Goal: Transaction & Acquisition: Purchase product/service

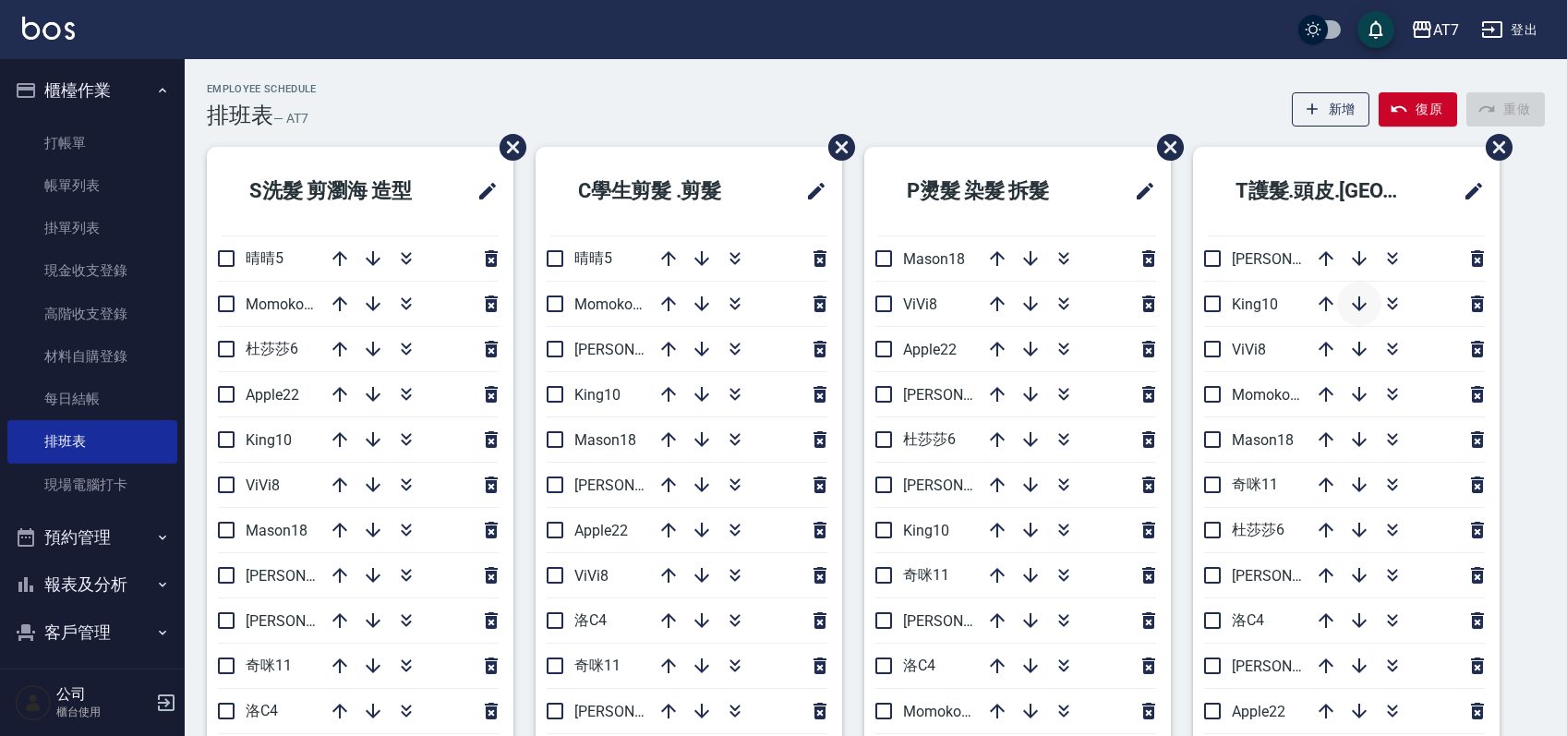
scroll to position [123, 0]
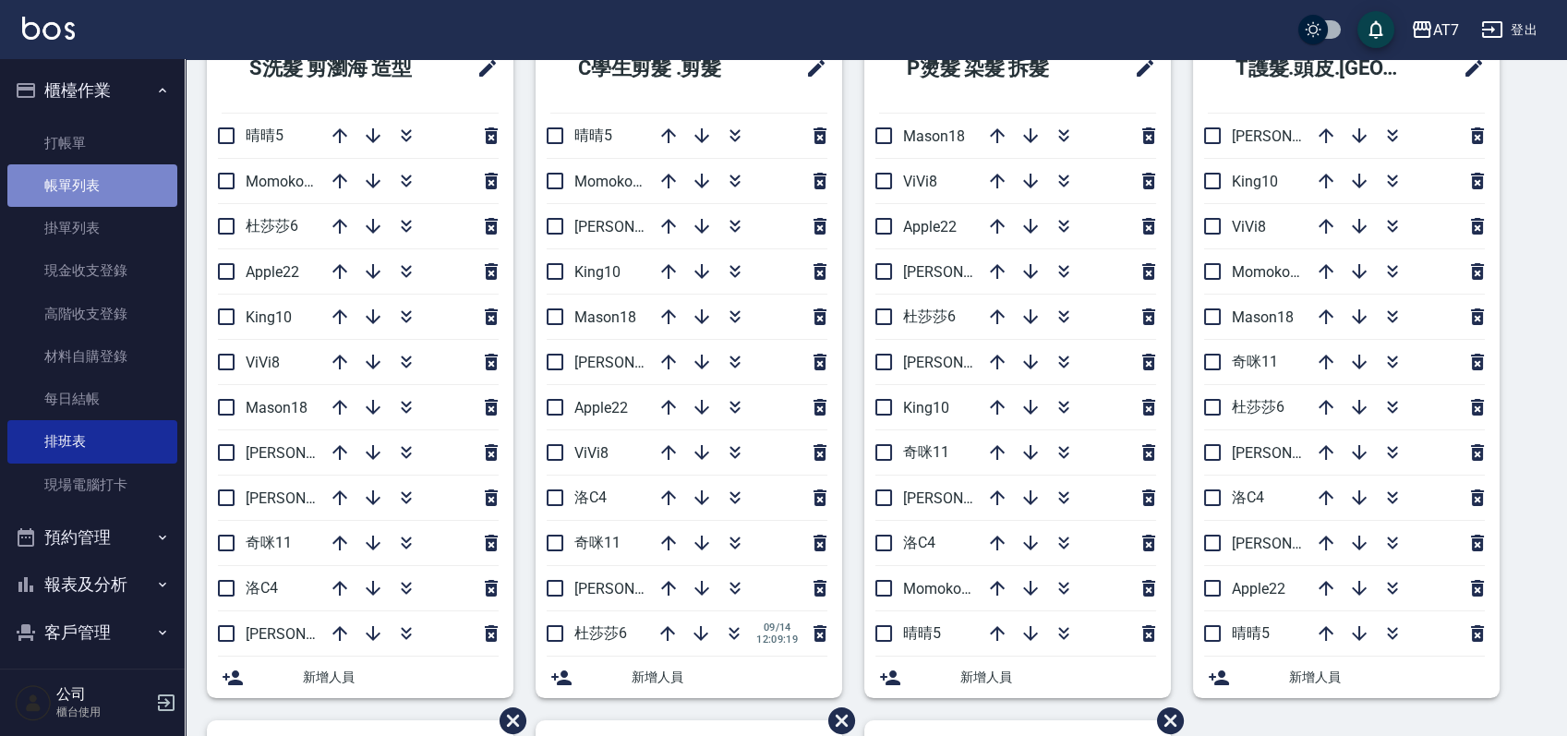
click at [107, 177] on link "帳單列表" at bounding box center [92, 185] width 170 height 42
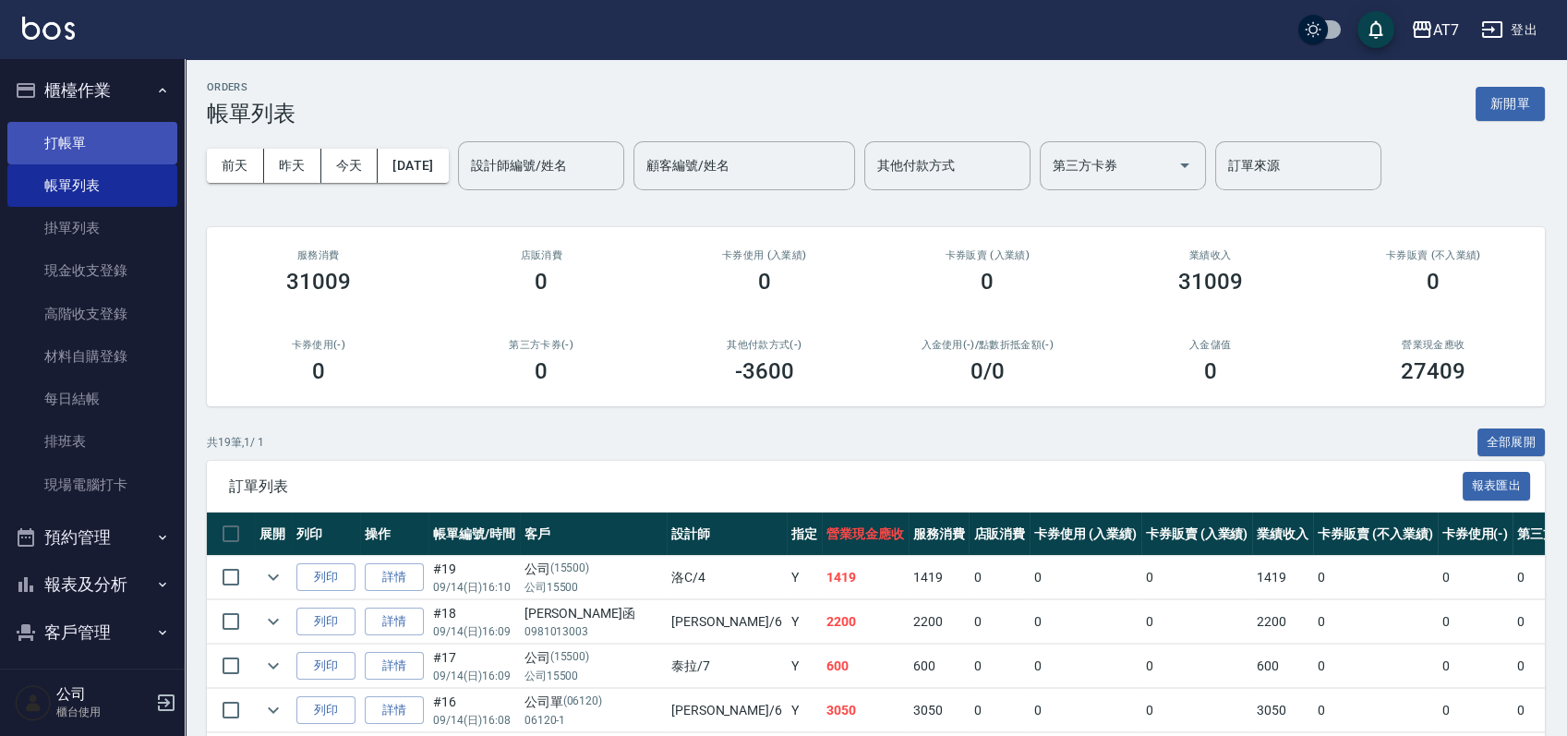
click at [92, 142] on link "打帳單" at bounding box center [92, 143] width 170 height 42
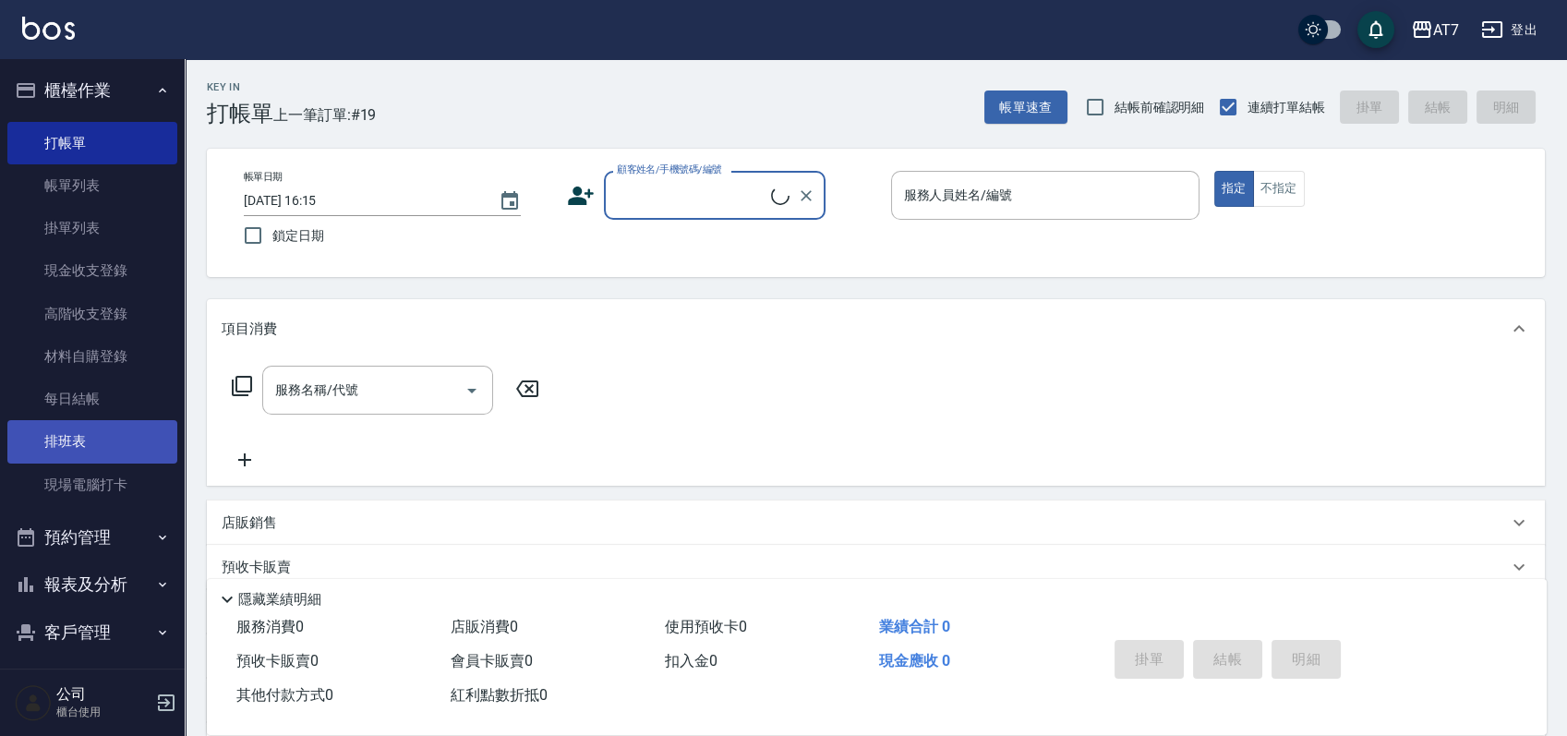
click at [86, 446] on link "排班表" at bounding box center [92, 441] width 170 height 42
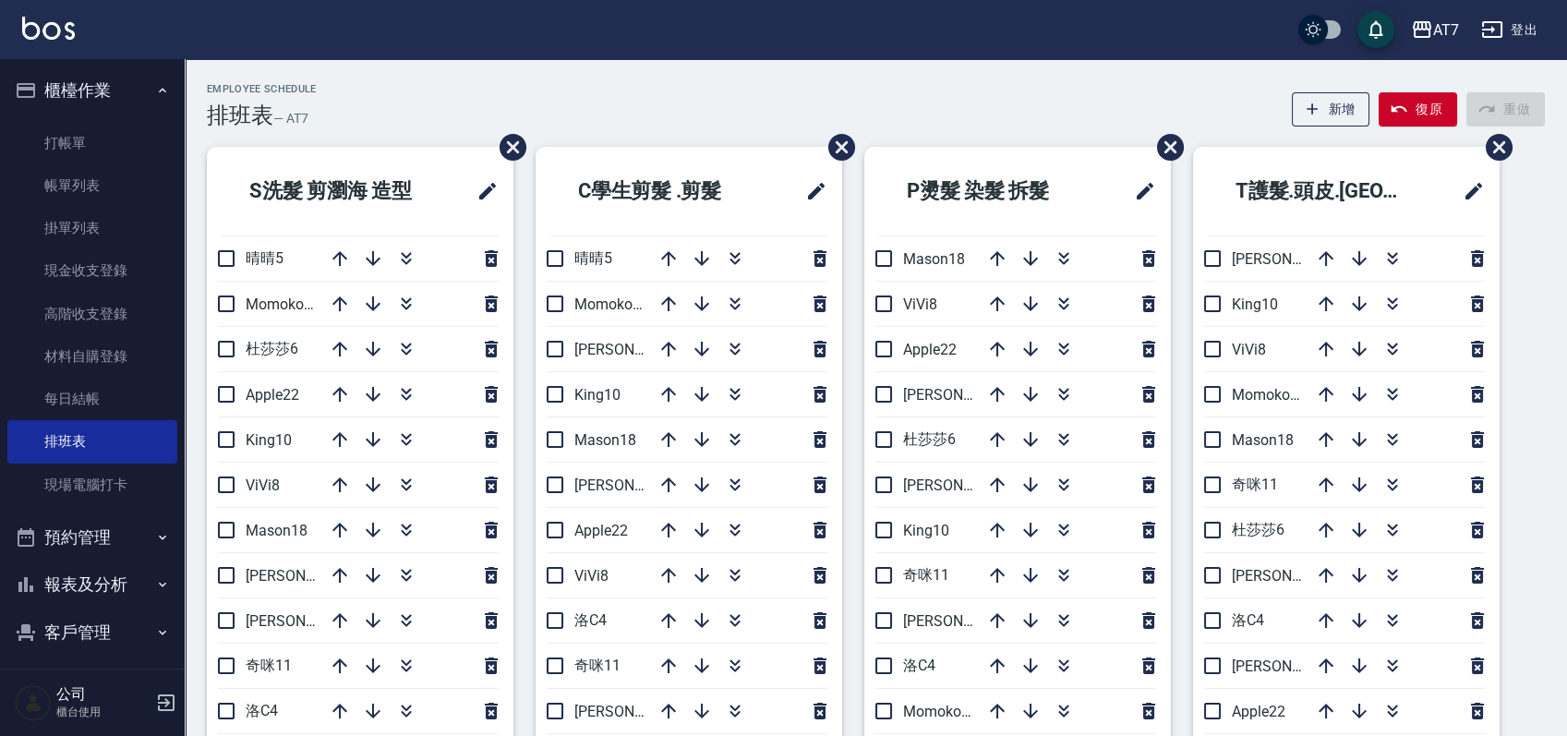
click at [962, 99] on div "Employee Schedule 排班表 — AT7 新增 復原 重做" at bounding box center [876, 105] width 1338 height 45
click at [1050, 104] on div "Employee Schedule 排班表 — AT7 新增 復原 重做" at bounding box center [876, 105] width 1338 height 45
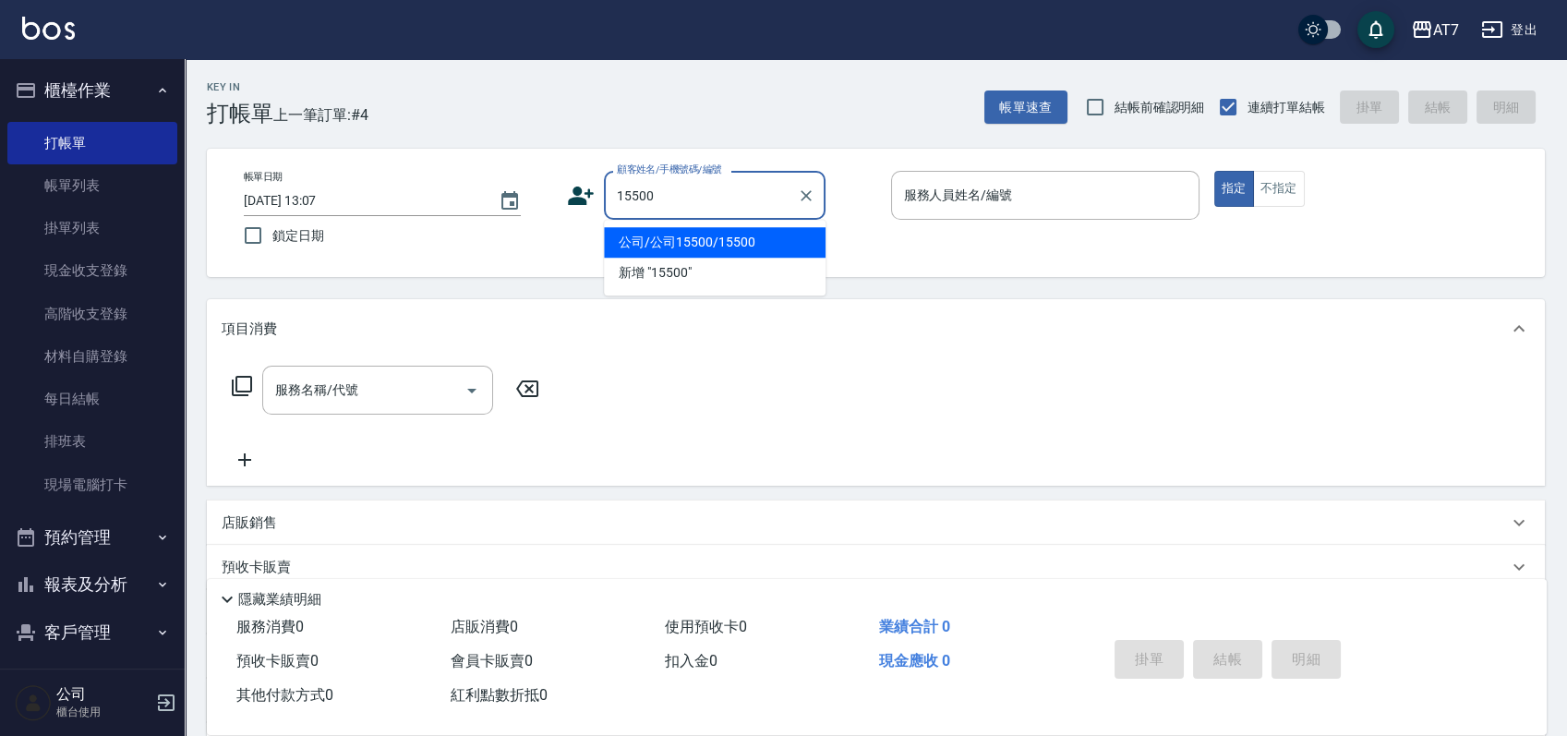
type input "15500"
type input "1"
type input "公司/公司15500/15500"
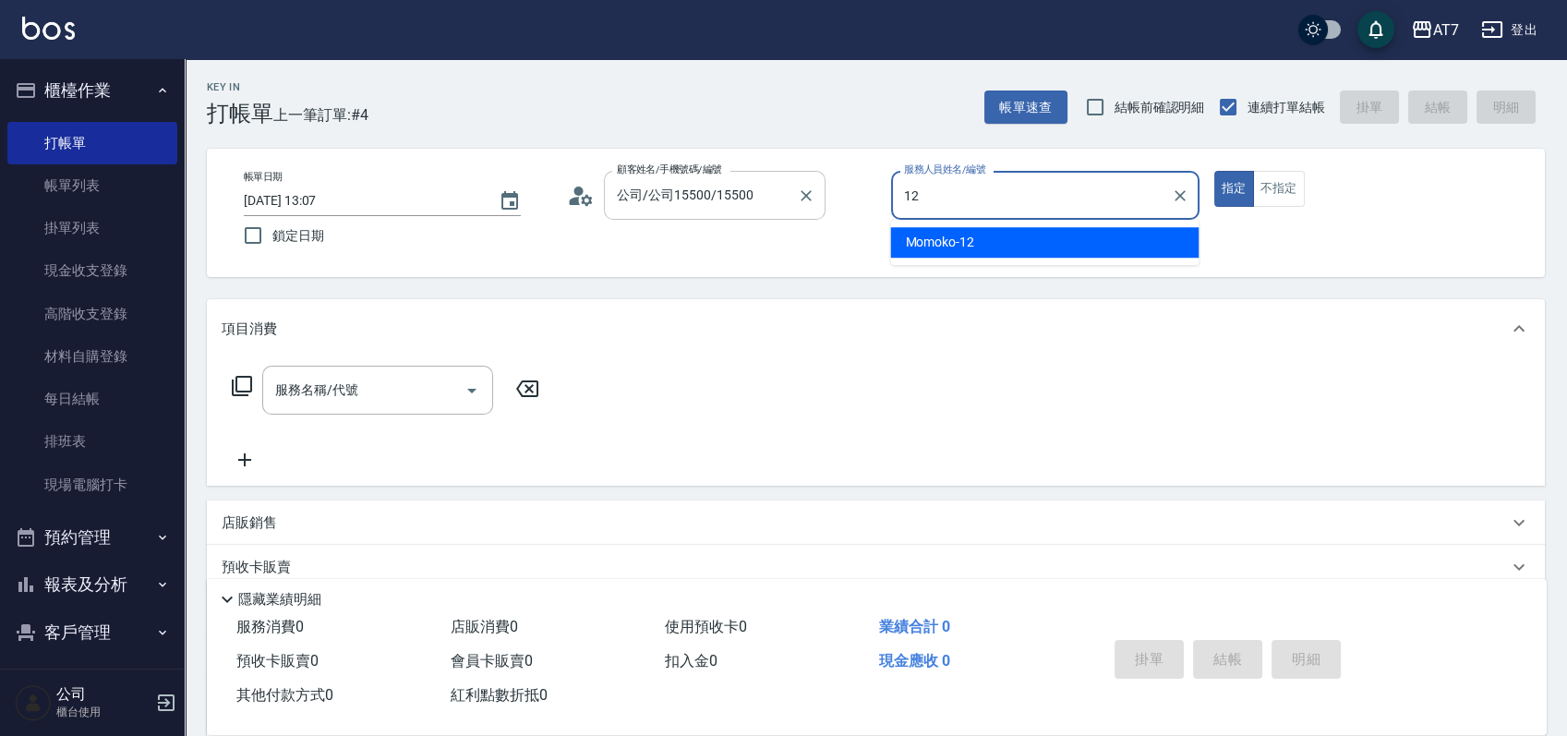
type input "Momoko-12"
type button "true"
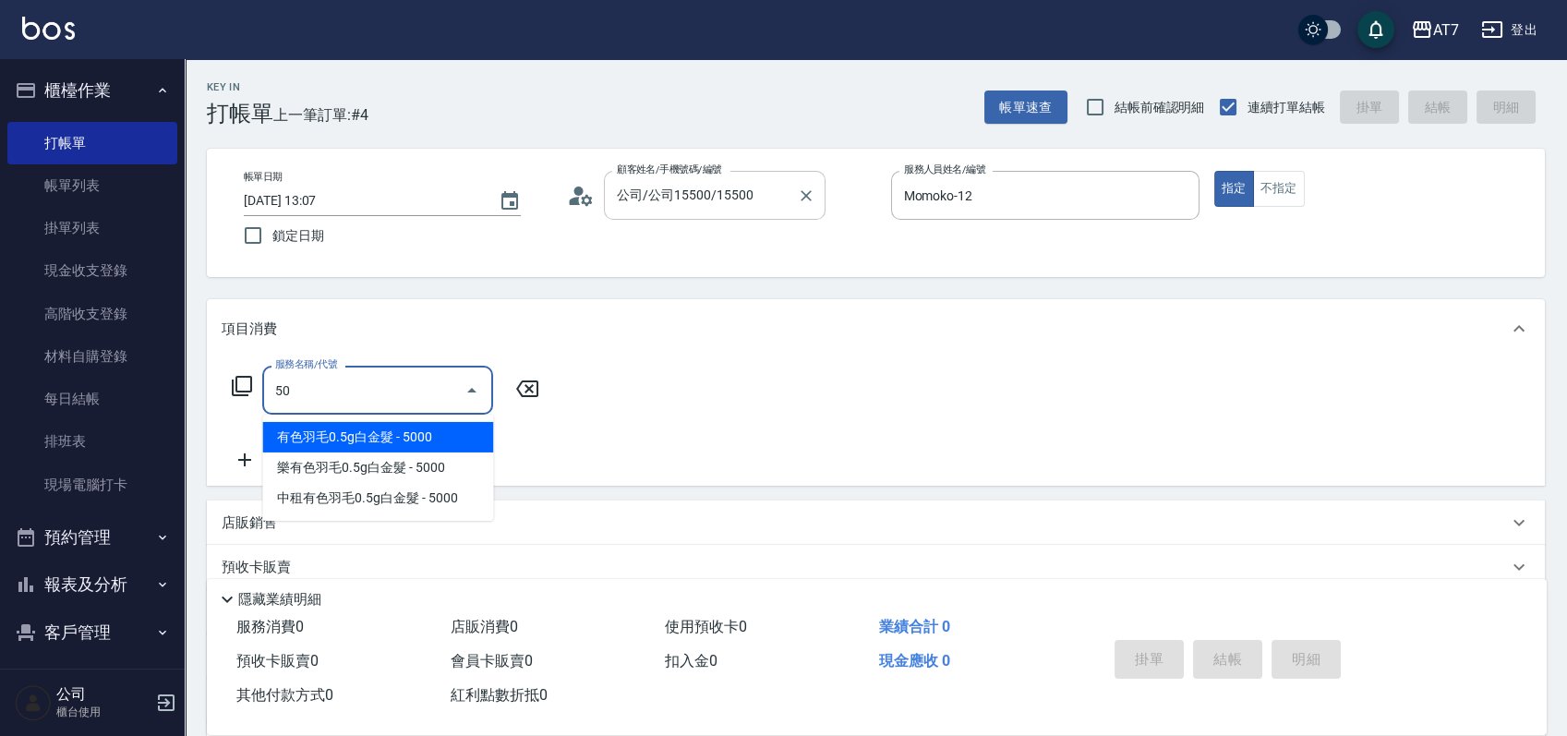
type input "501"
type input "30"
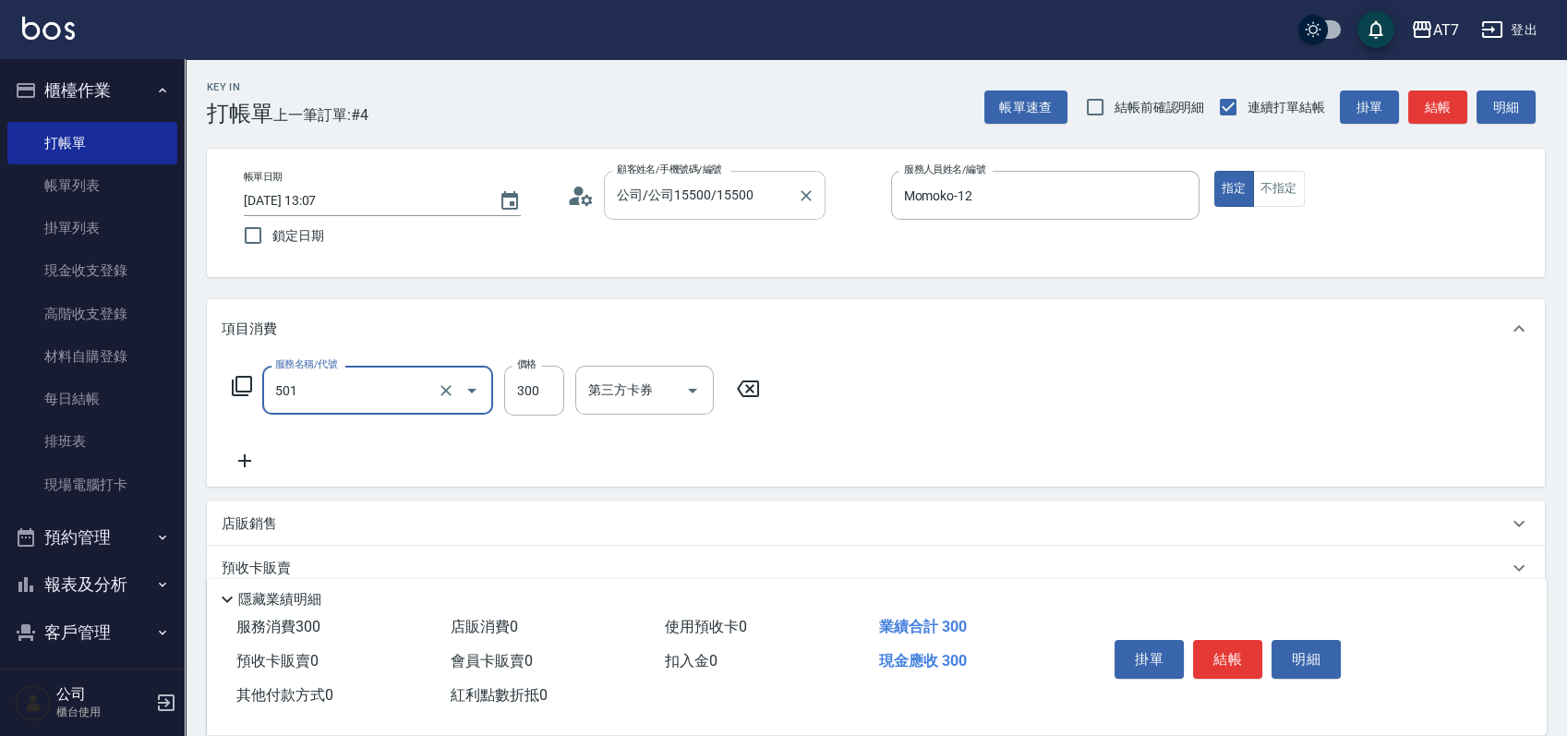
type input "洗髮(互助)(501)"
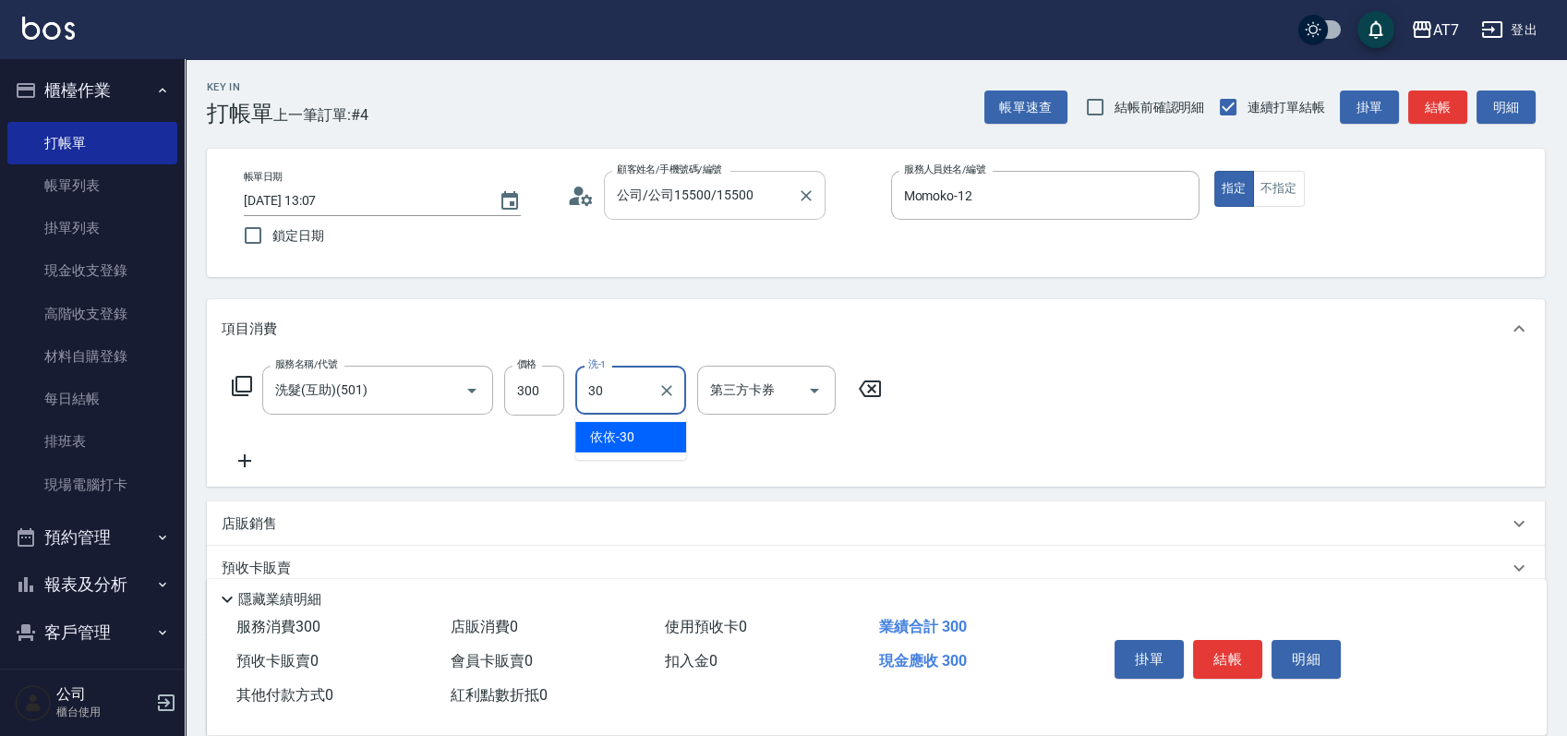
type input "依依-30"
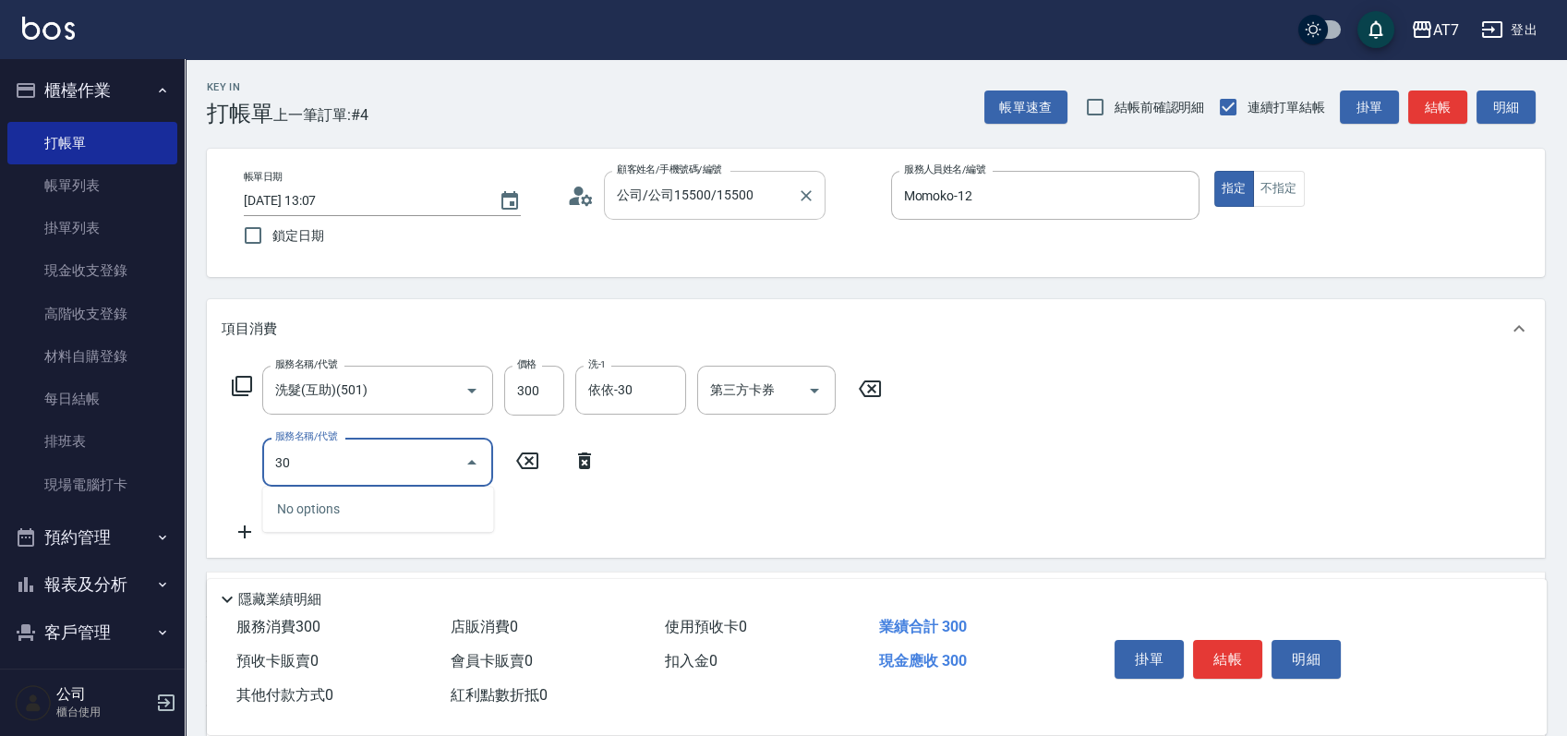
type input "304"
type input "70"
type input "A+級剪髮(304)"
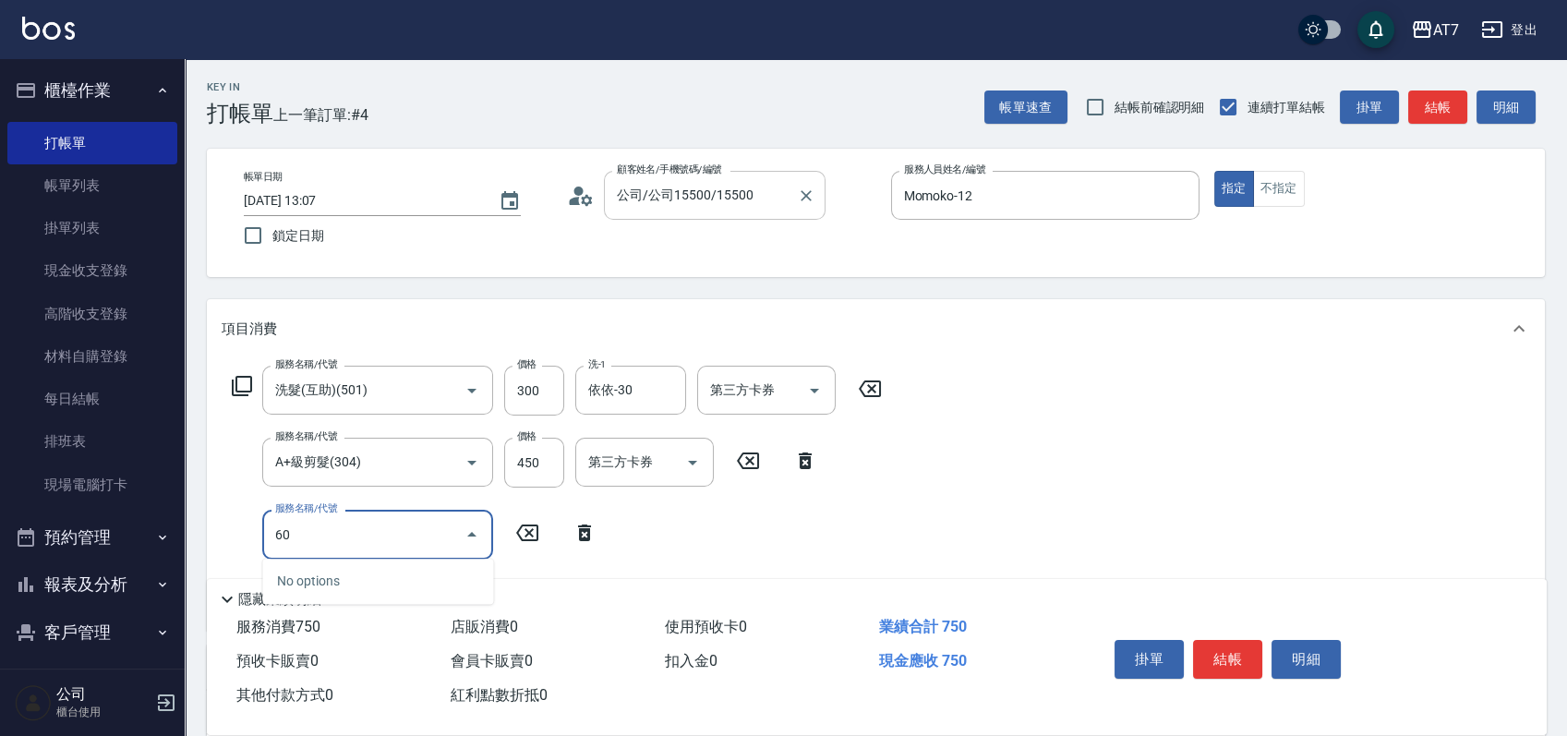
type input "608"
type input "270"
type input "鉑金護髮S（自領(608)"
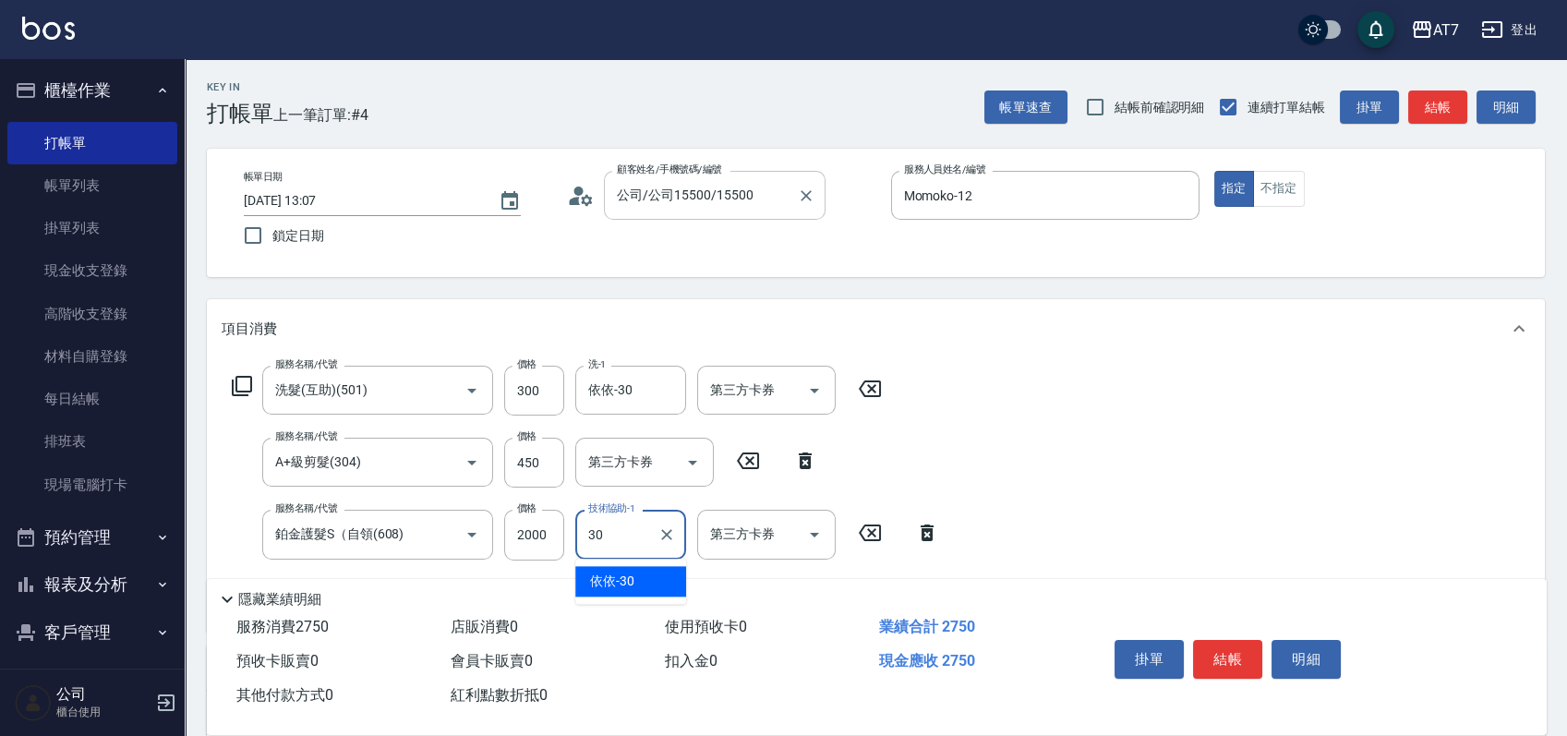
type input "依依-30"
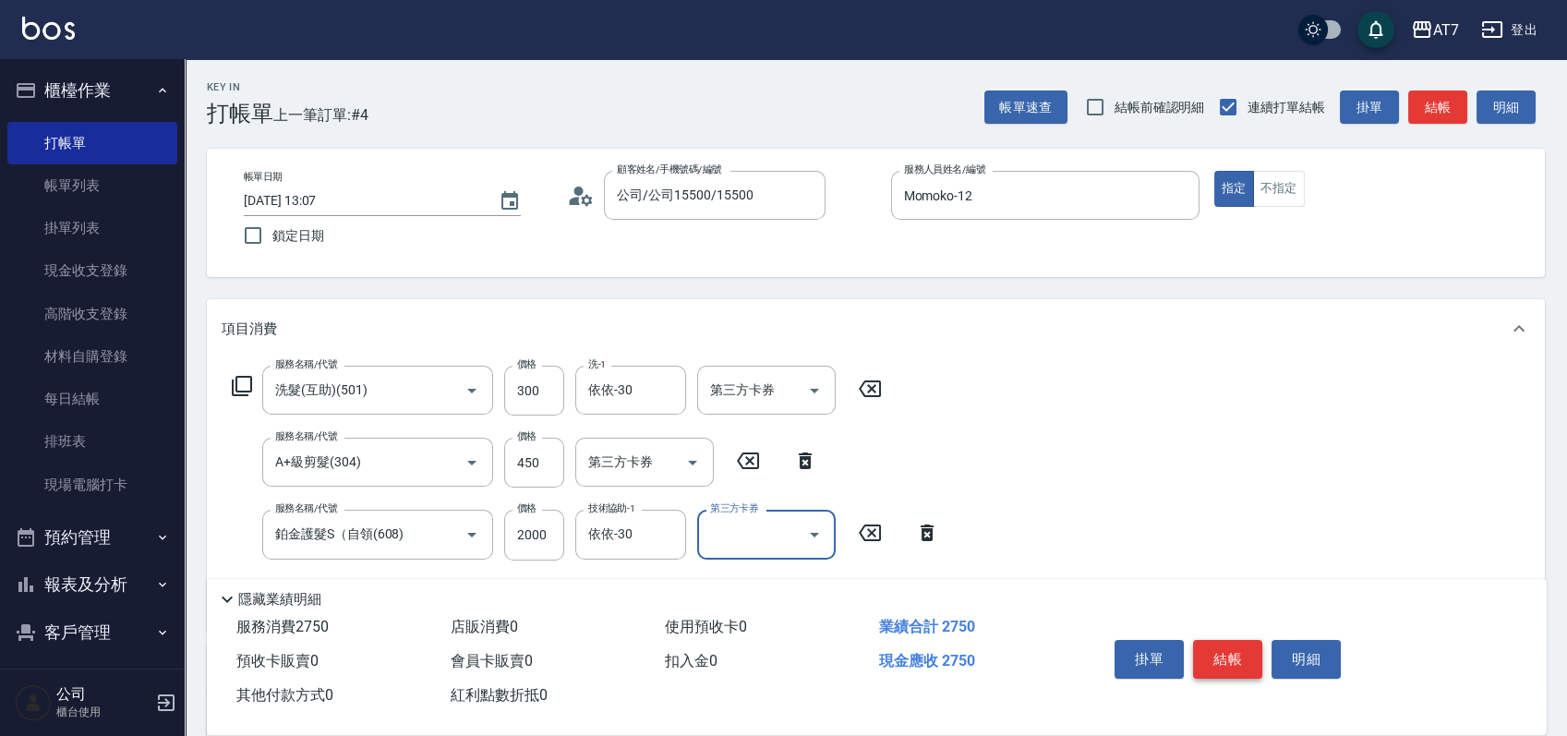
click at [1253, 640] on button "結帳" at bounding box center [1227, 659] width 69 height 39
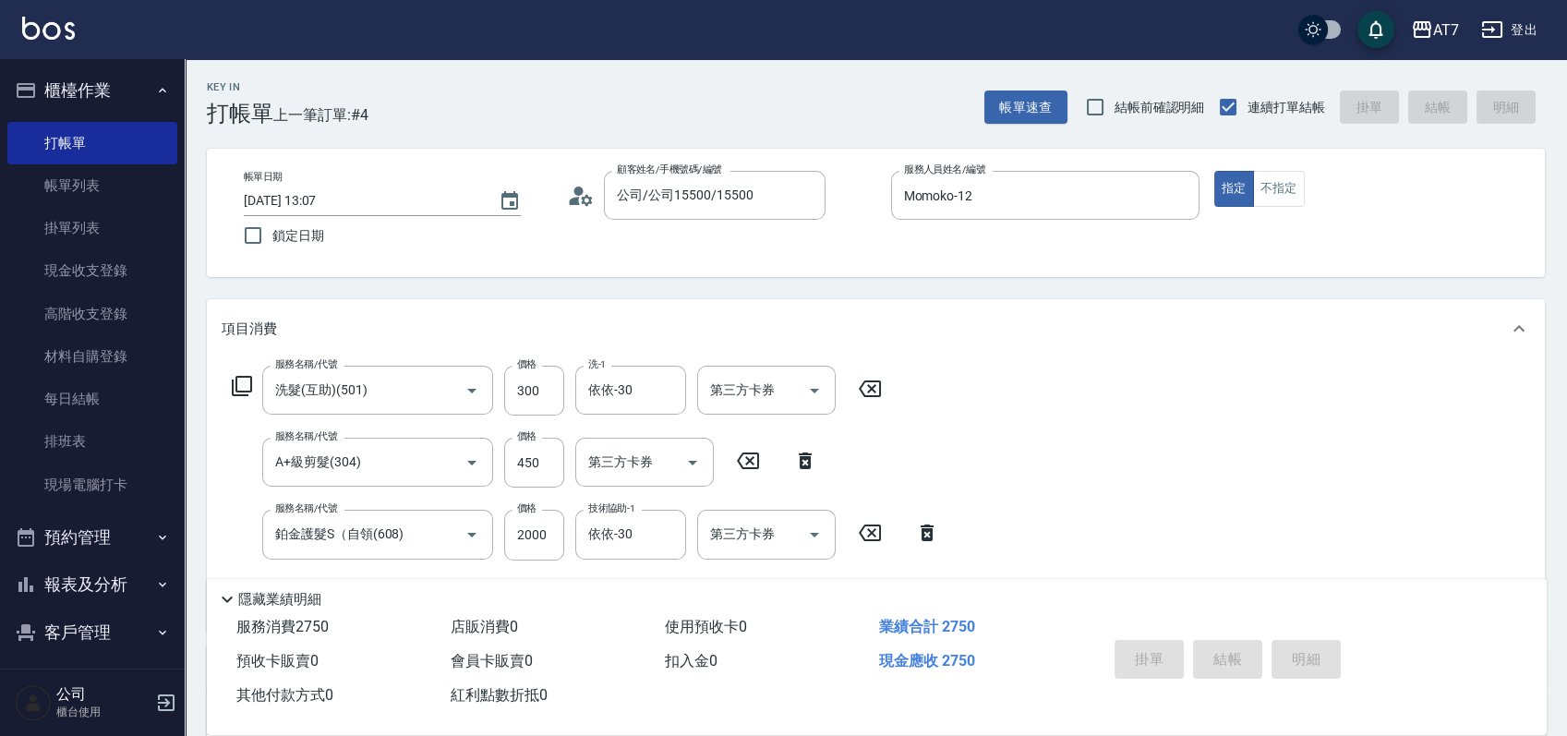
type input "[DATE] 16:05"
type input "0"
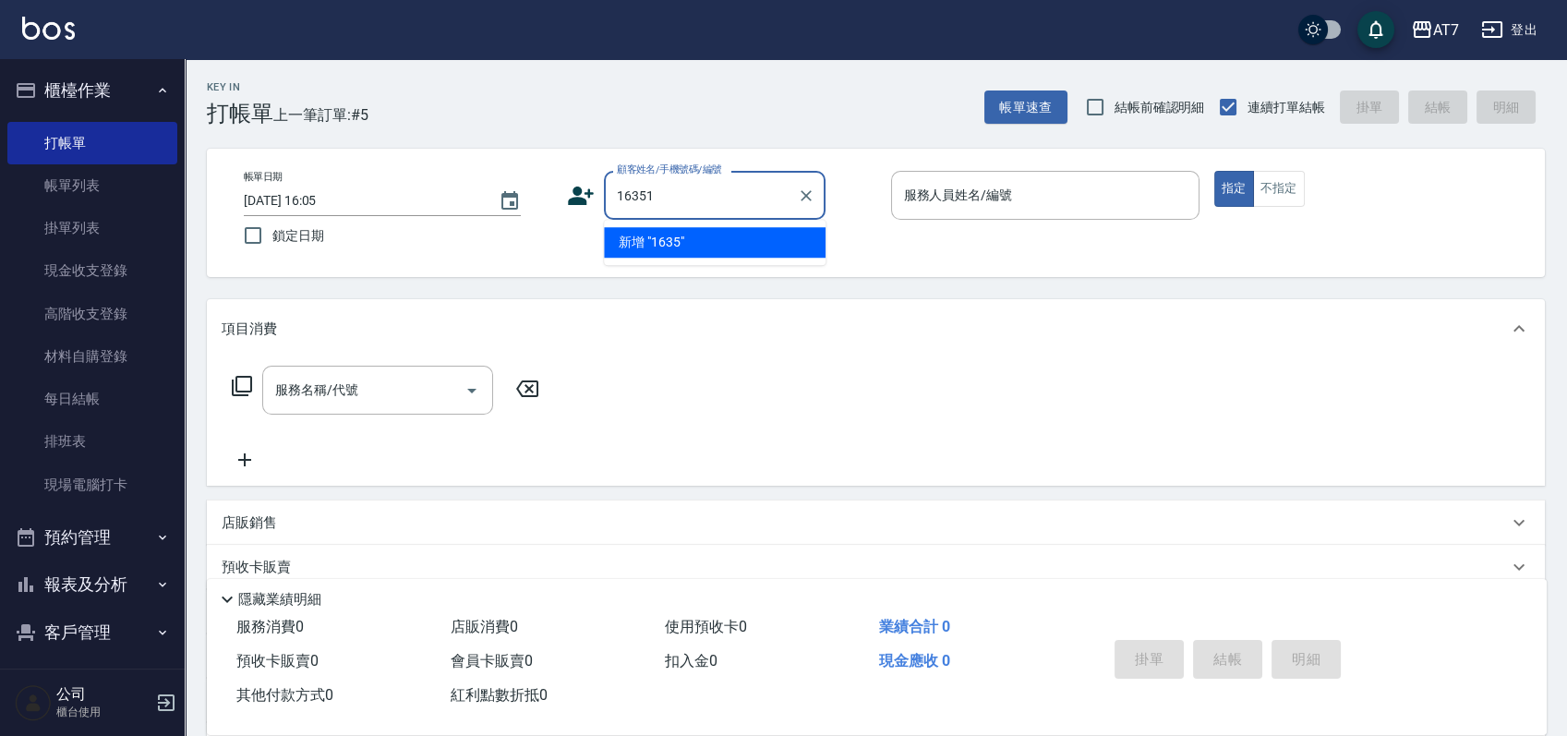
type input "16351"
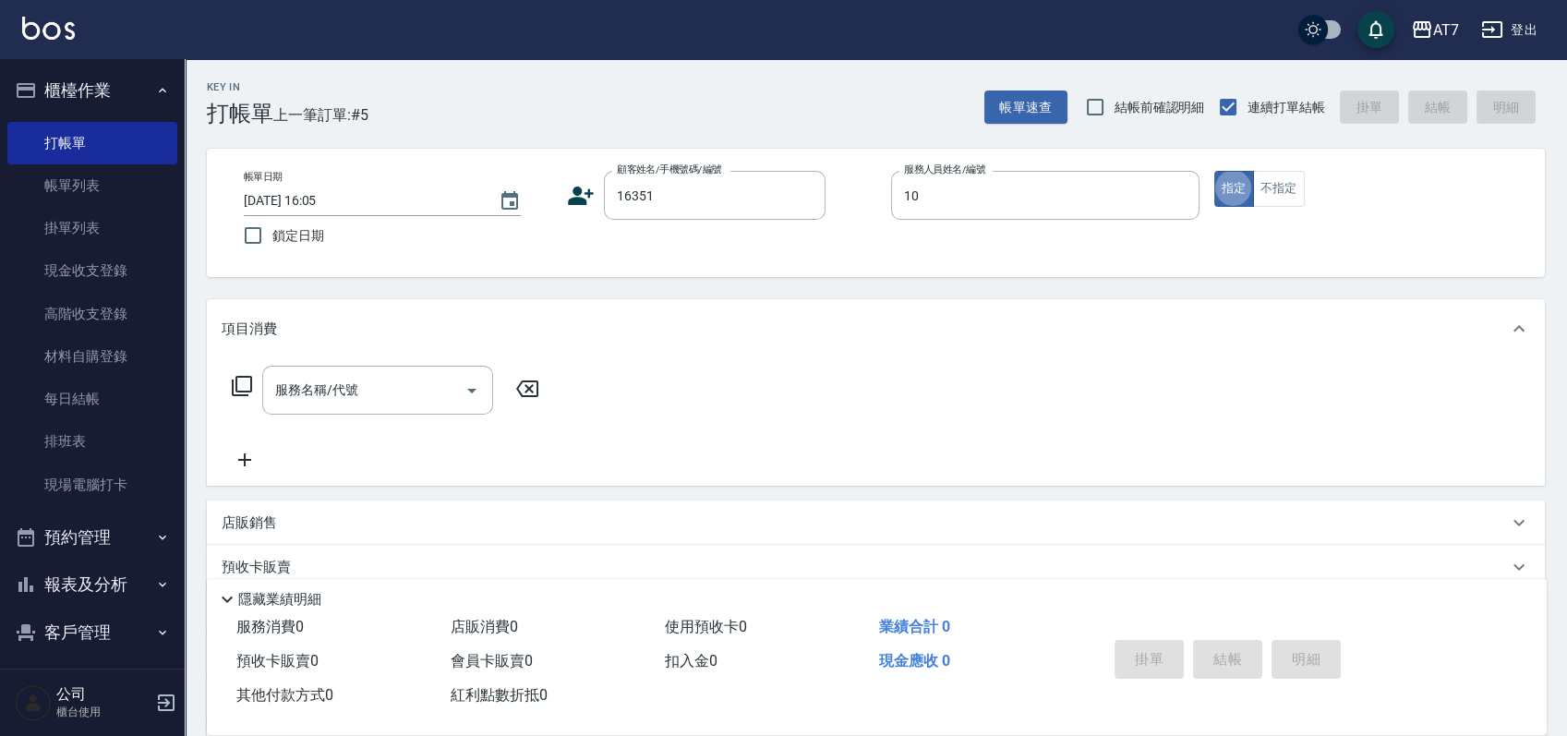
type input "King-10"
type input "公司/公司16351/16351"
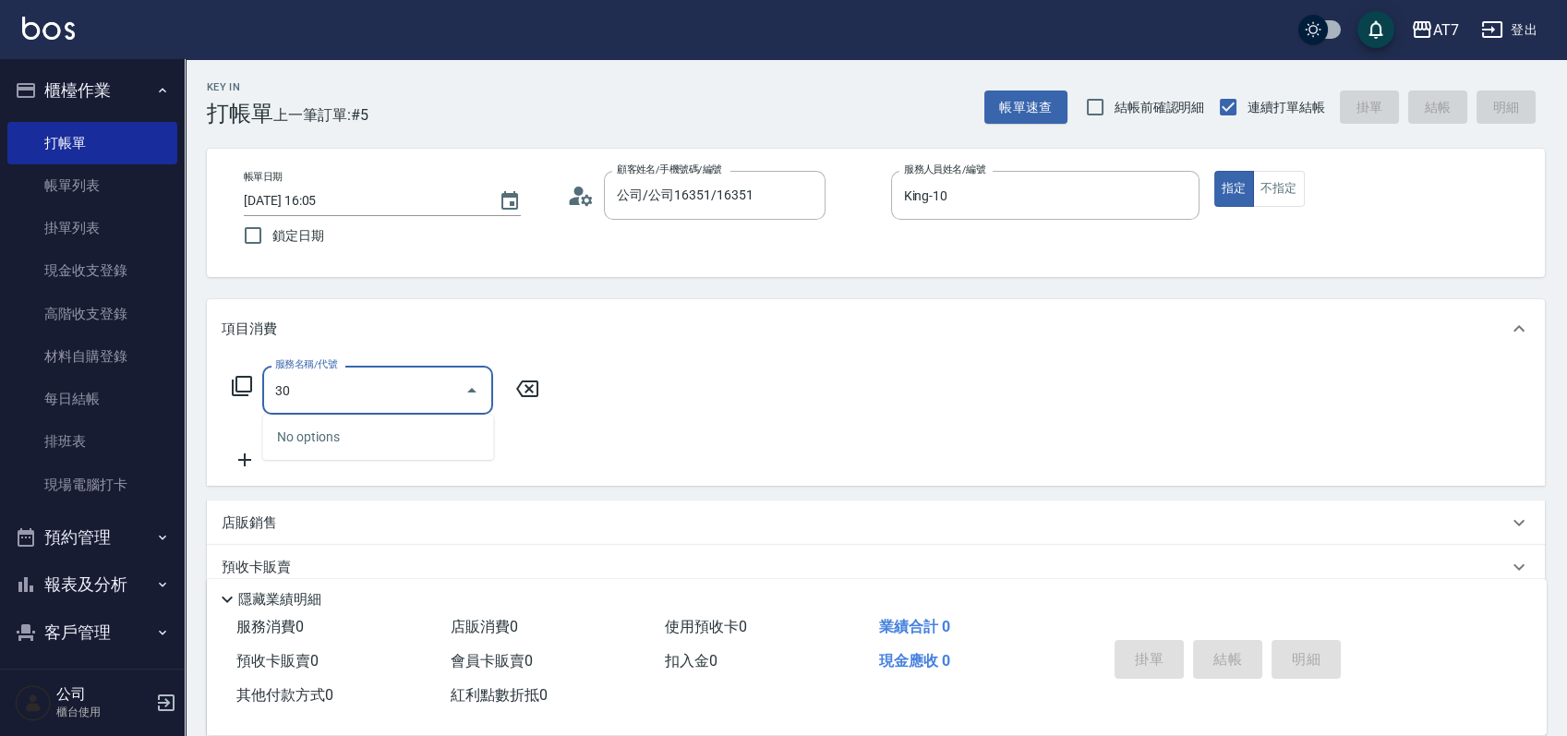
type input "302"
type input "30"
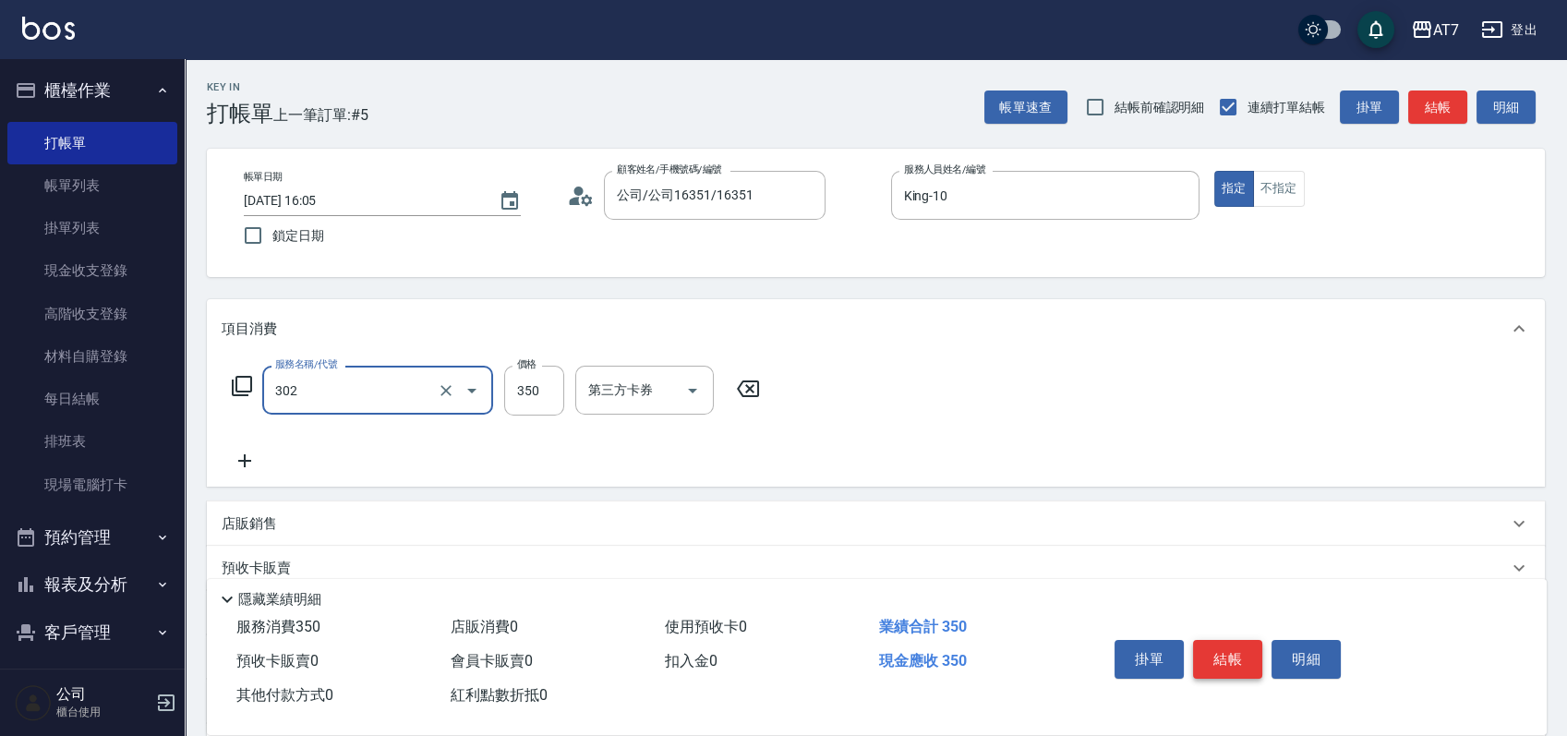
type input "剪髮(302)"
click at [1241, 649] on button "結帳" at bounding box center [1227, 659] width 69 height 39
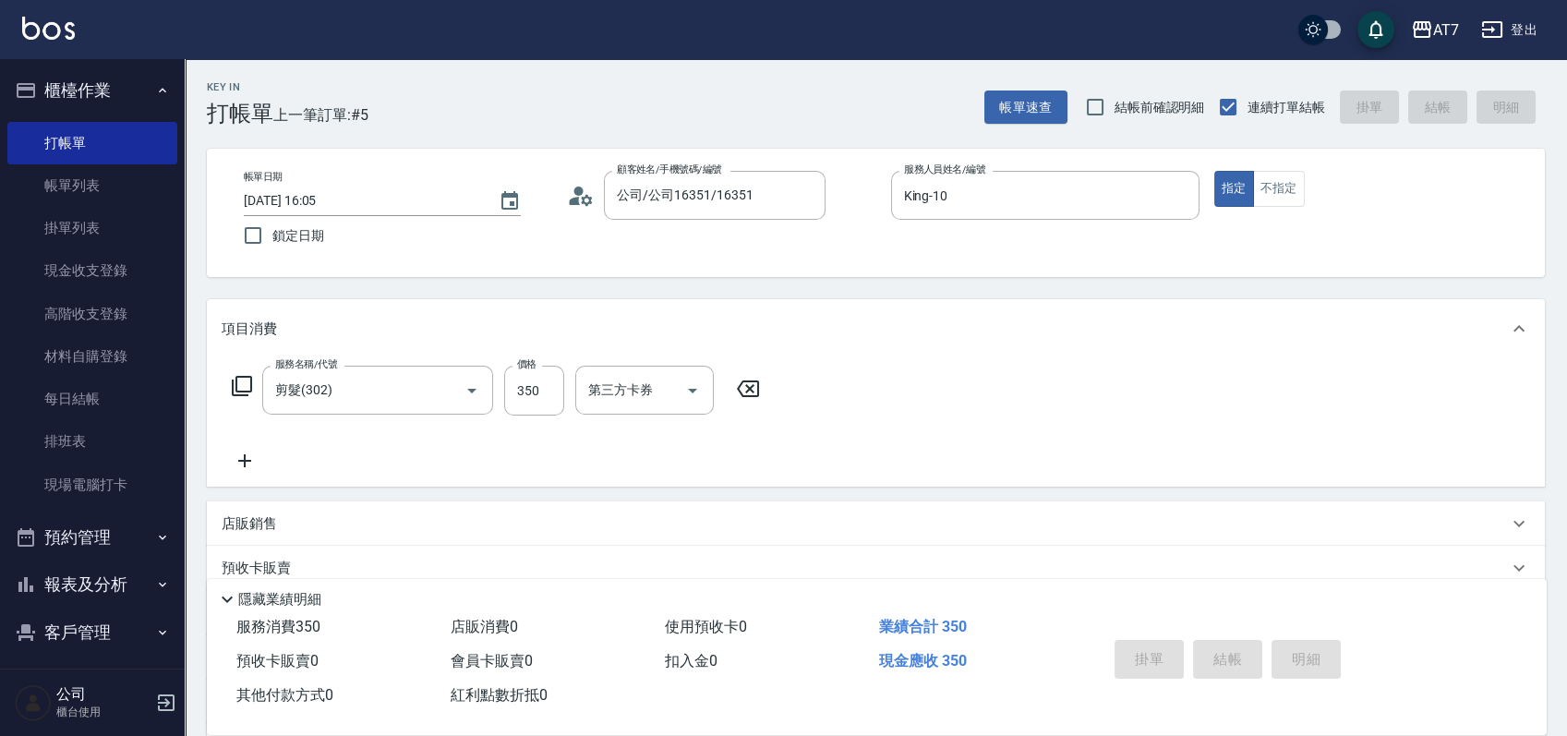
type input "0"
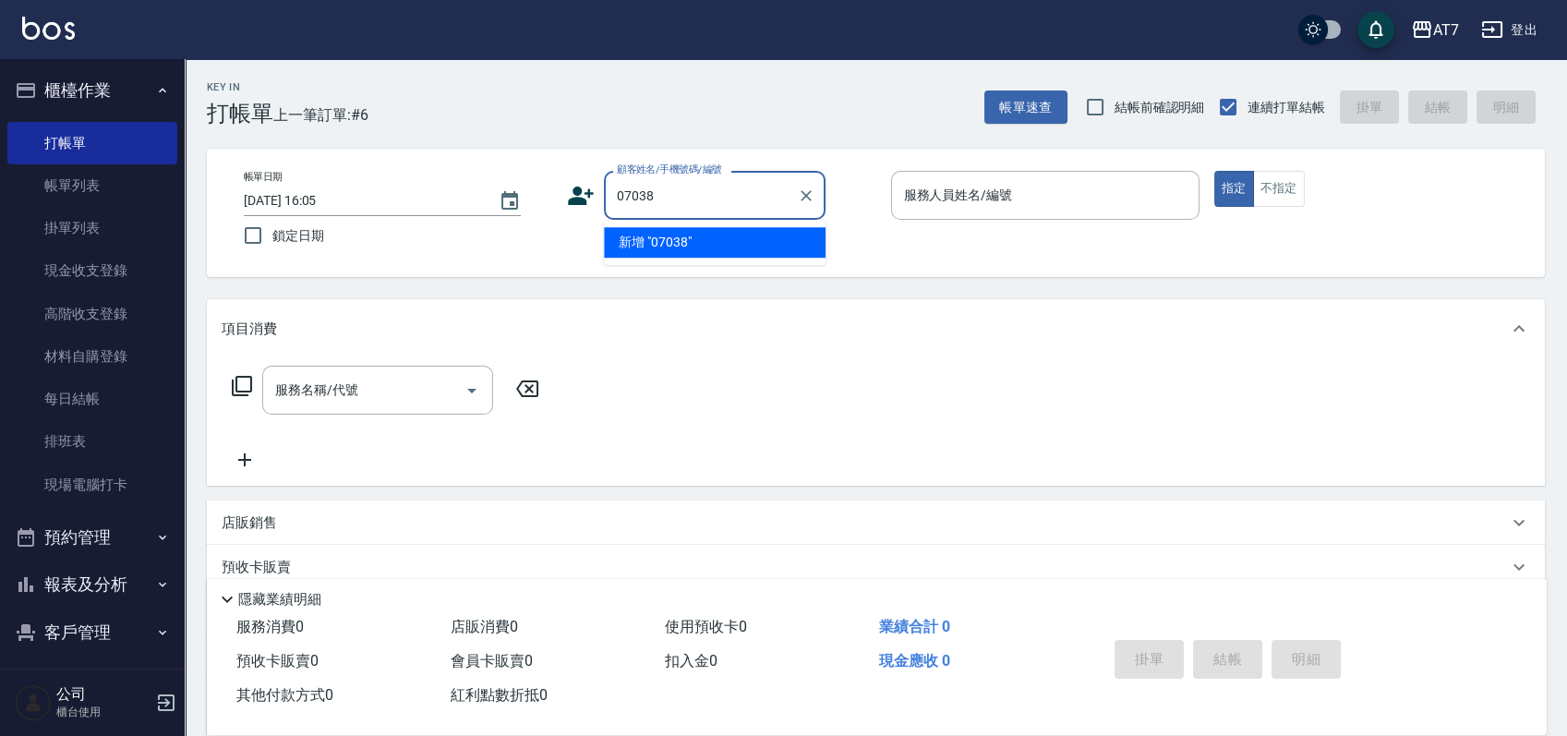
type input "07038"
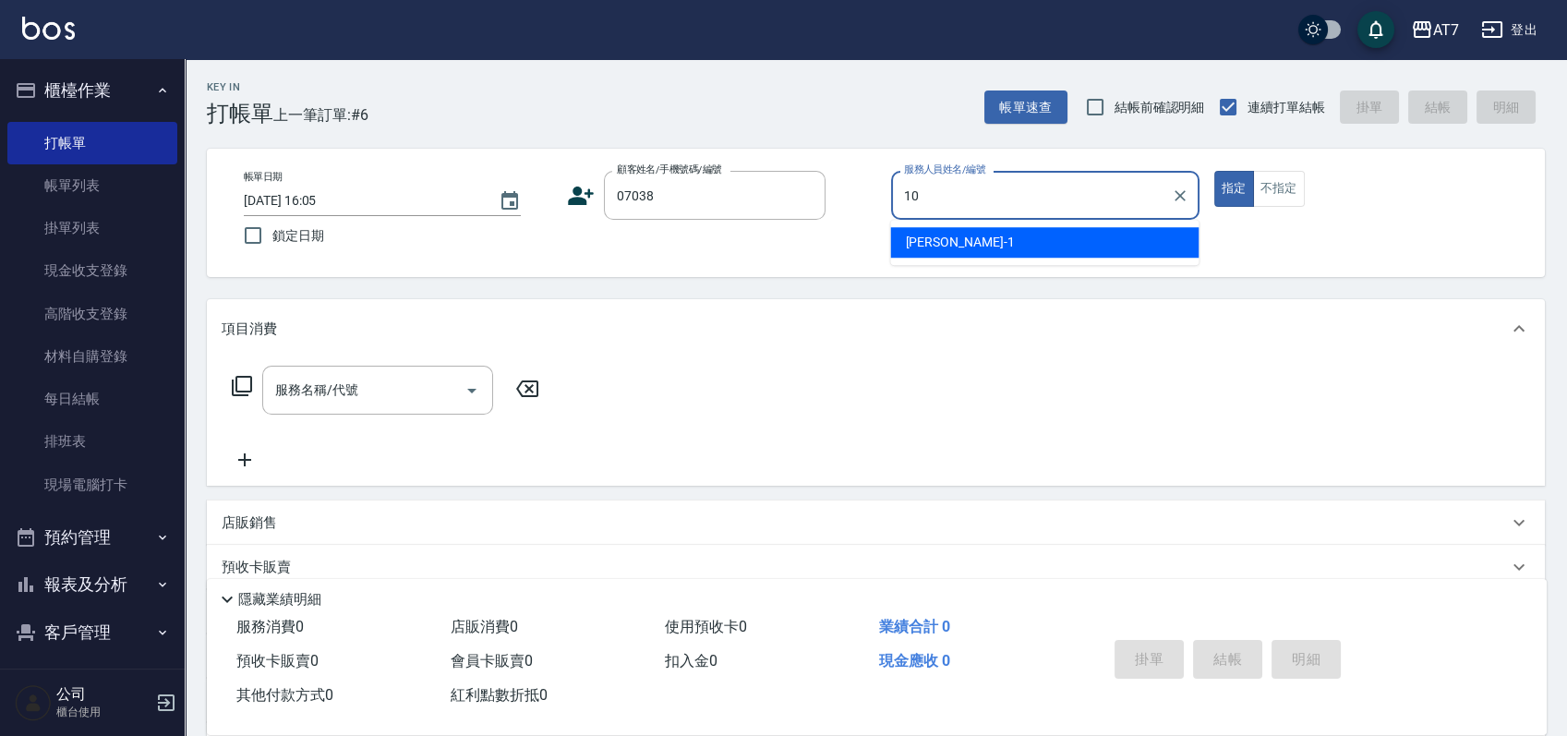
type input "King-10"
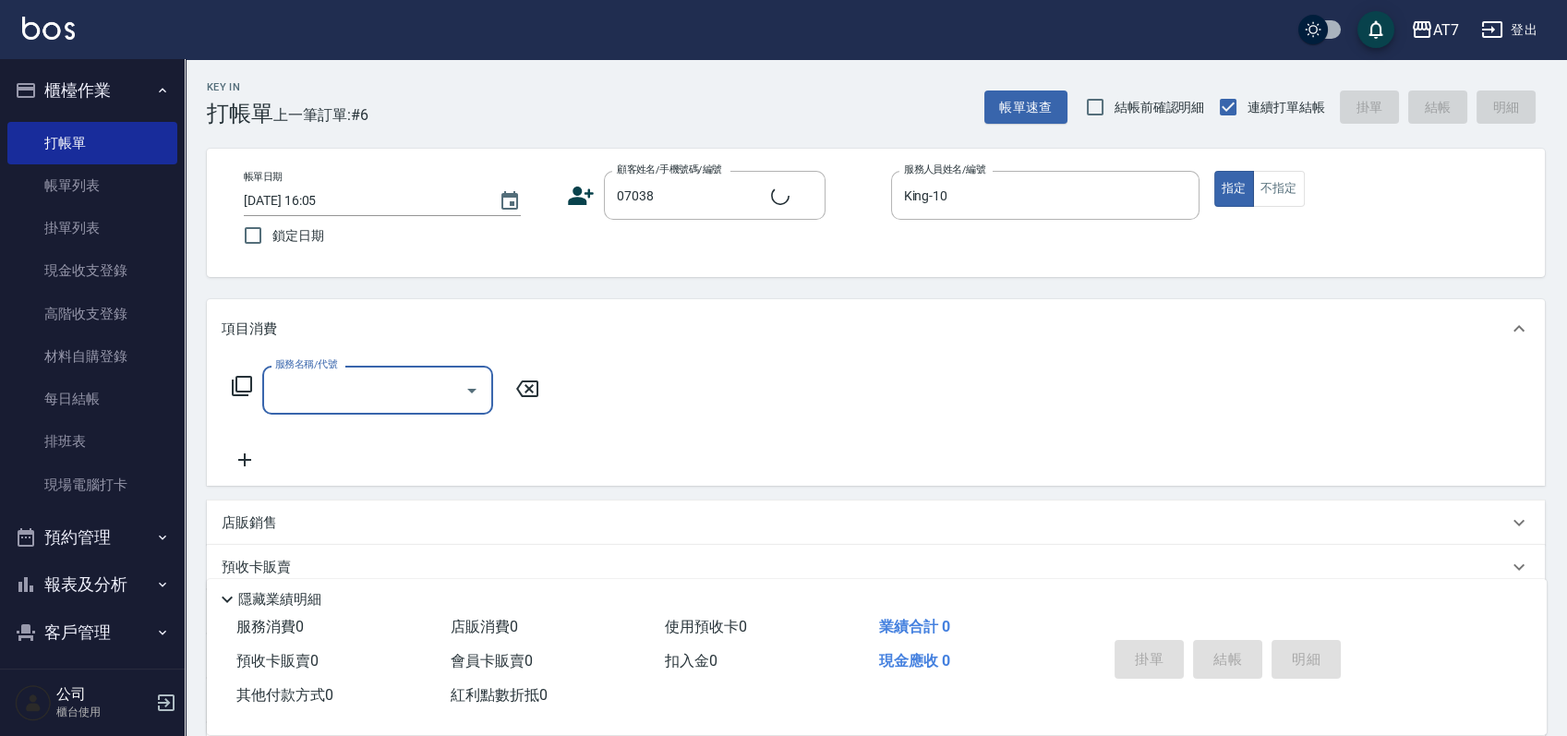
type input "公司/公司07038/07038"
type input "303"
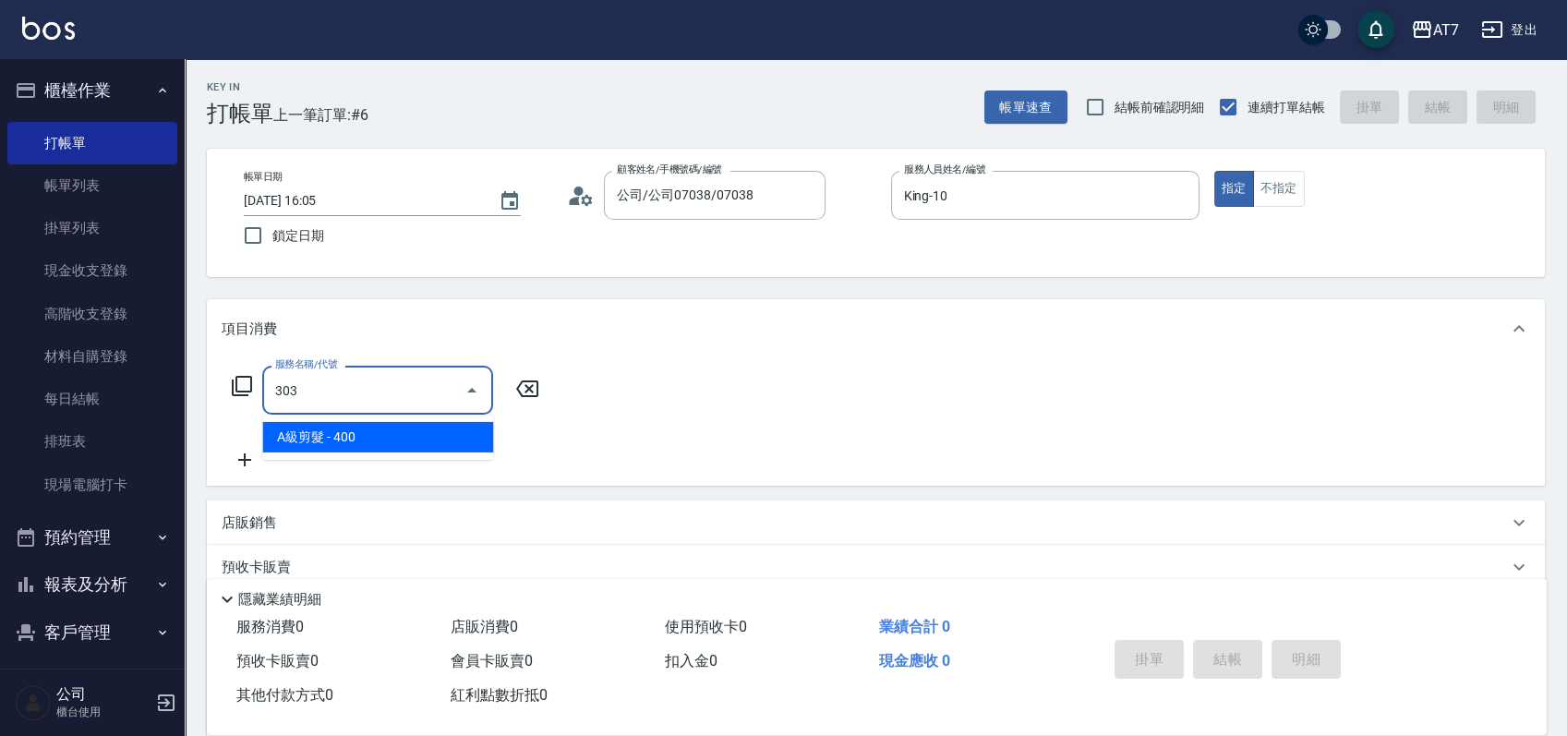
type input "40"
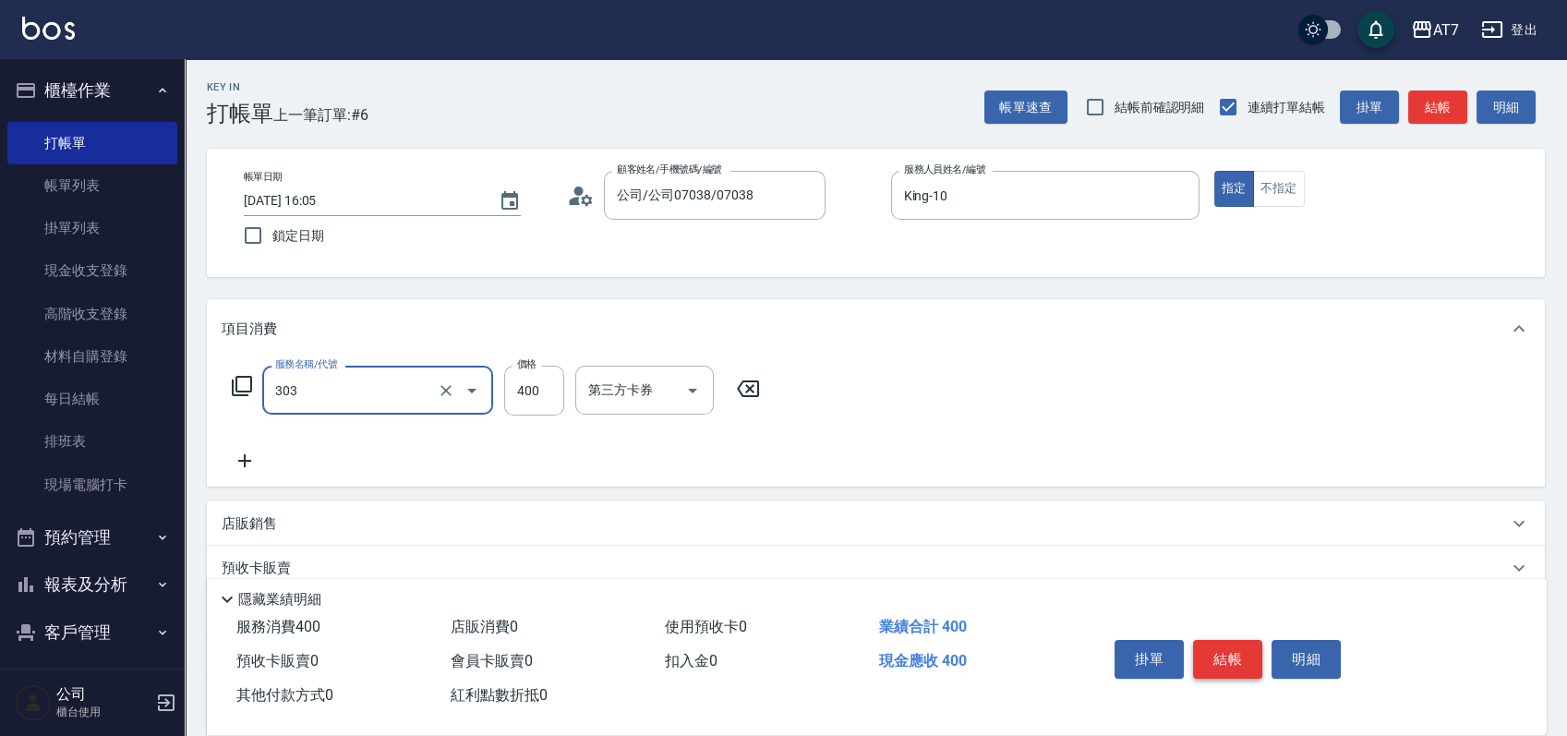
type input "A級剪髮(303)"
type input "0"
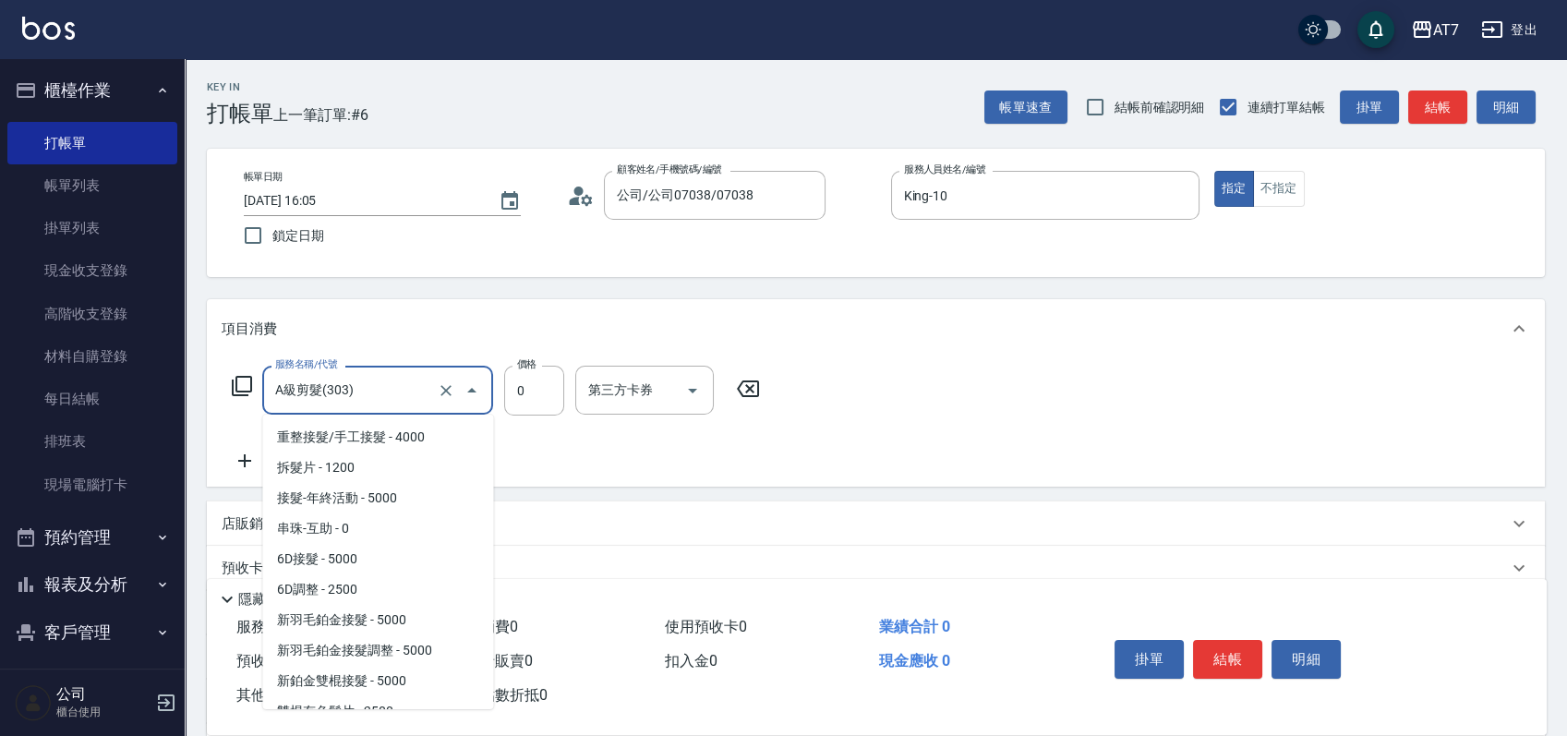
click at [406, 396] on input "A級剪髮(303)" at bounding box center [352, 390] width 162 height 32
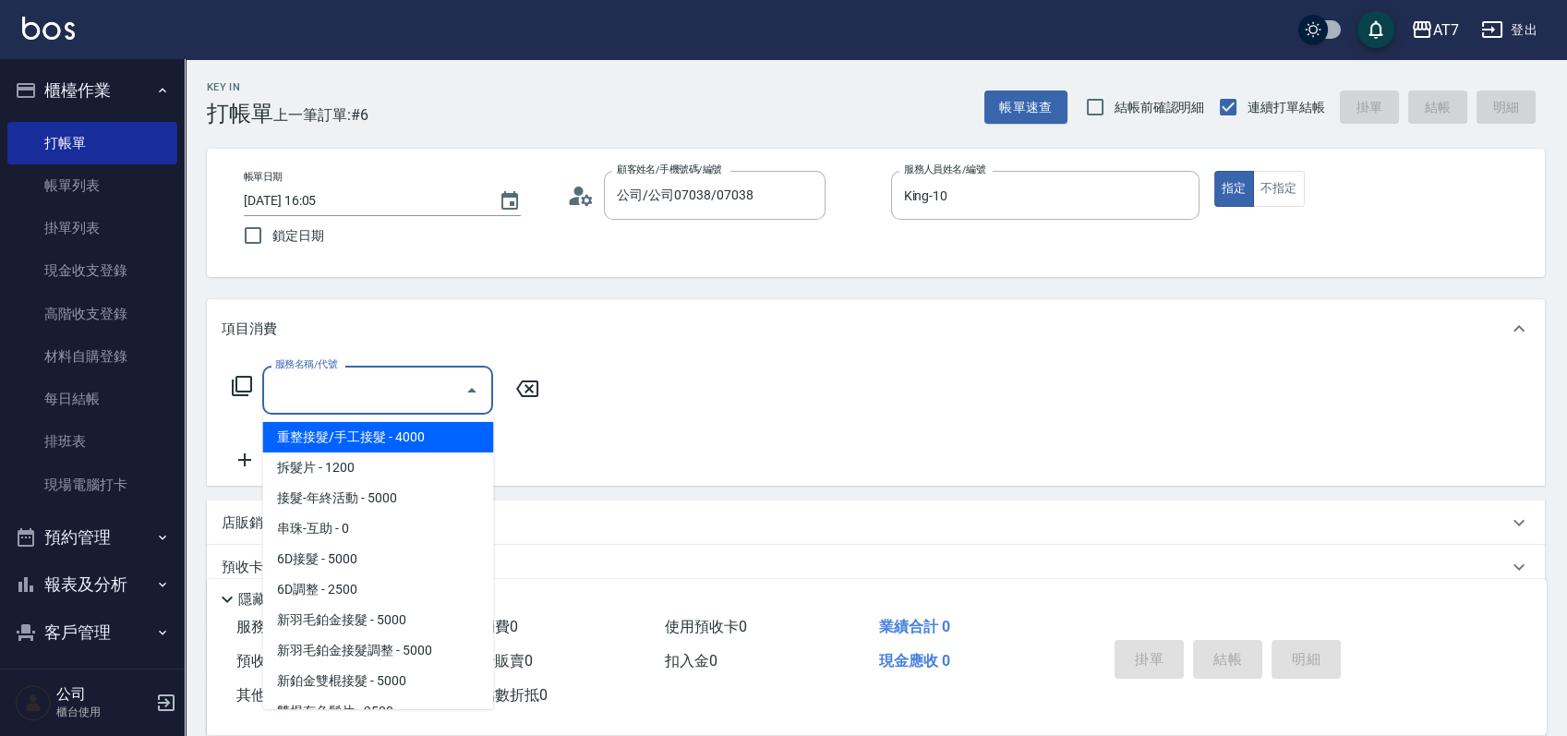
type input "0"
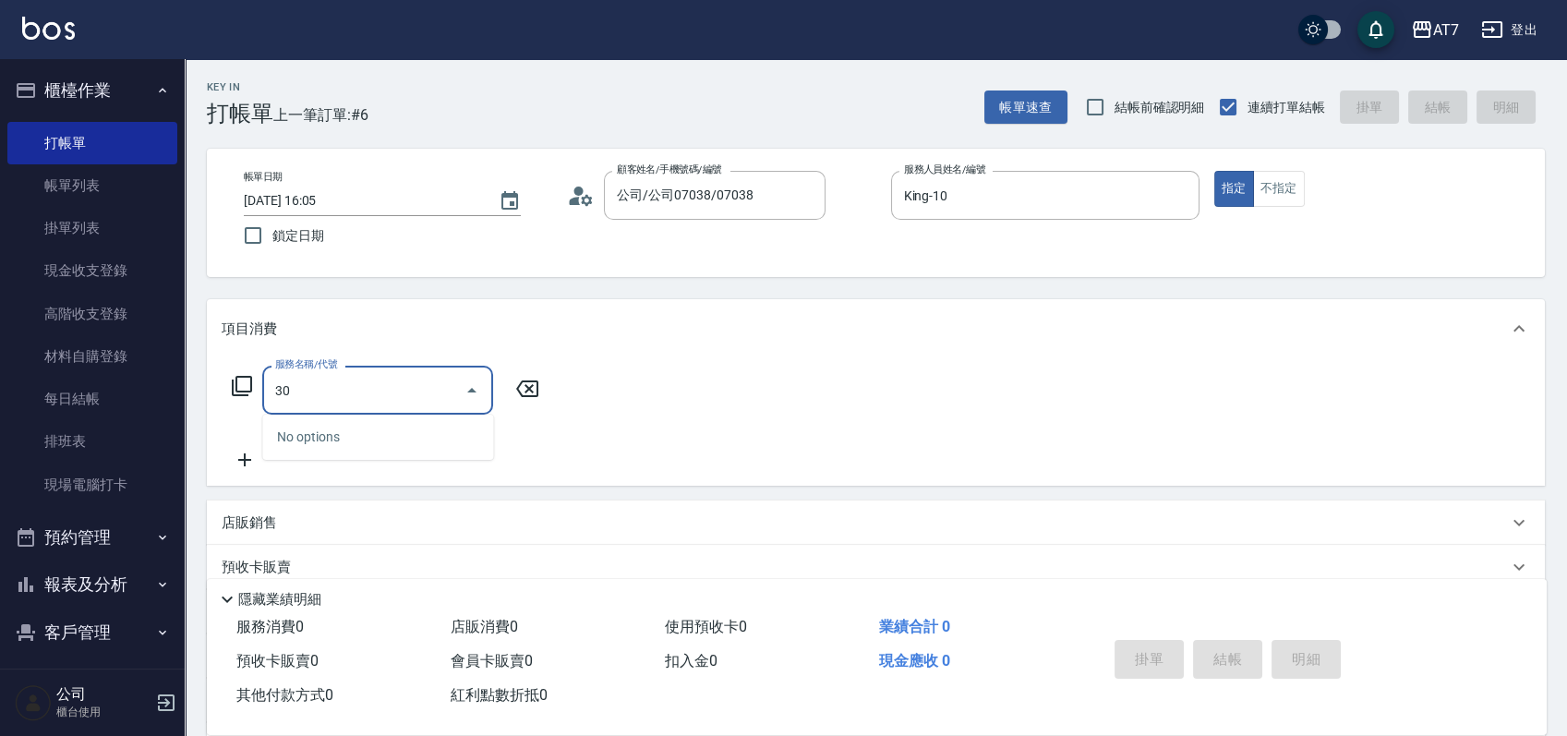
type input "302"
type input "30"
type input "剪髮(302)"
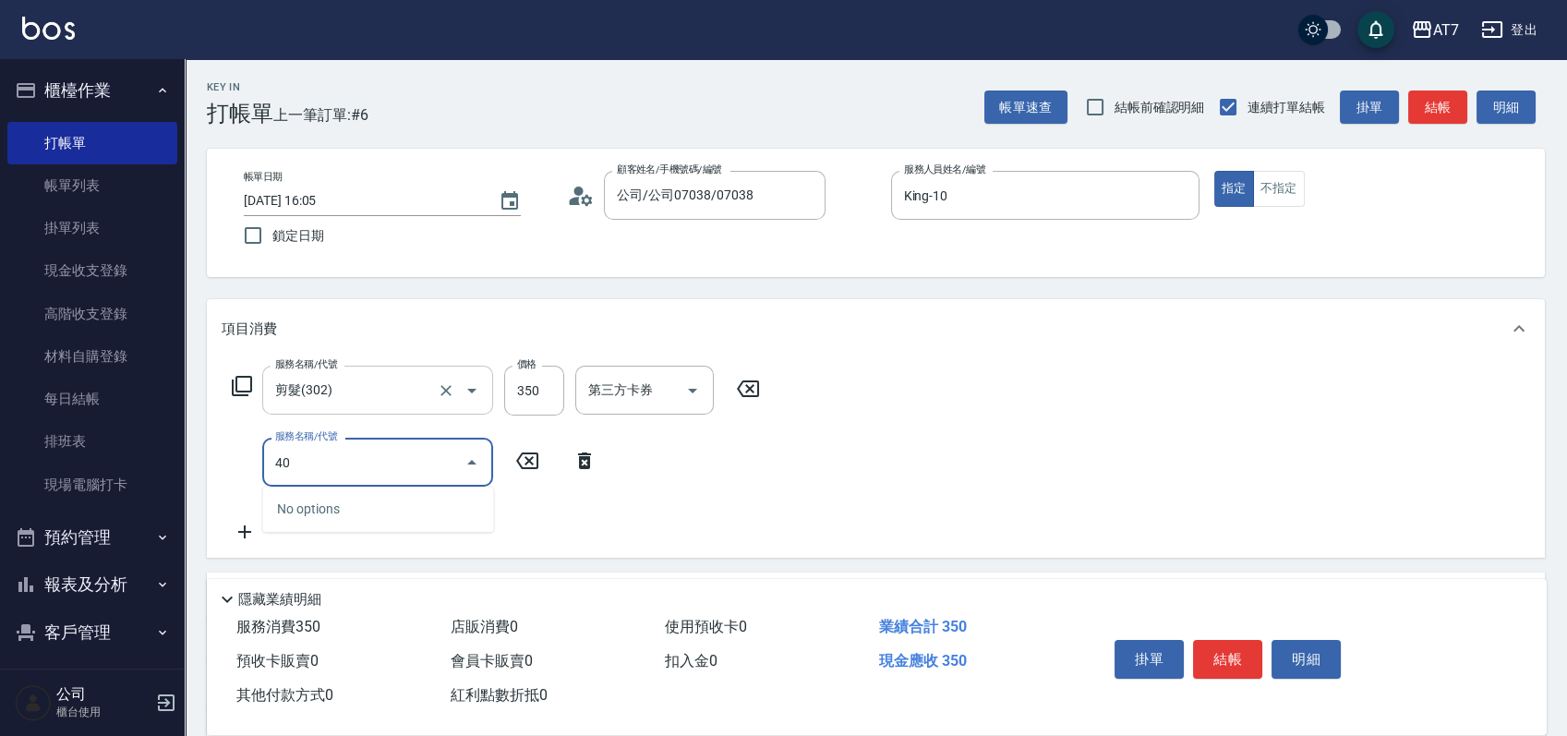
type input "401"
type input "180"
type input "染髮(互助)(401)"
type input "1"
type input "30"
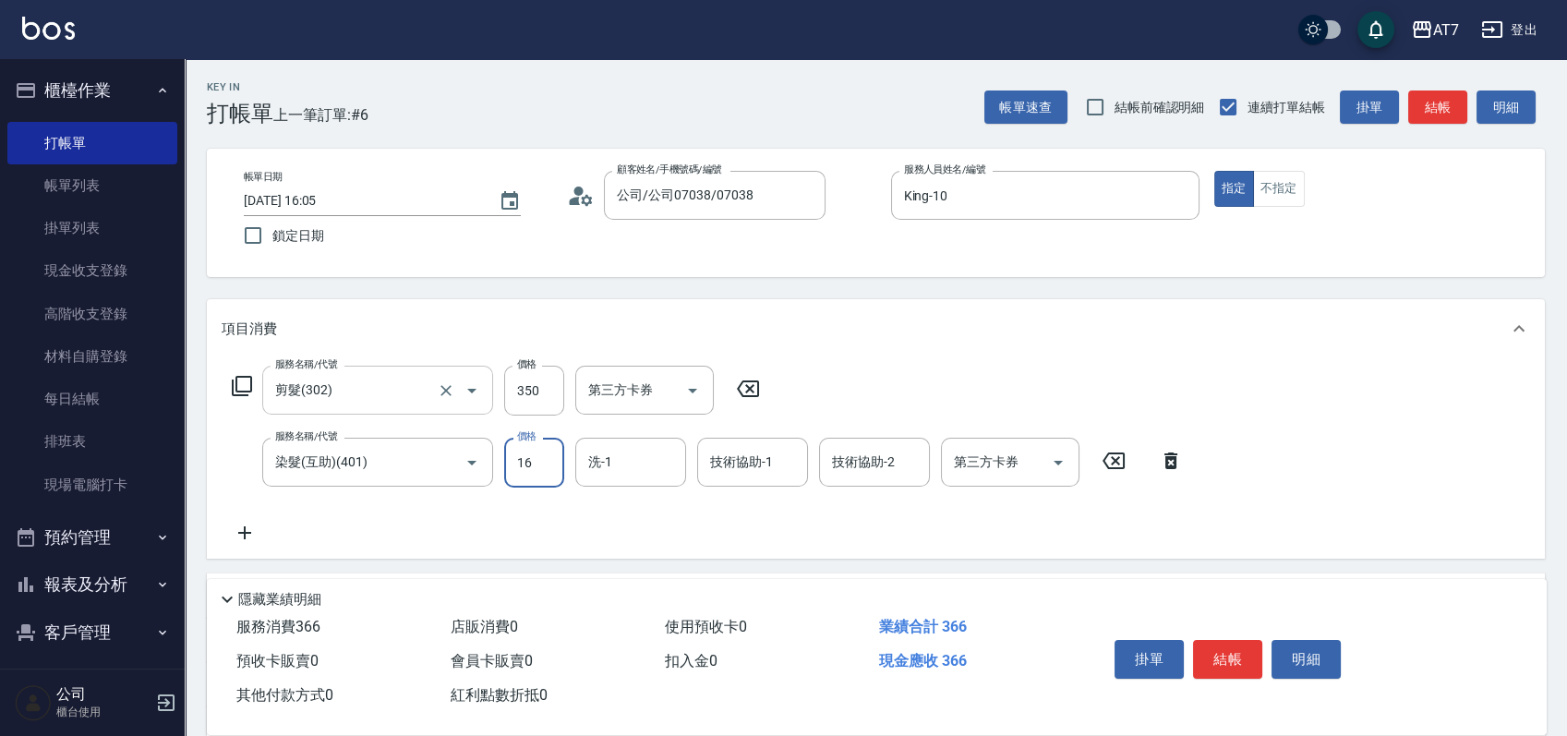
type input "168"
type input "200"
type input "1680"
type input "怡甄-23"
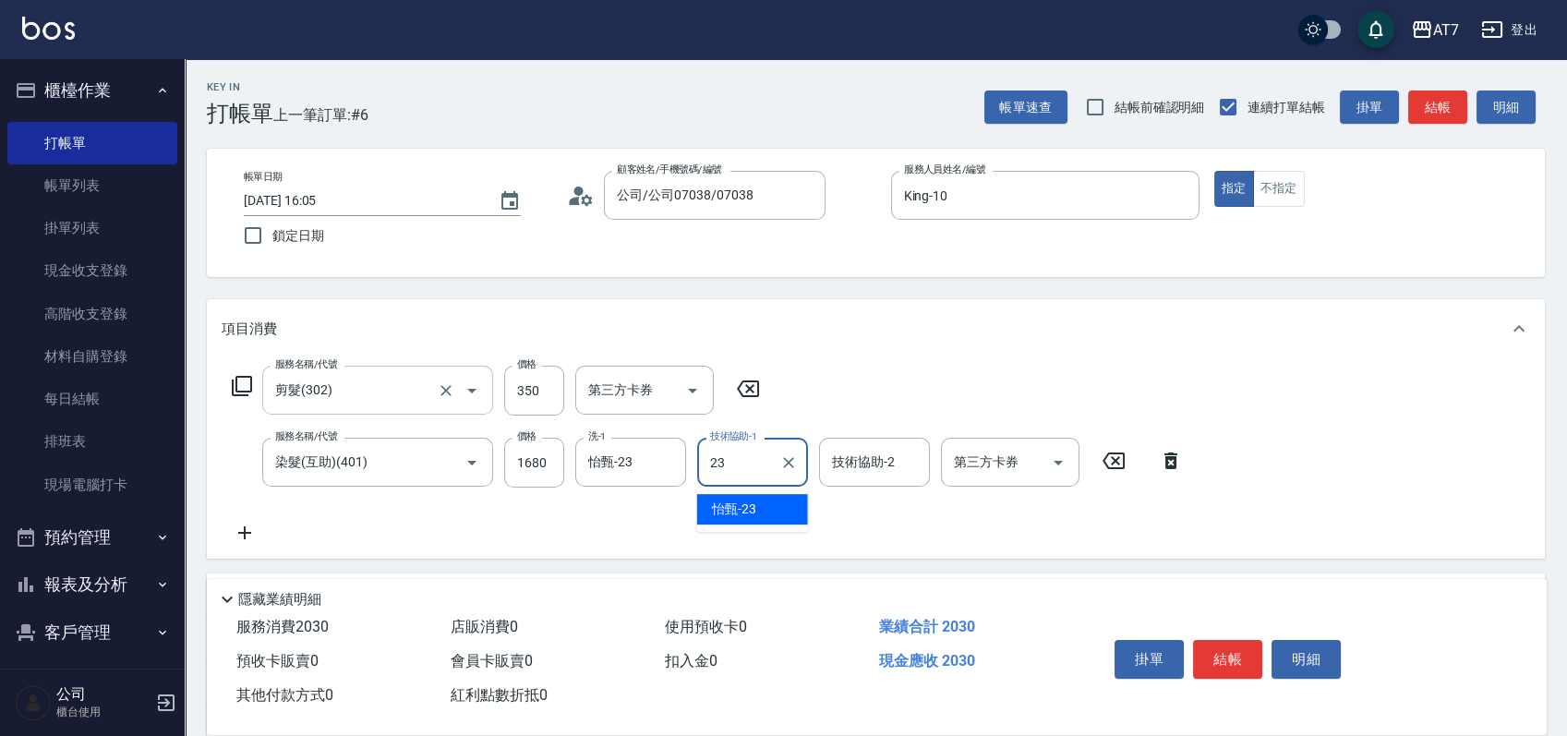
type input "怡甄-23"
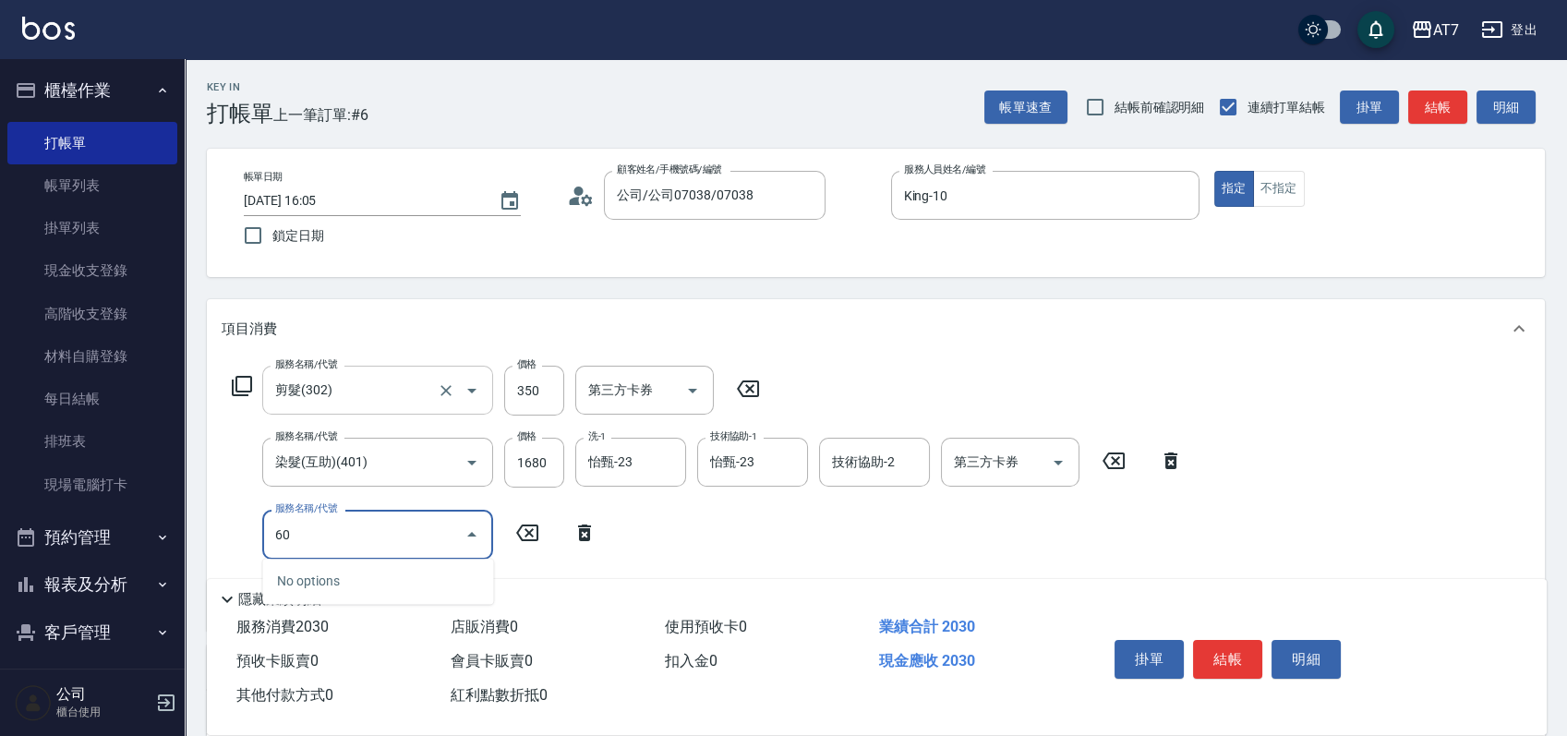
type input "603"
type input "280"
type input "TKO護髮（助(603)"
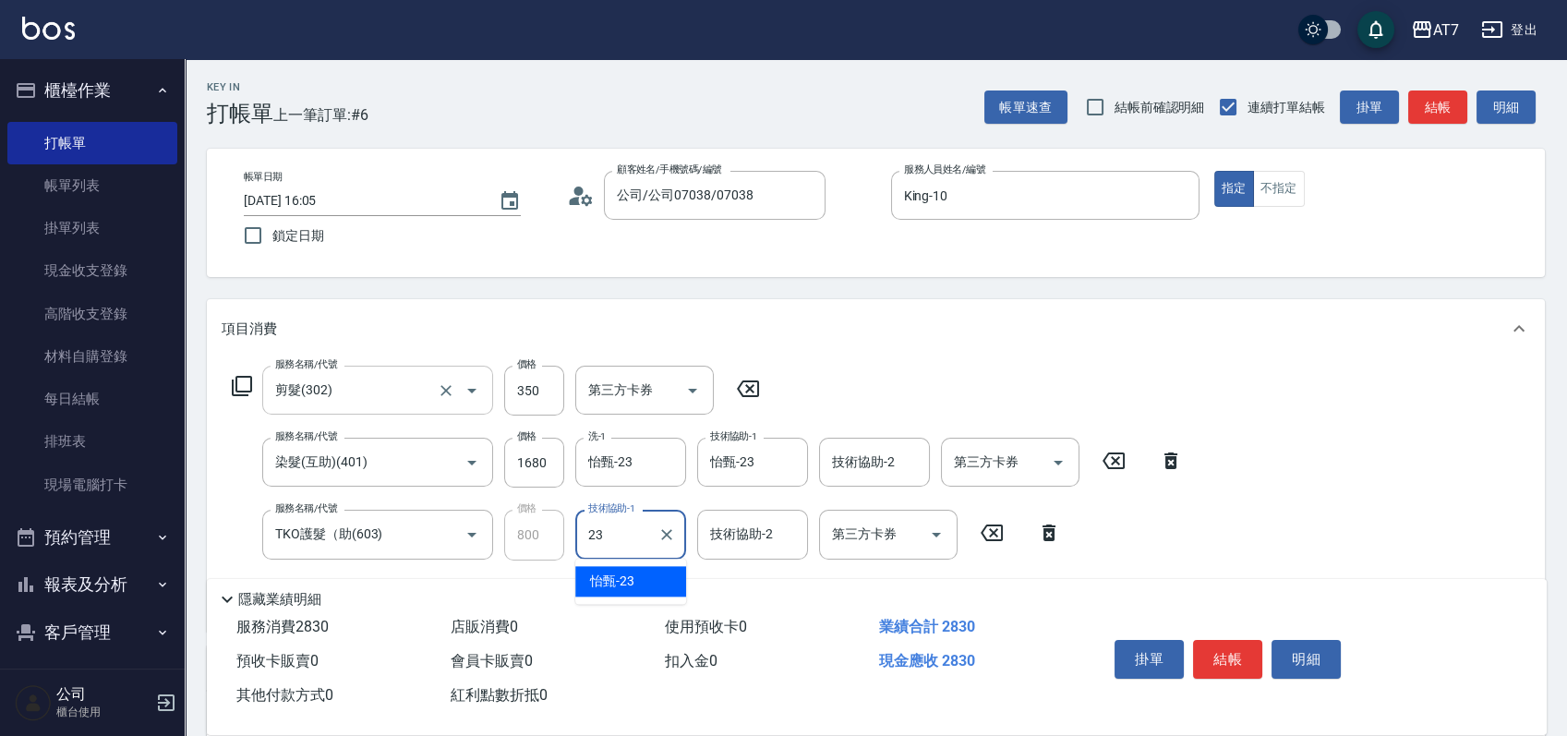
type input "怡甄-23"
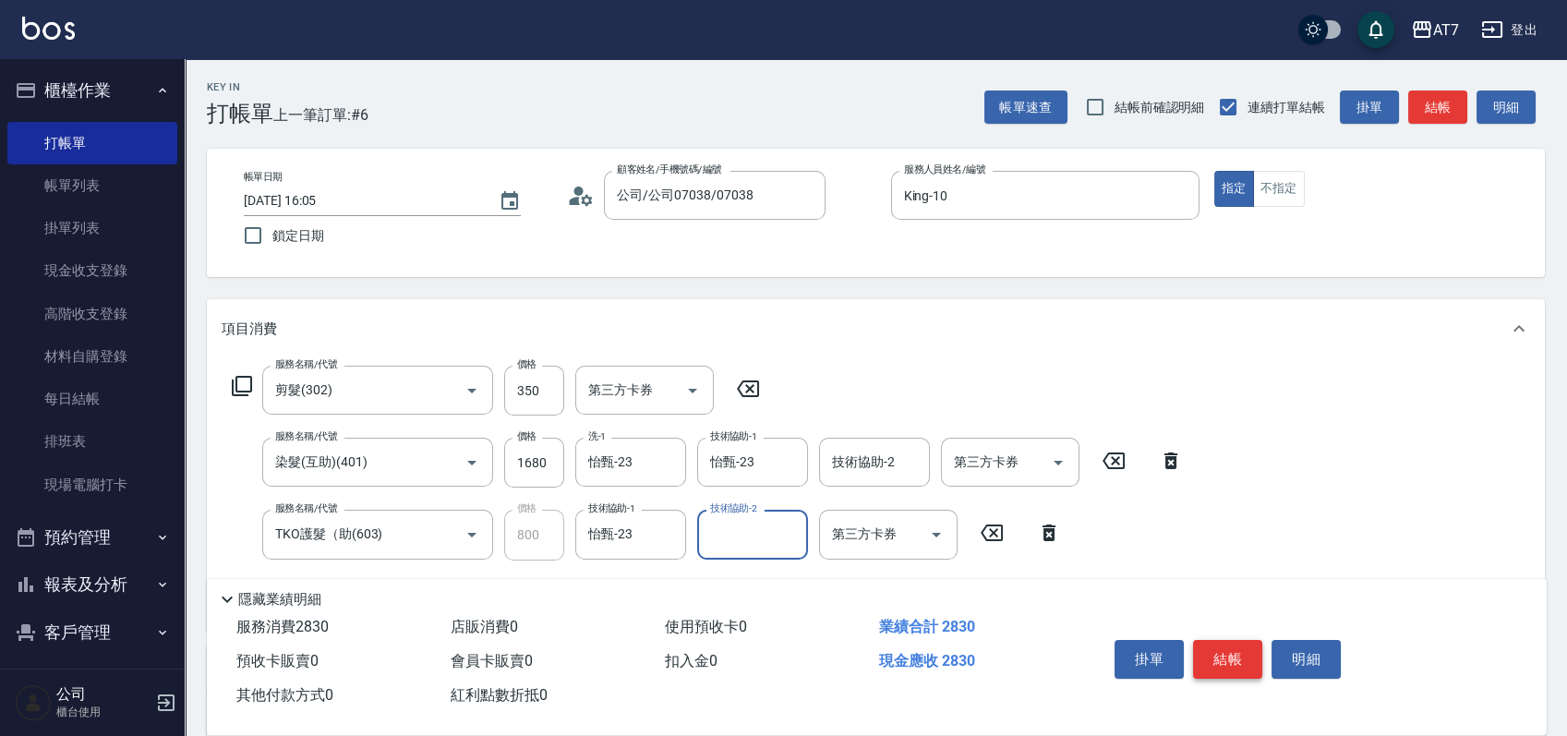
click at [1239, 636] on div "掛單 結帳 明細" at bounding box center [1227, 661] width 241 height 58
click at [1237, 640] on button "結帳" at bounding box center [1227, 659] width 69 height 39
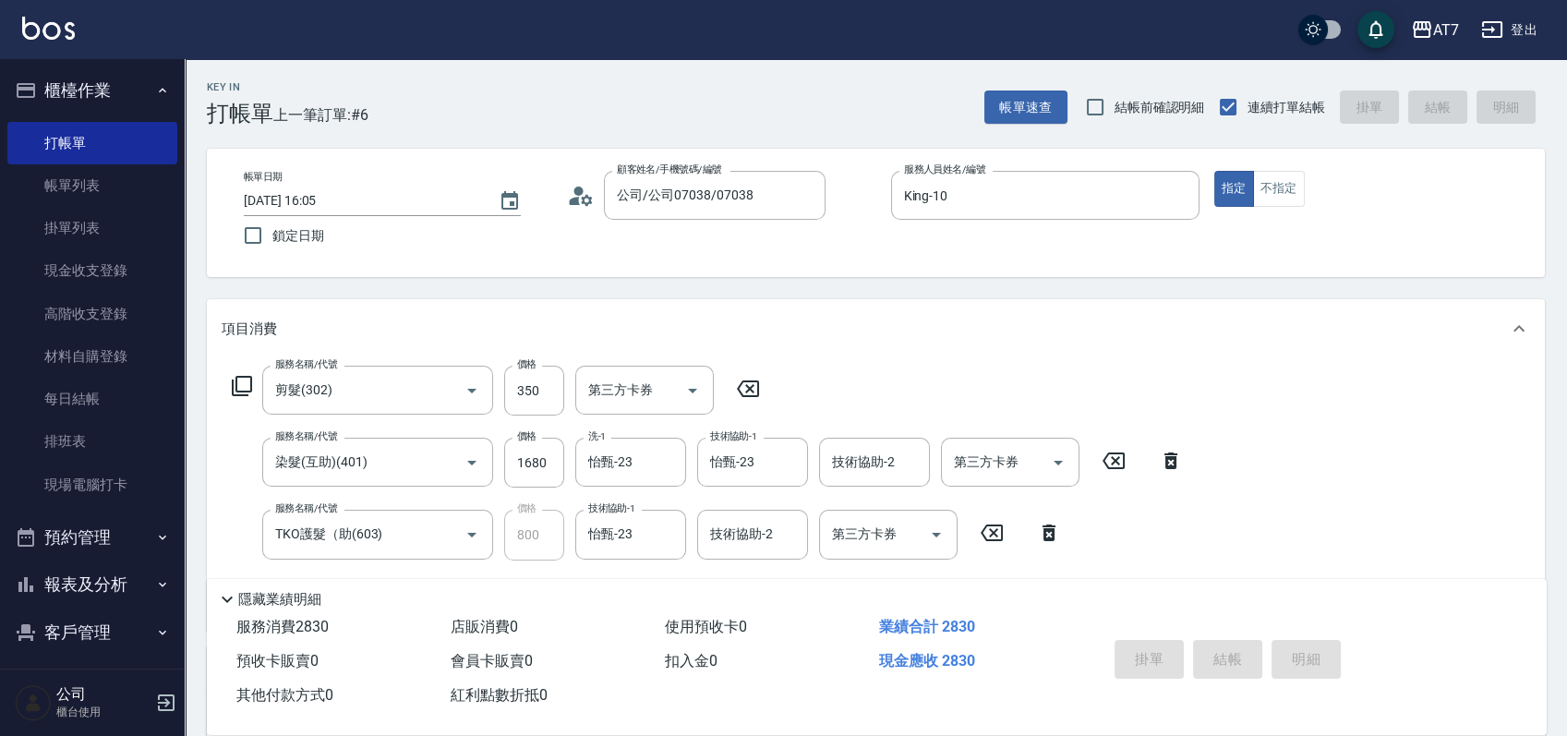
type input "0"
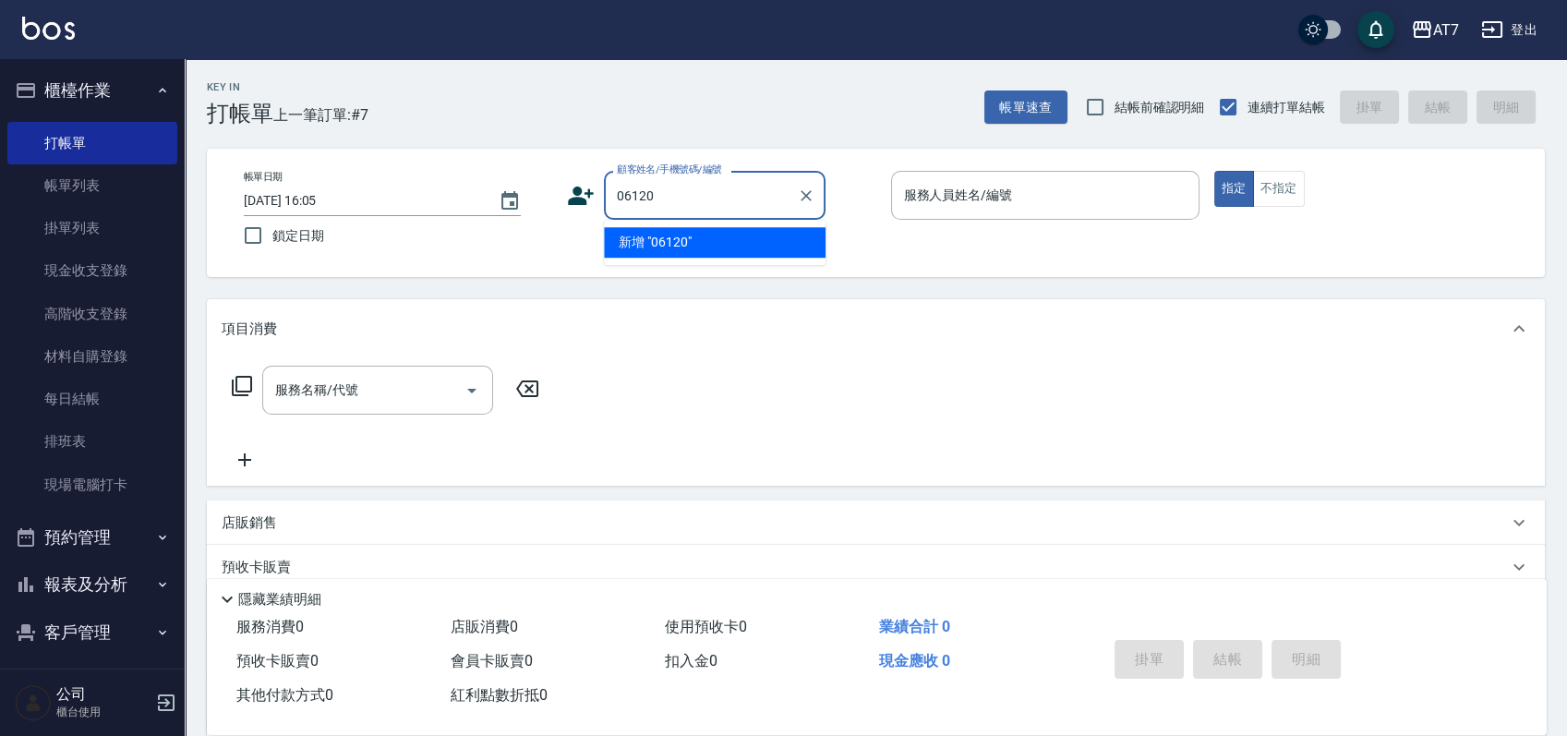
type input "06120"
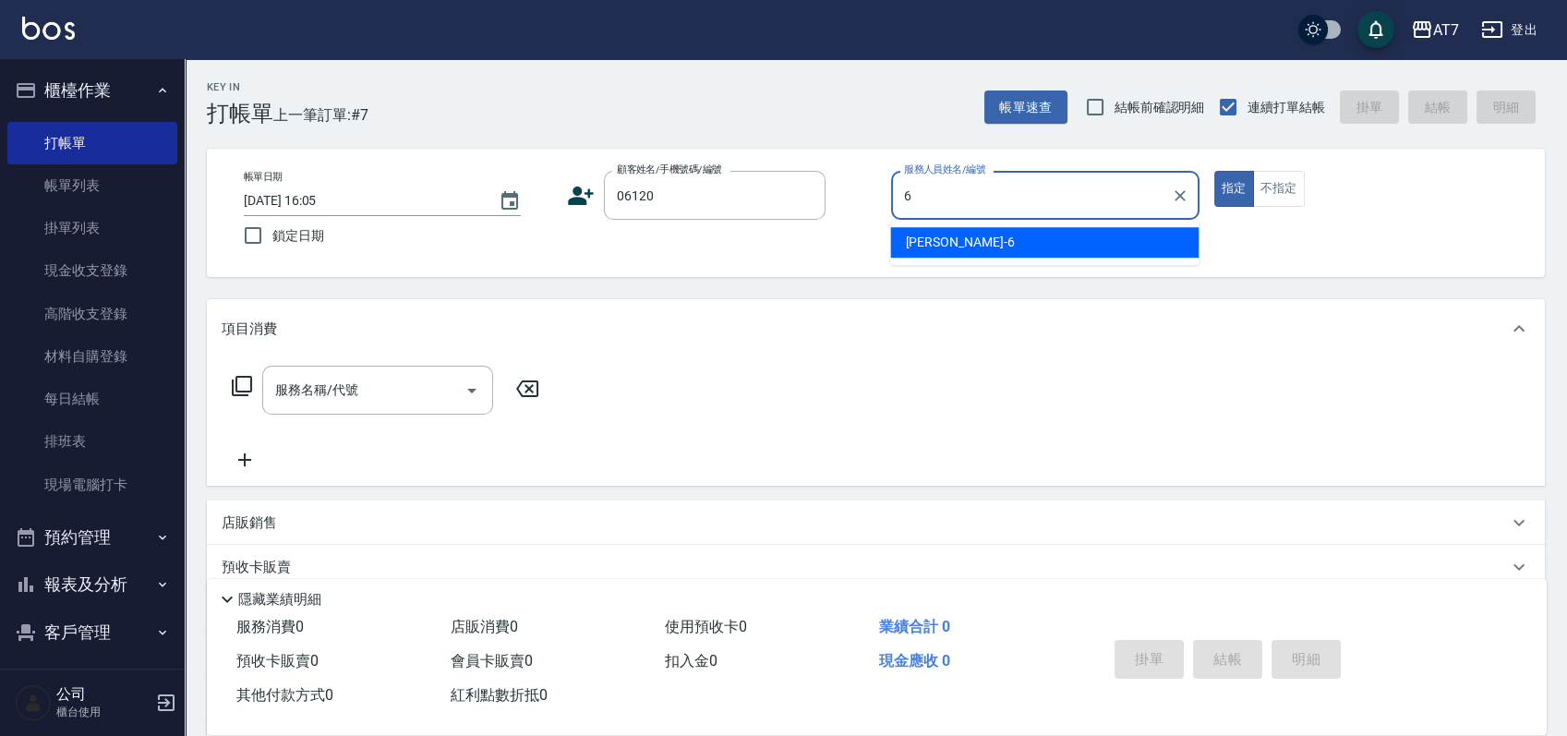
type input "[PERSON_NAME]-6"
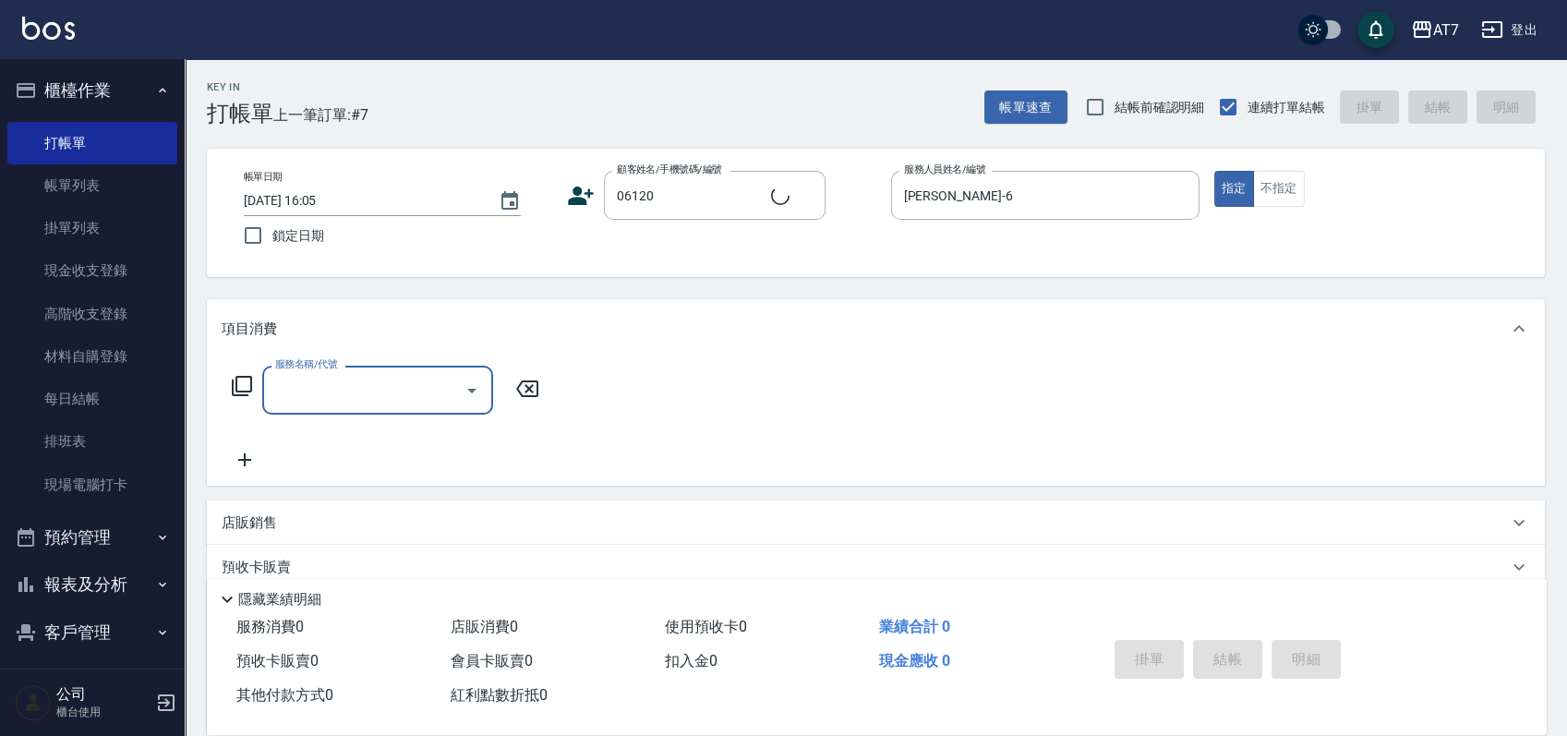
type input "公司單/06120-1/06120"
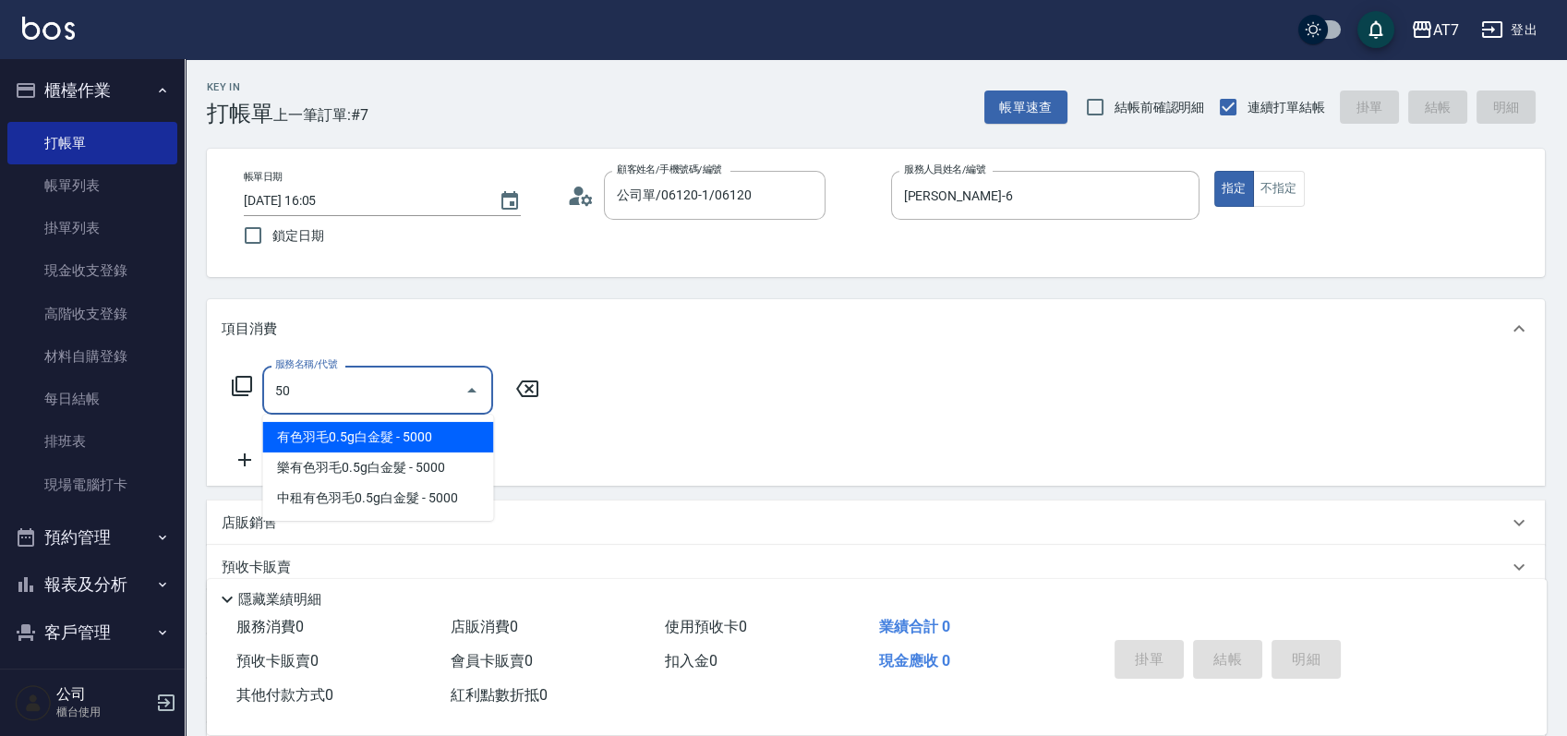
type input "501"
type input "30"
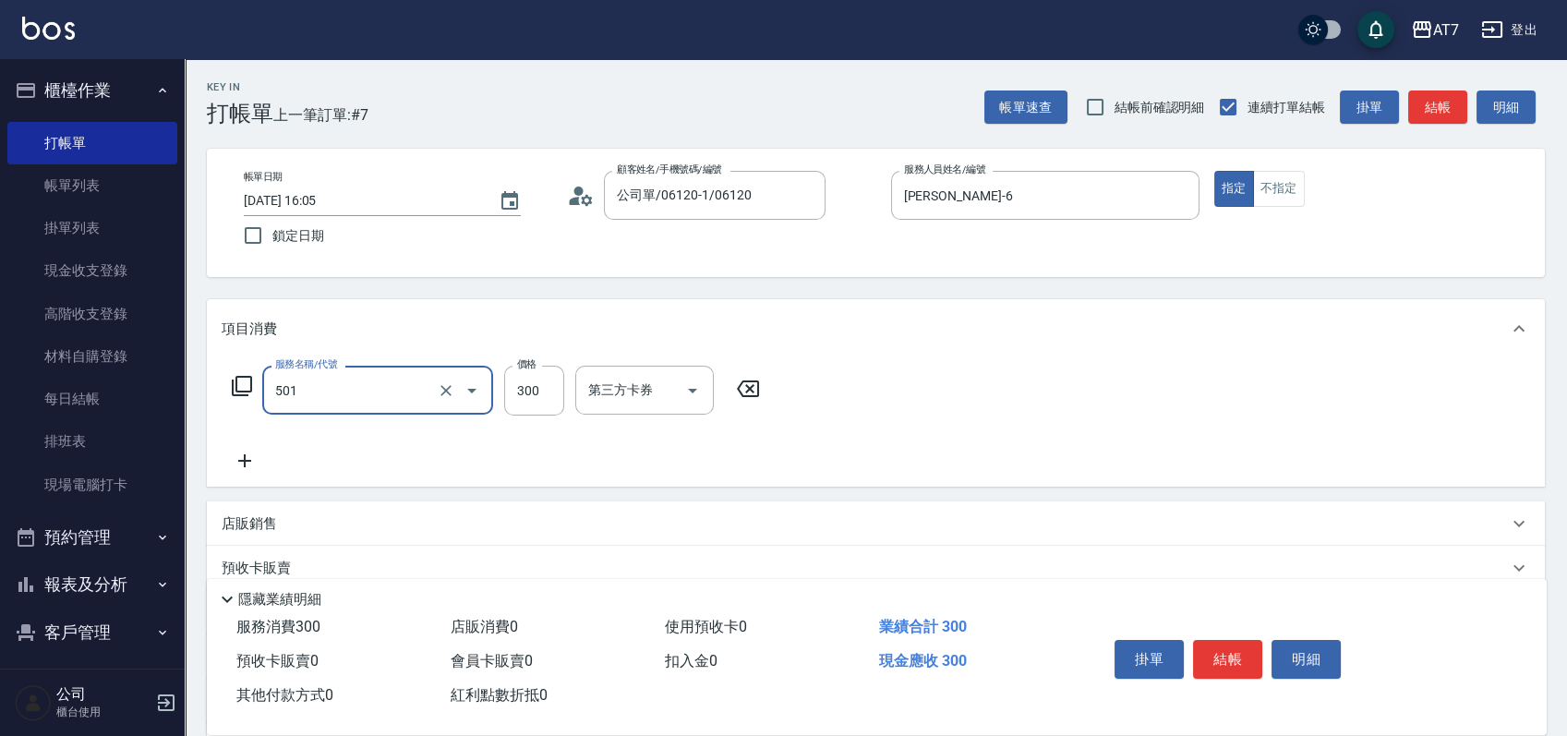
type input "洗髮(互助)(501)"
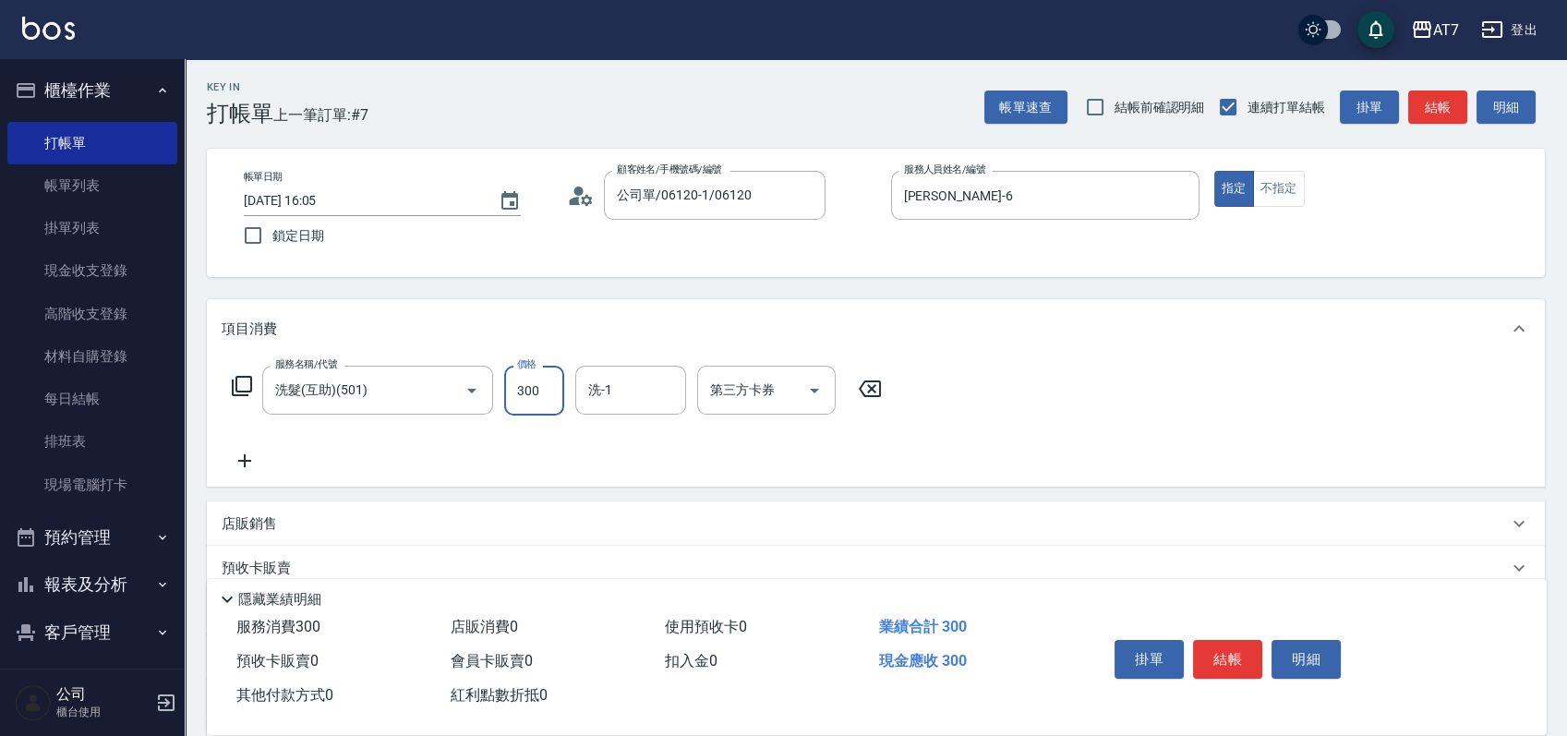
type input "2"
type input "0"
type input "250"
type input "20"
type input "250"
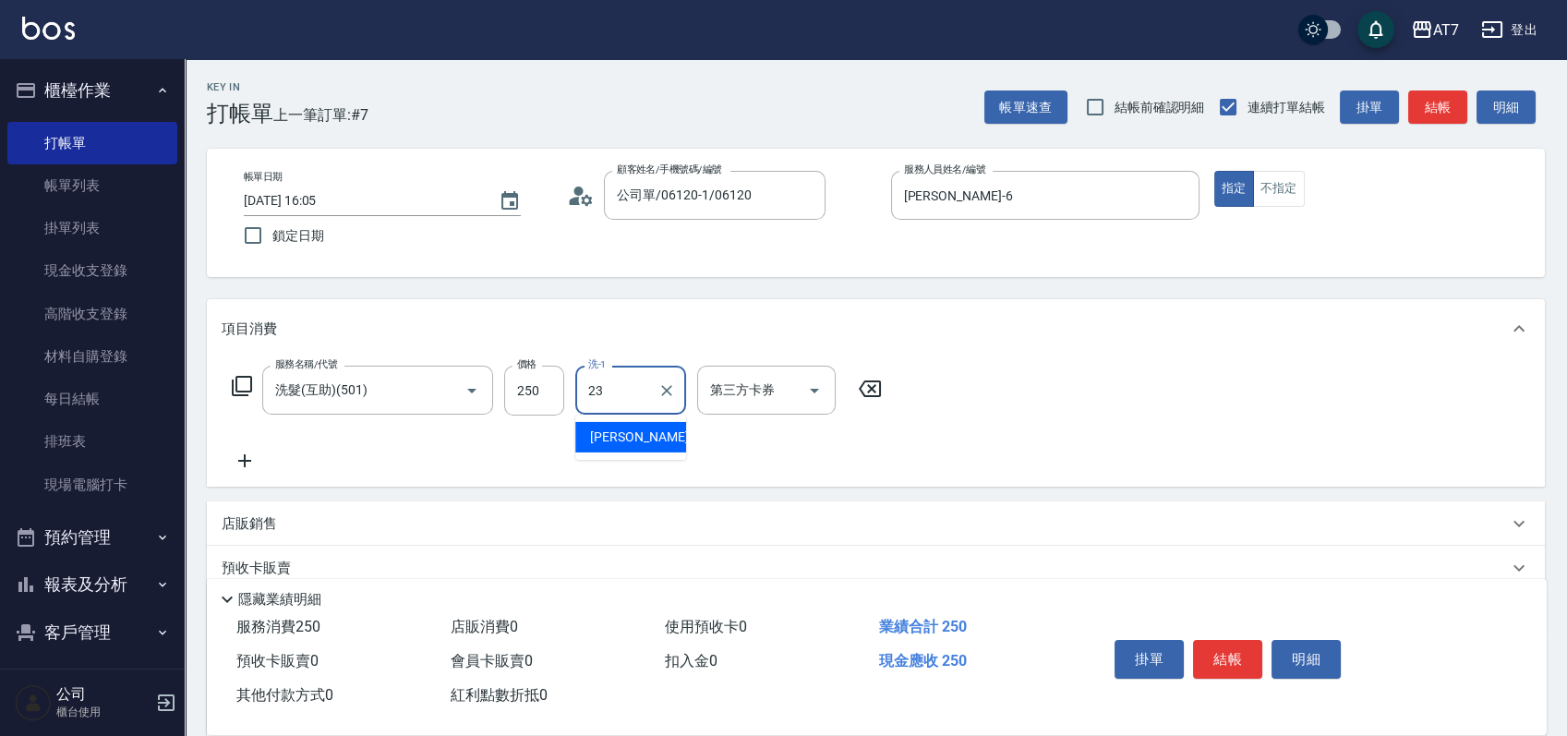
type input "怡甄-23"
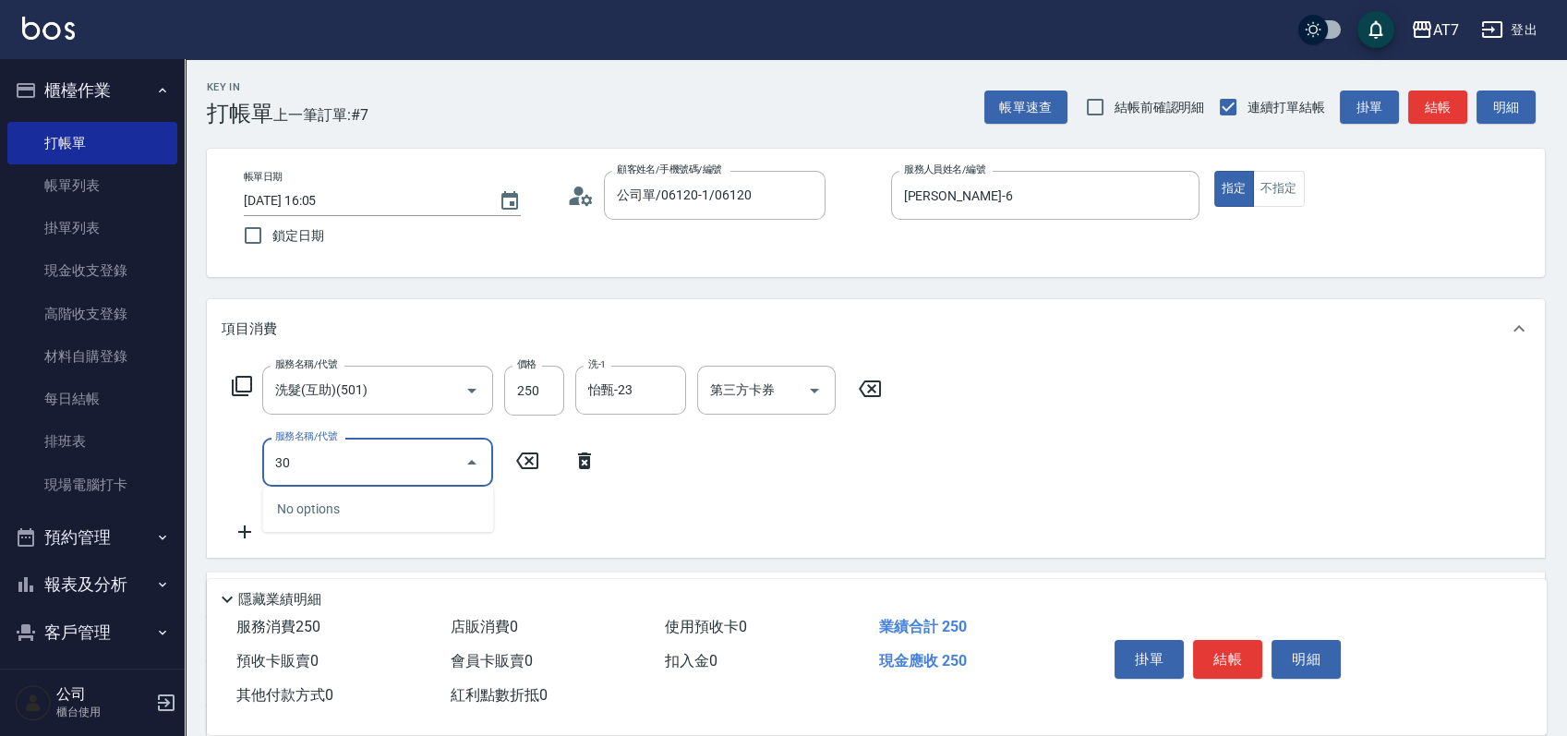
type input "301"
type input "50"
type input "20"
type input "302"
type input "60"
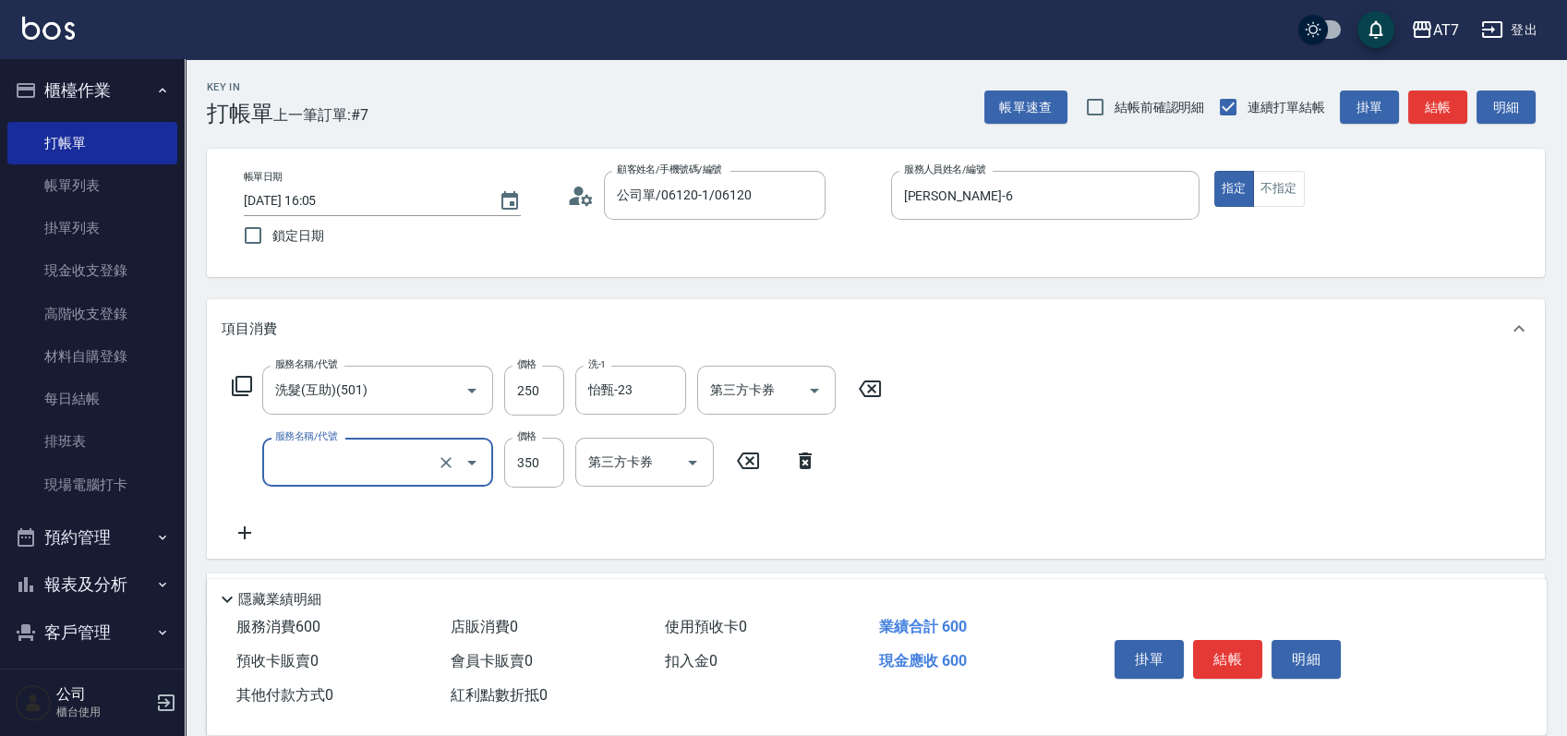
type input "20"
type input "303"
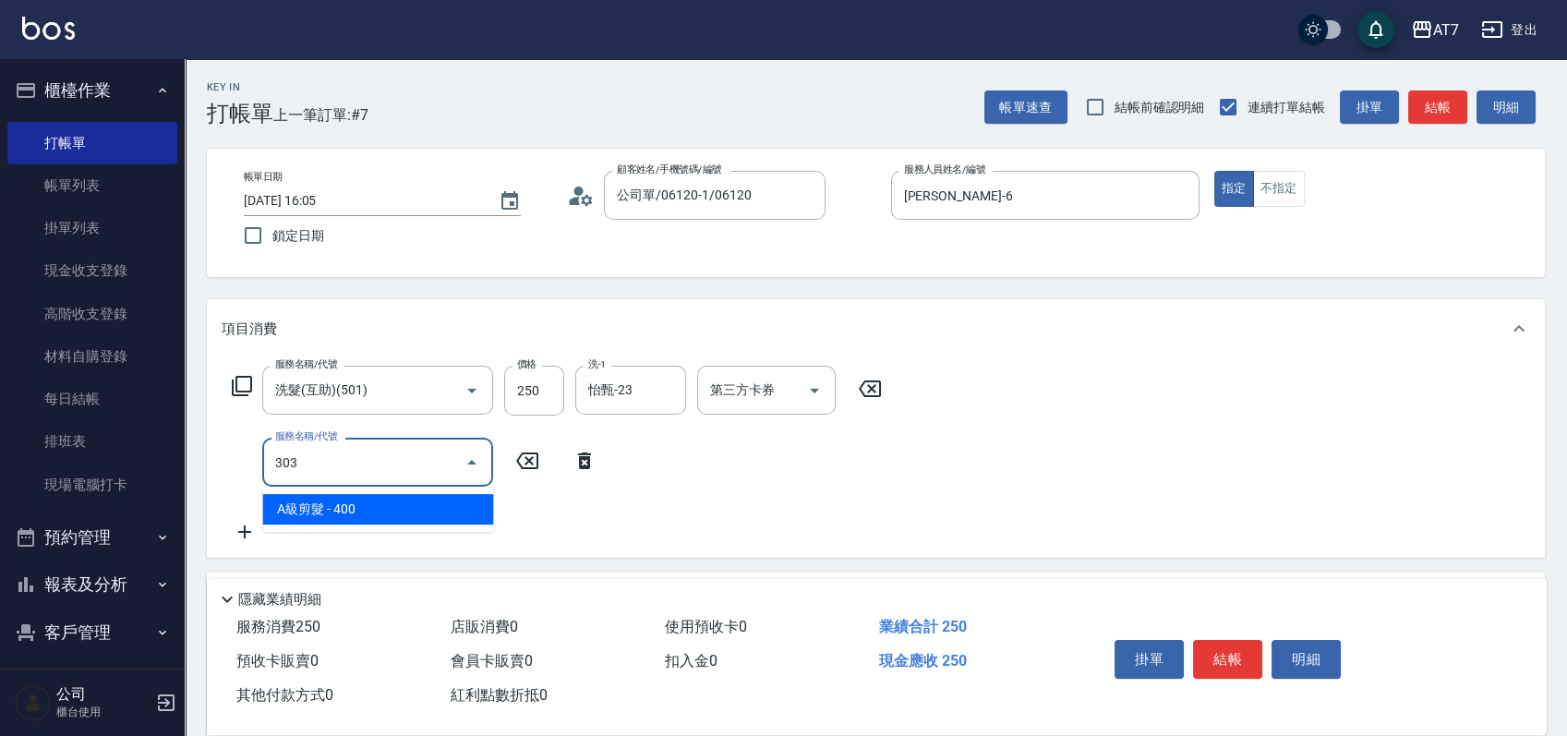
type input "60"
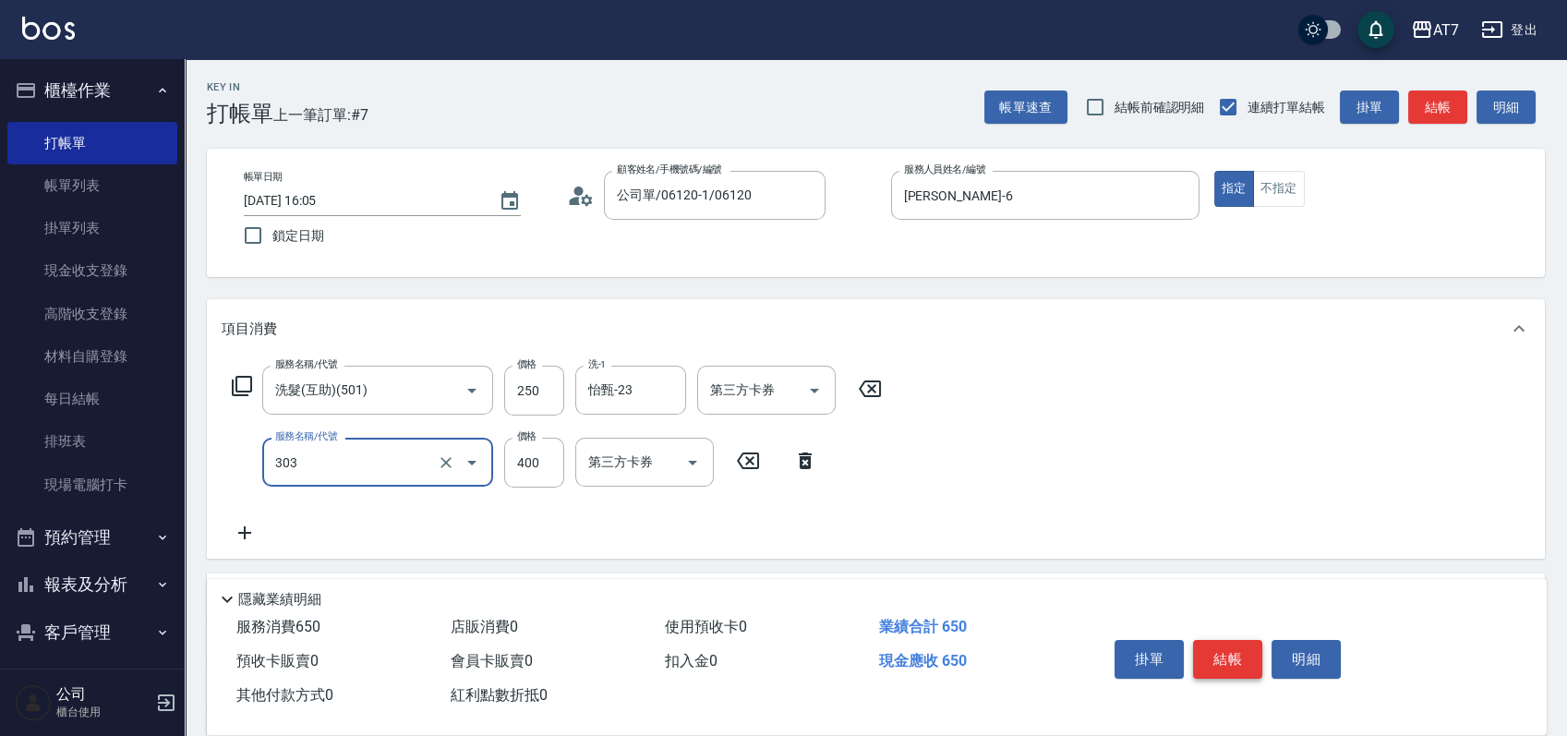
type input "A級剪髮(303)"
click at [1233, 660] on button "結帳" at bounding box center [1227, 659] width 69 height 39
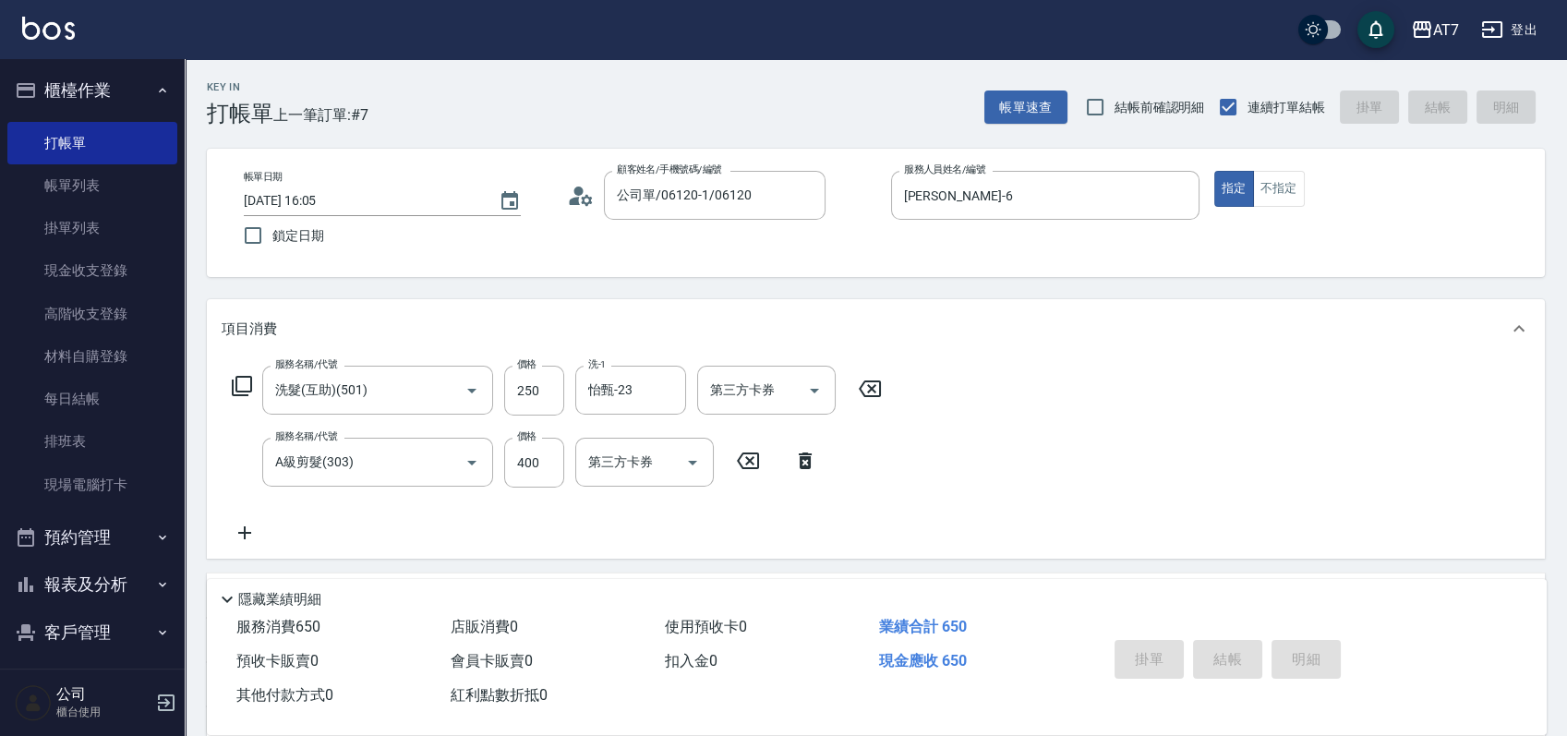
type input "[DATE] 16:06"
type input "0"
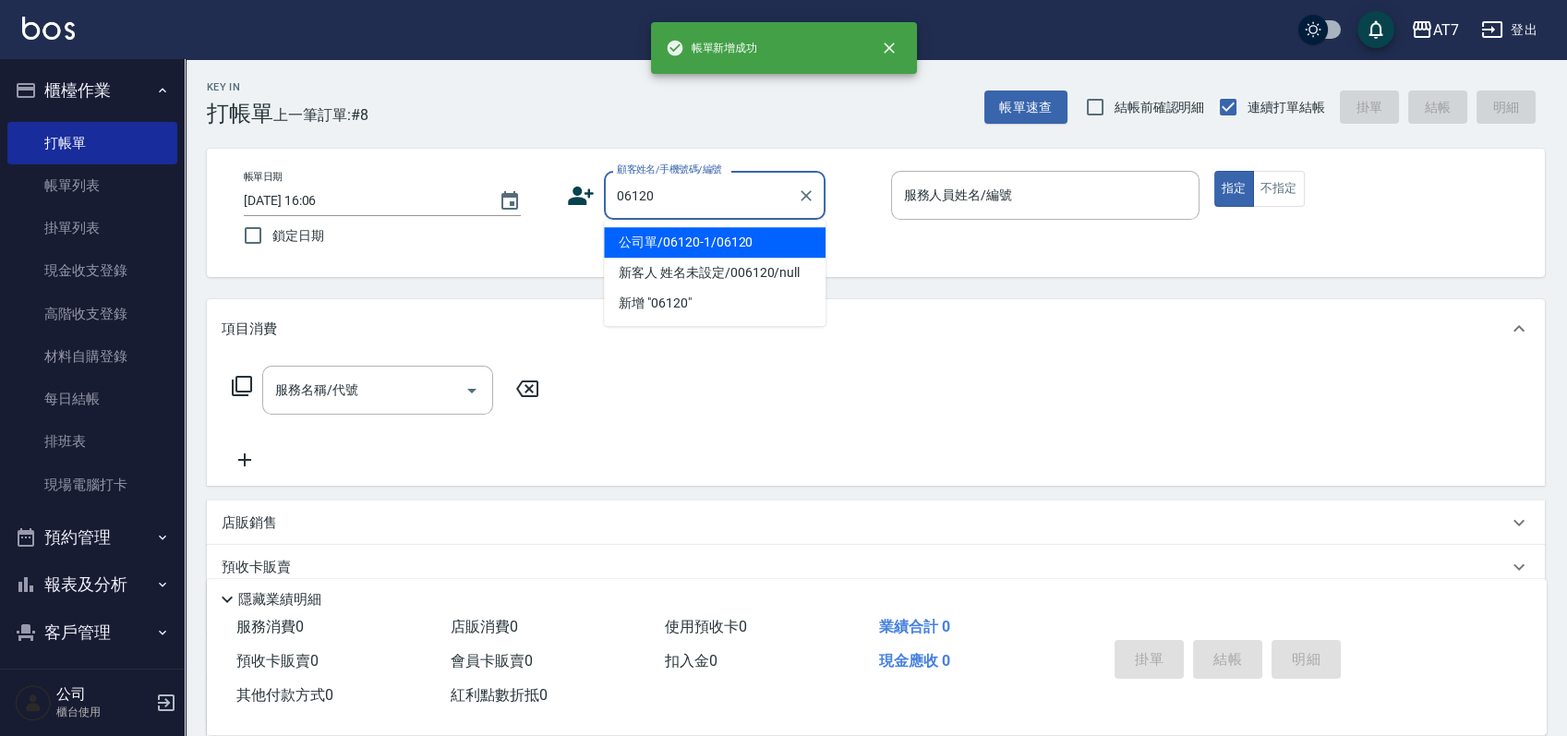
type input "公司單/06120-1/06120"
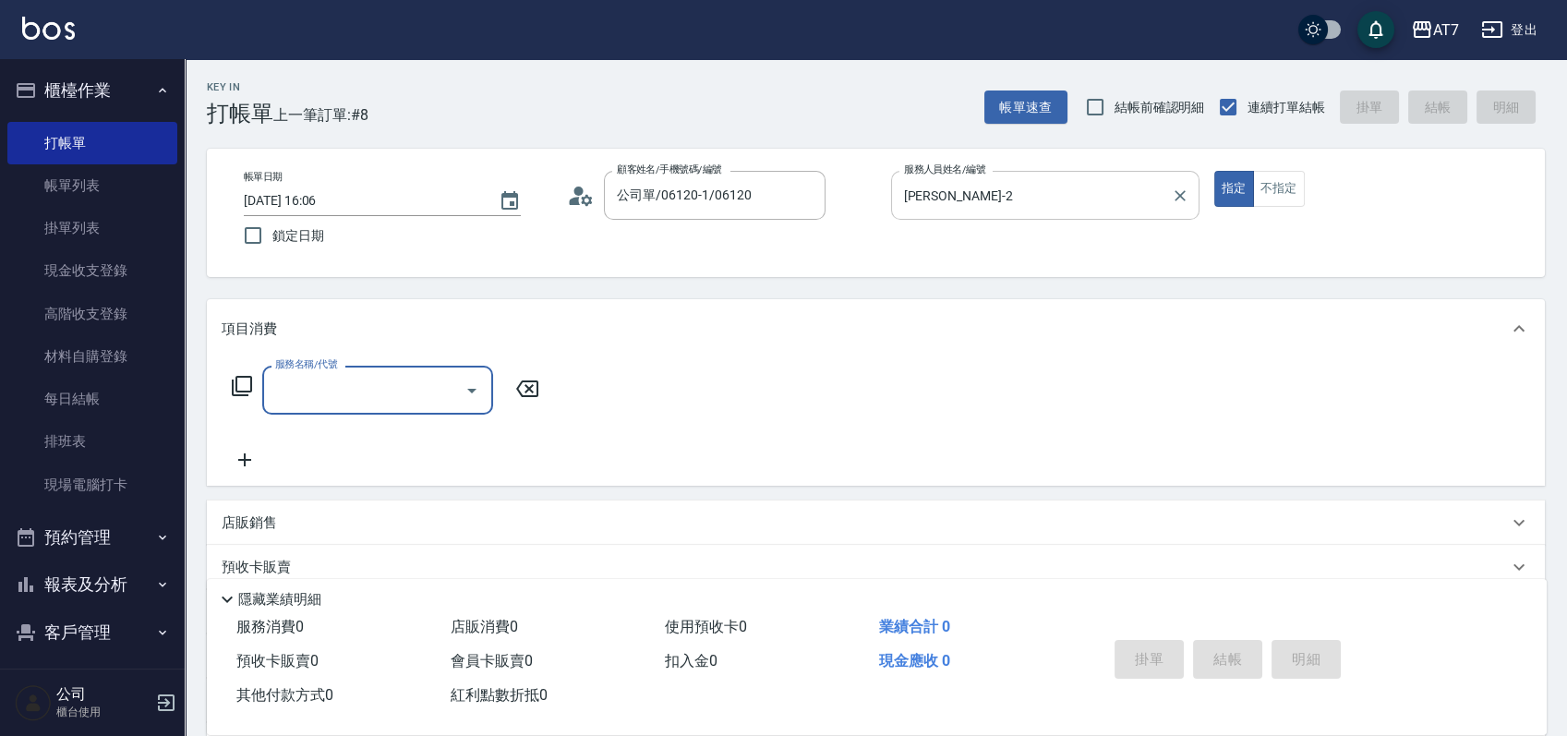
click at [1004, 218] on div "[PERSON_NAME]-2 服務人員姓名/編號" at bounding box center [1045, 195] width 308 height 49
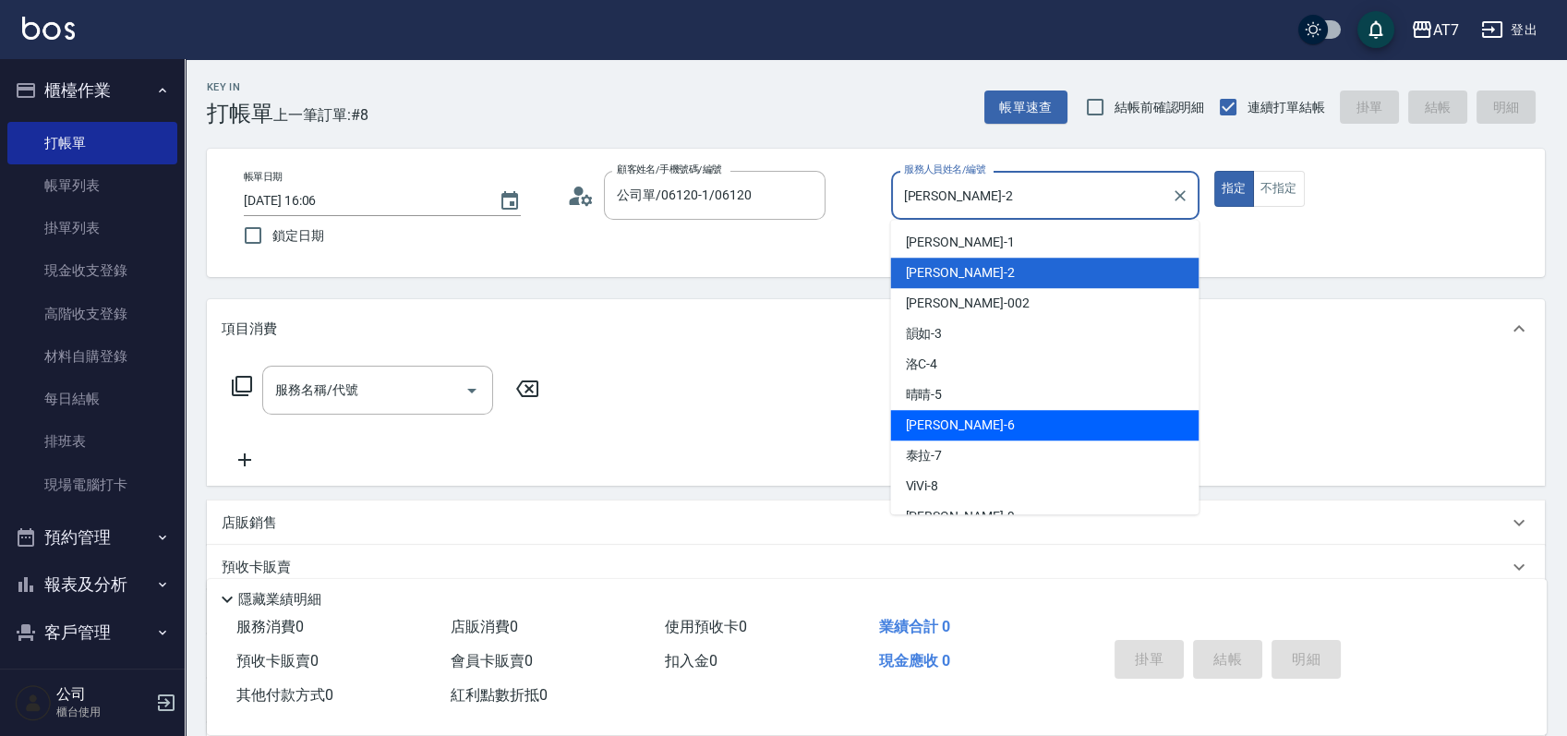
click at [981, 417] on div "[PERSON_NAME] -6" at bounding box center [1044, 425] width 308 height 30
type input "[PERSON_NAME]-6"
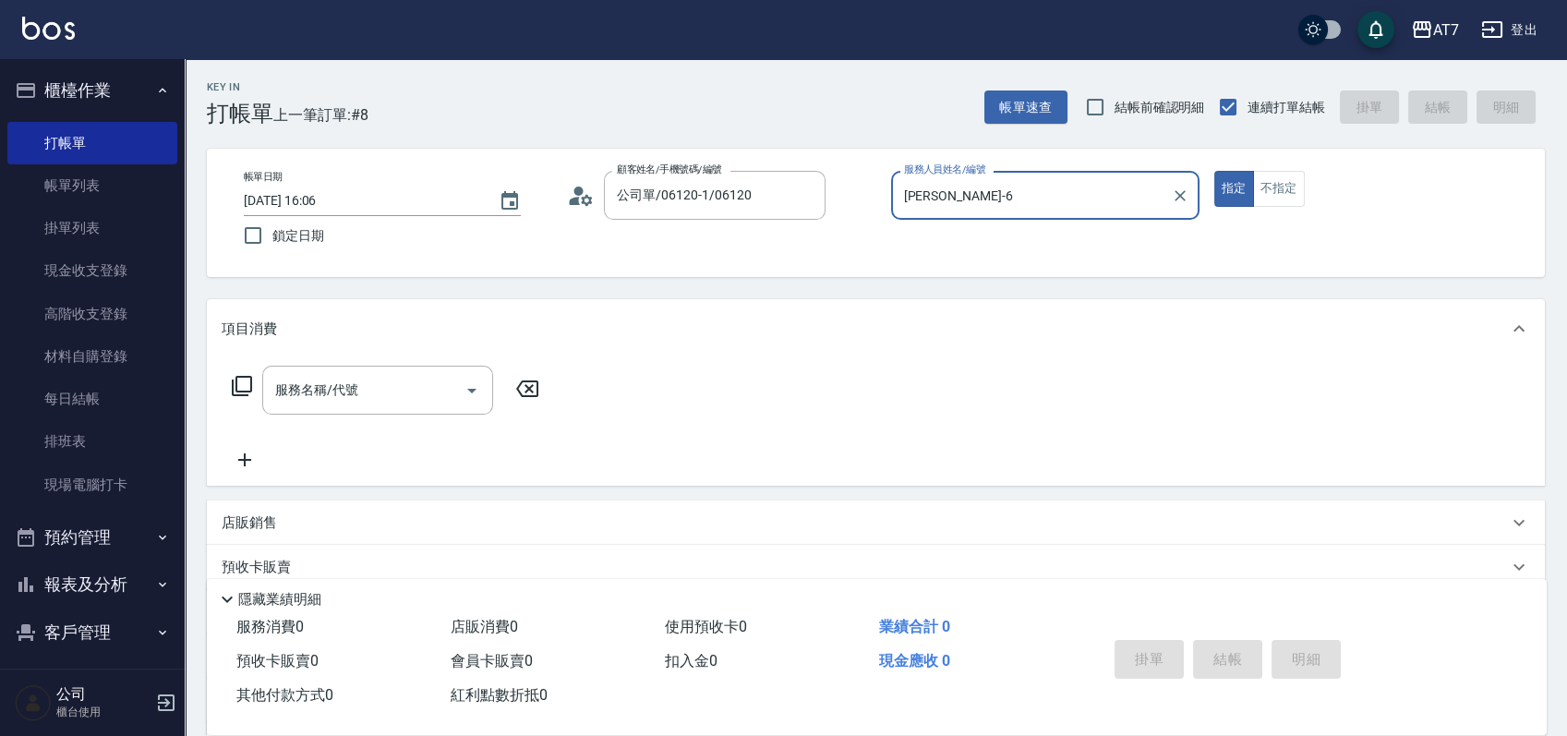
click at [1214, 171] on button "指定" at bounding box center [1234, 189] width 40 height 36
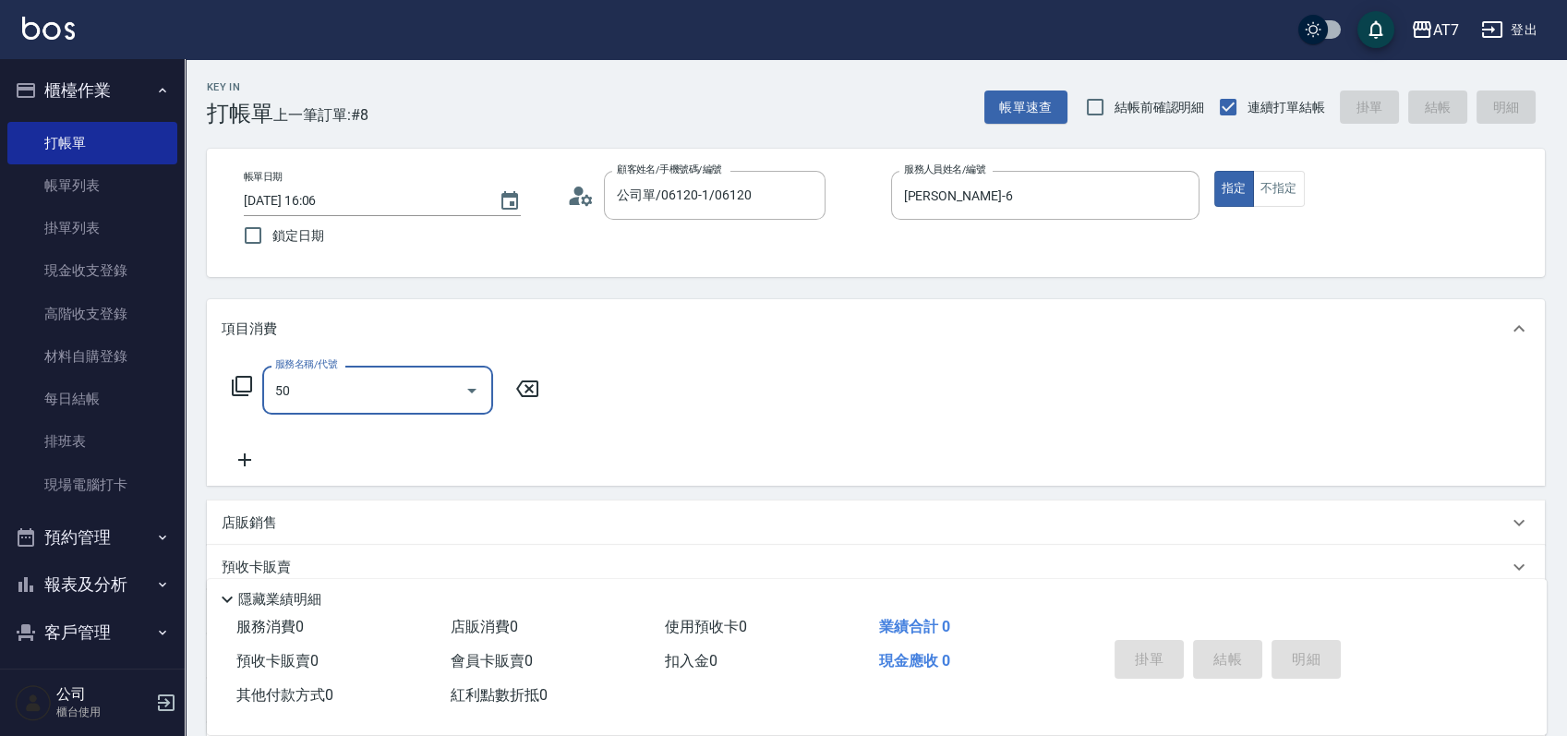
type input "501"
type input "30"
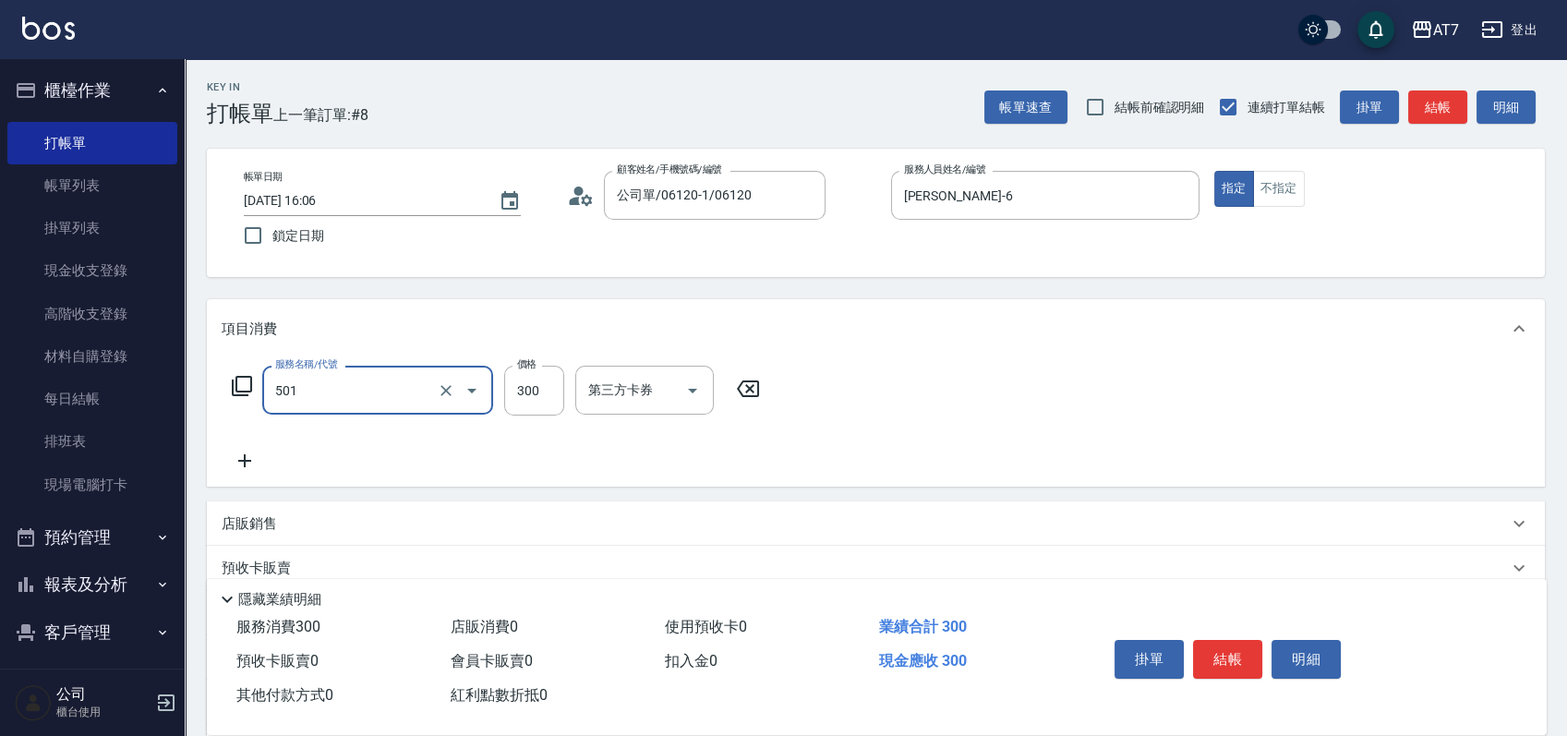
type input "洗髮(互助)(501)"
type input "0"
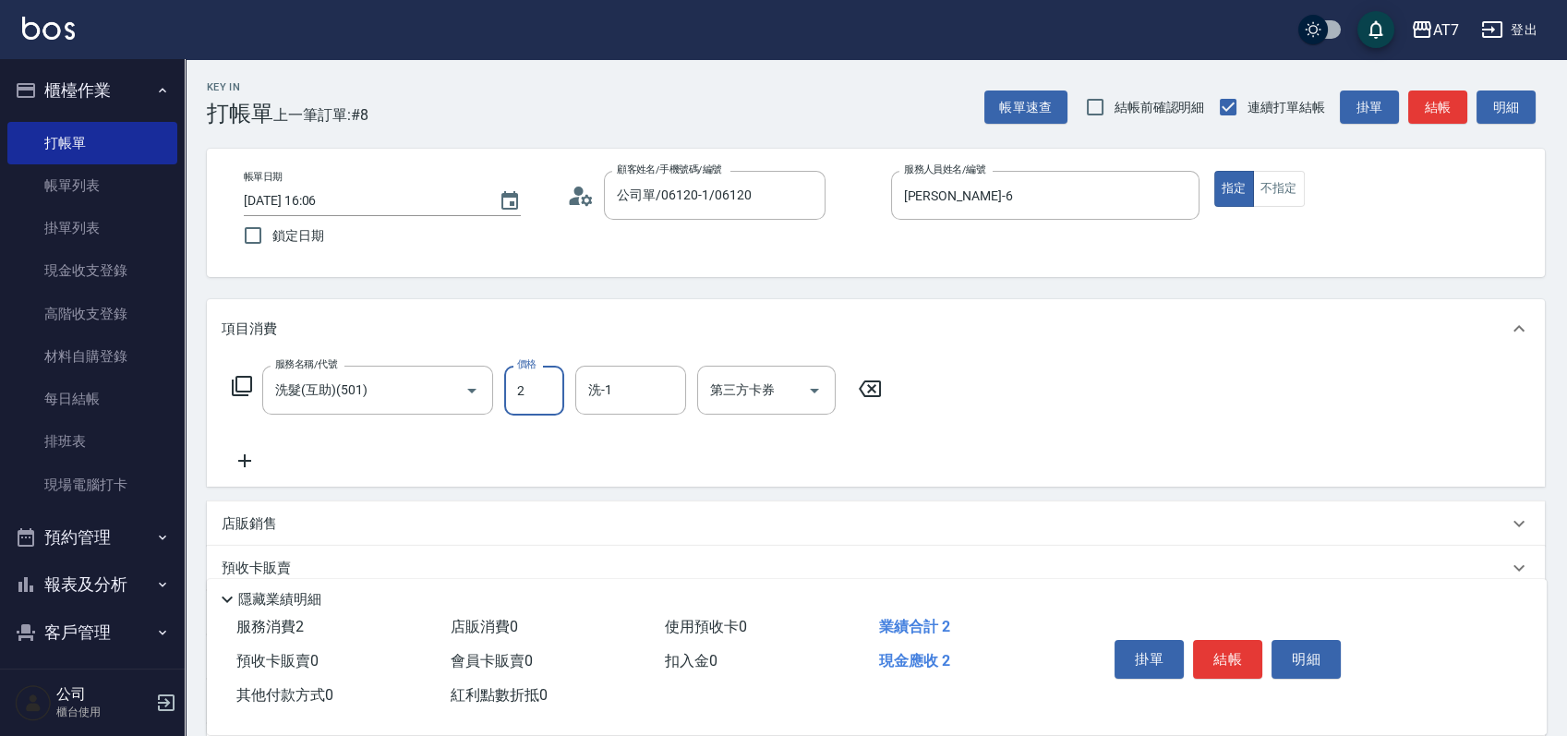
type input "25"
type input "20"
type input "250"
type input "怡甄-23"
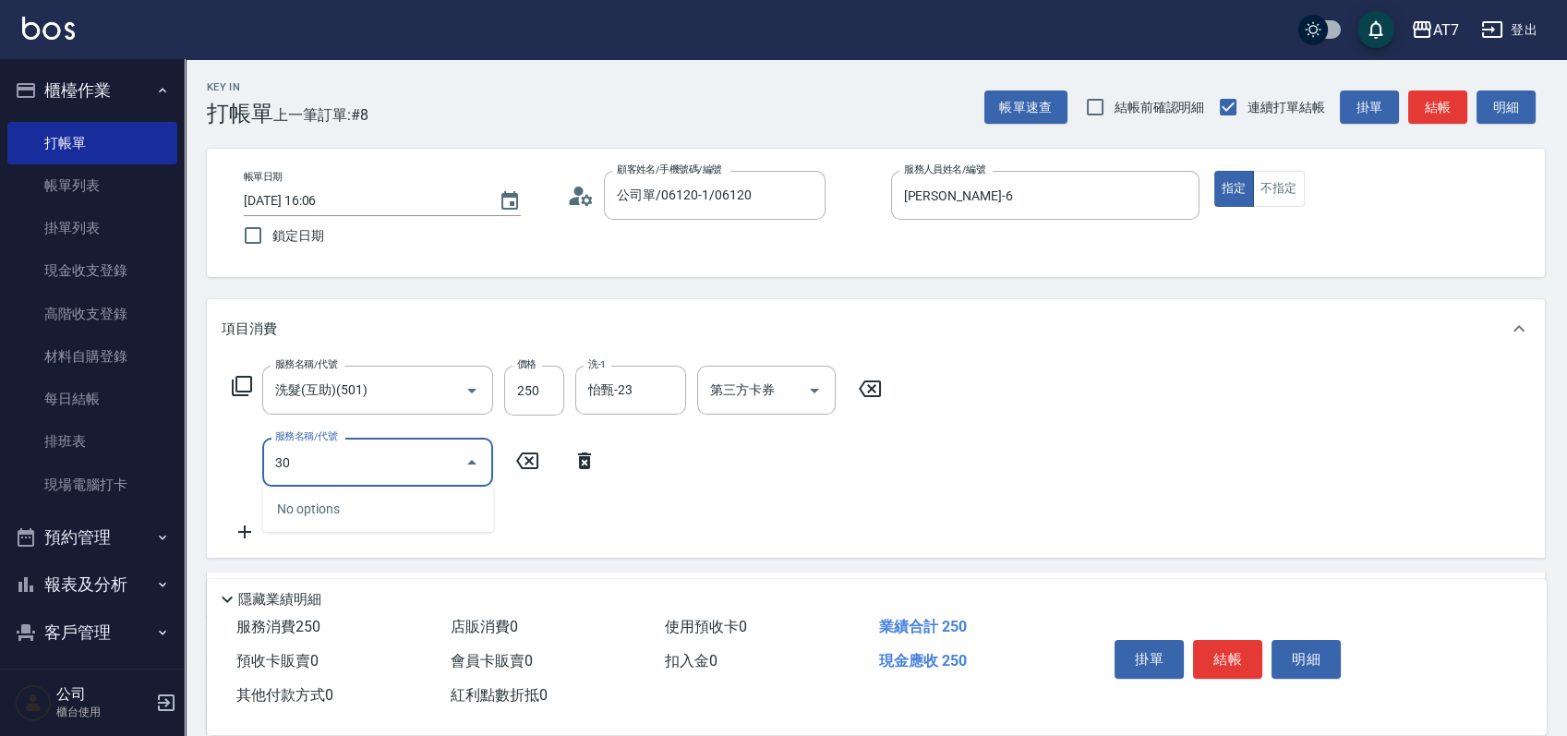
type input "304"
type input "70"
type input "20"
type input "303"
type input "60"
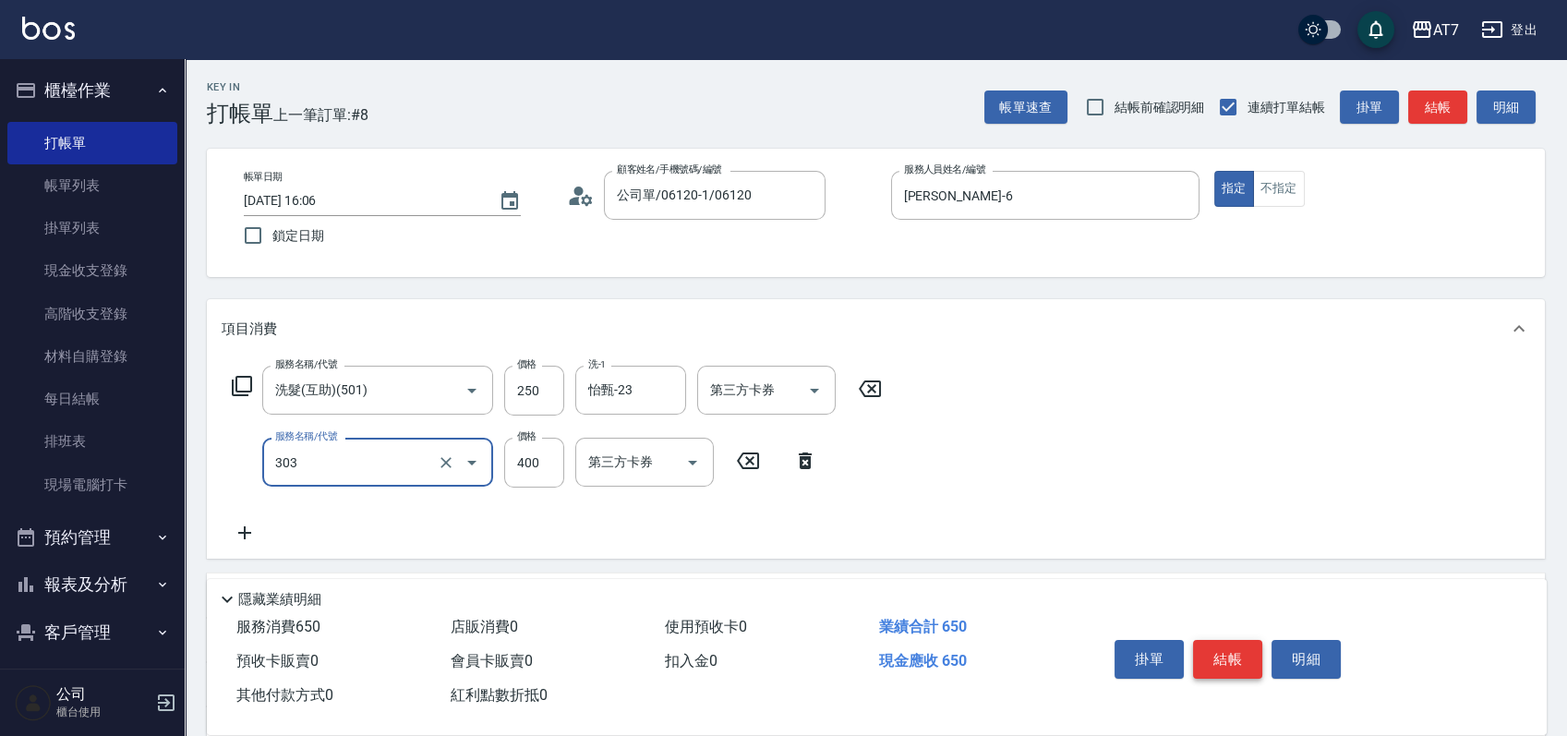
type input "A級剪髮(303)"
click at [1221, 661] on button "結帳" at bounding box center [1227, 659] width 69 height 39
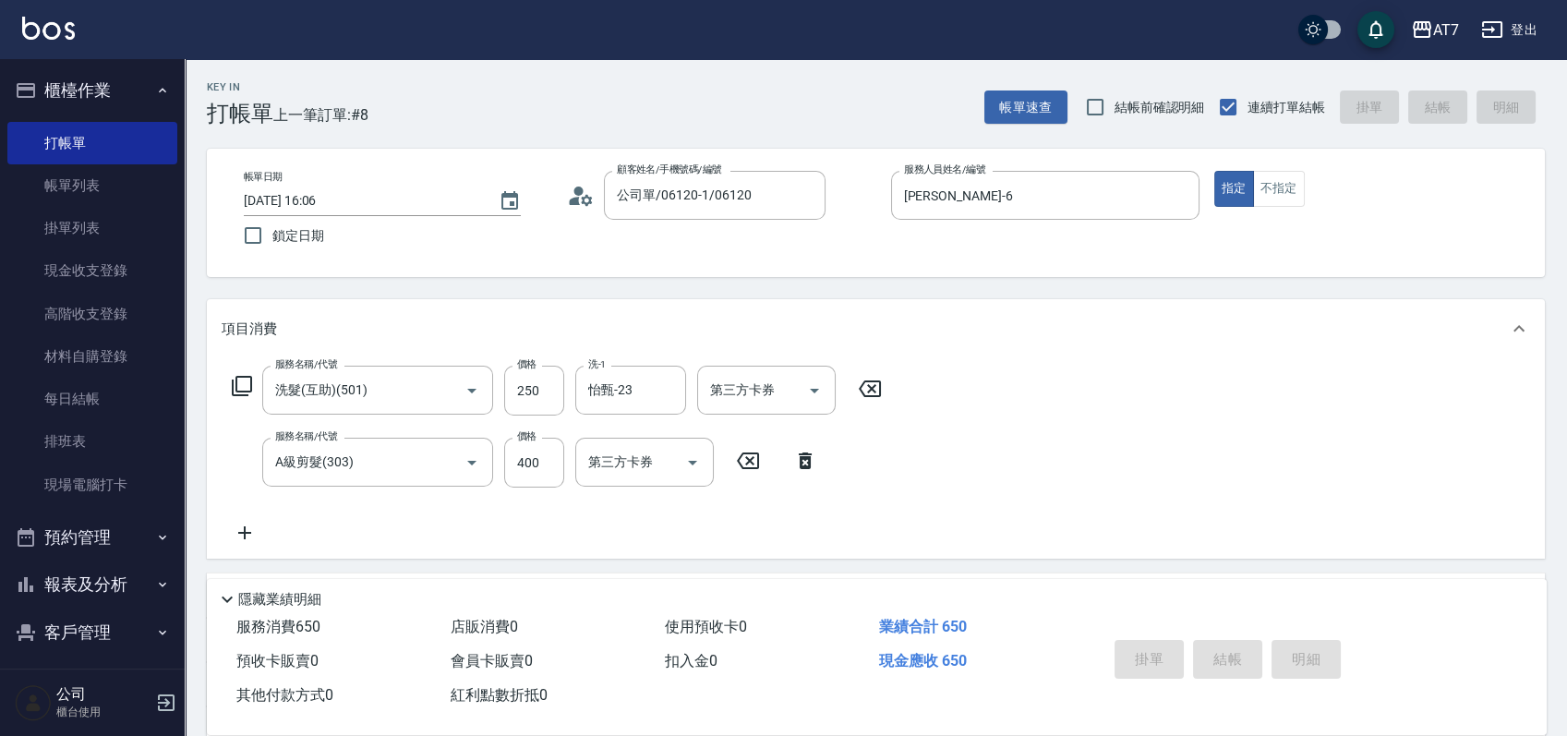
type input "0"
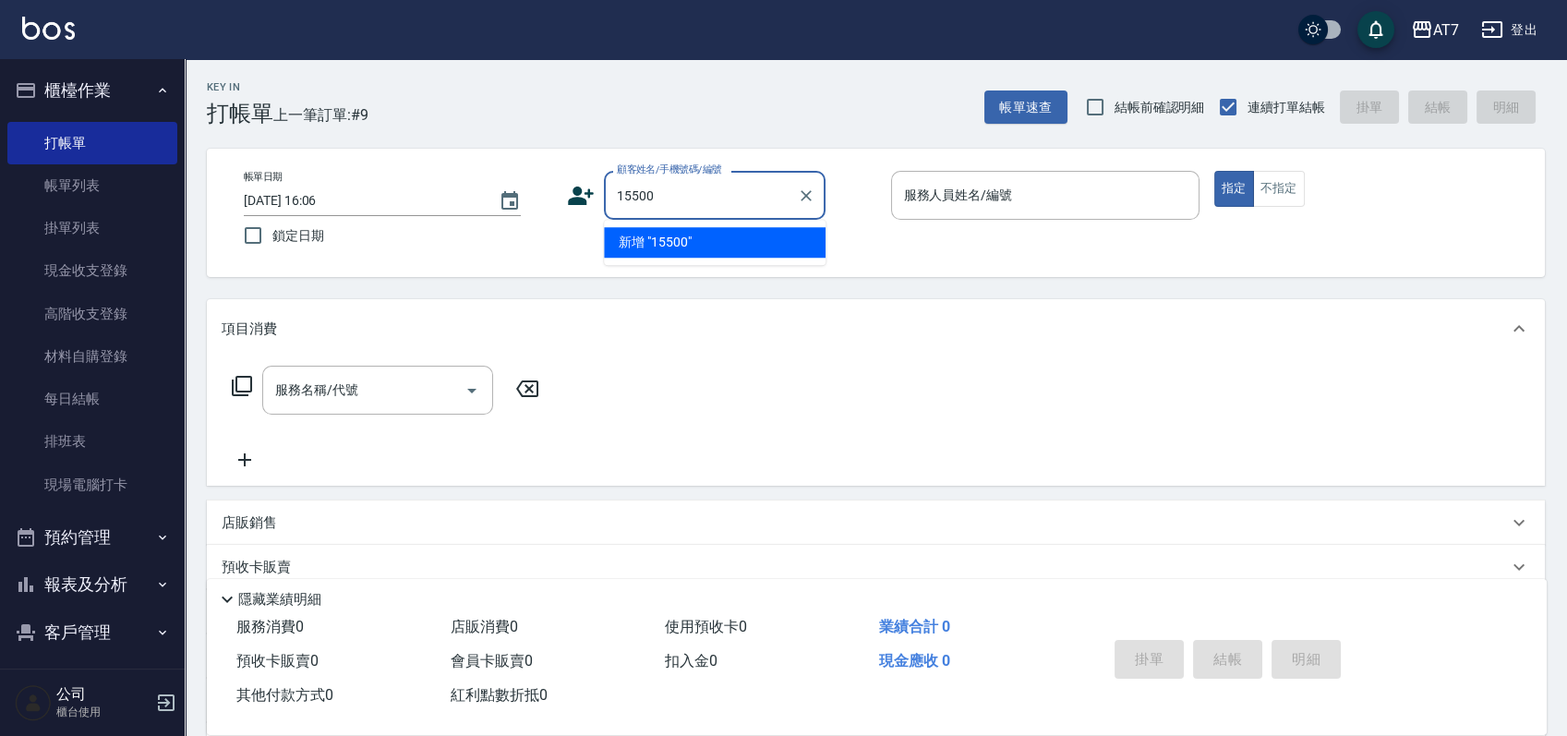
type input "15500"
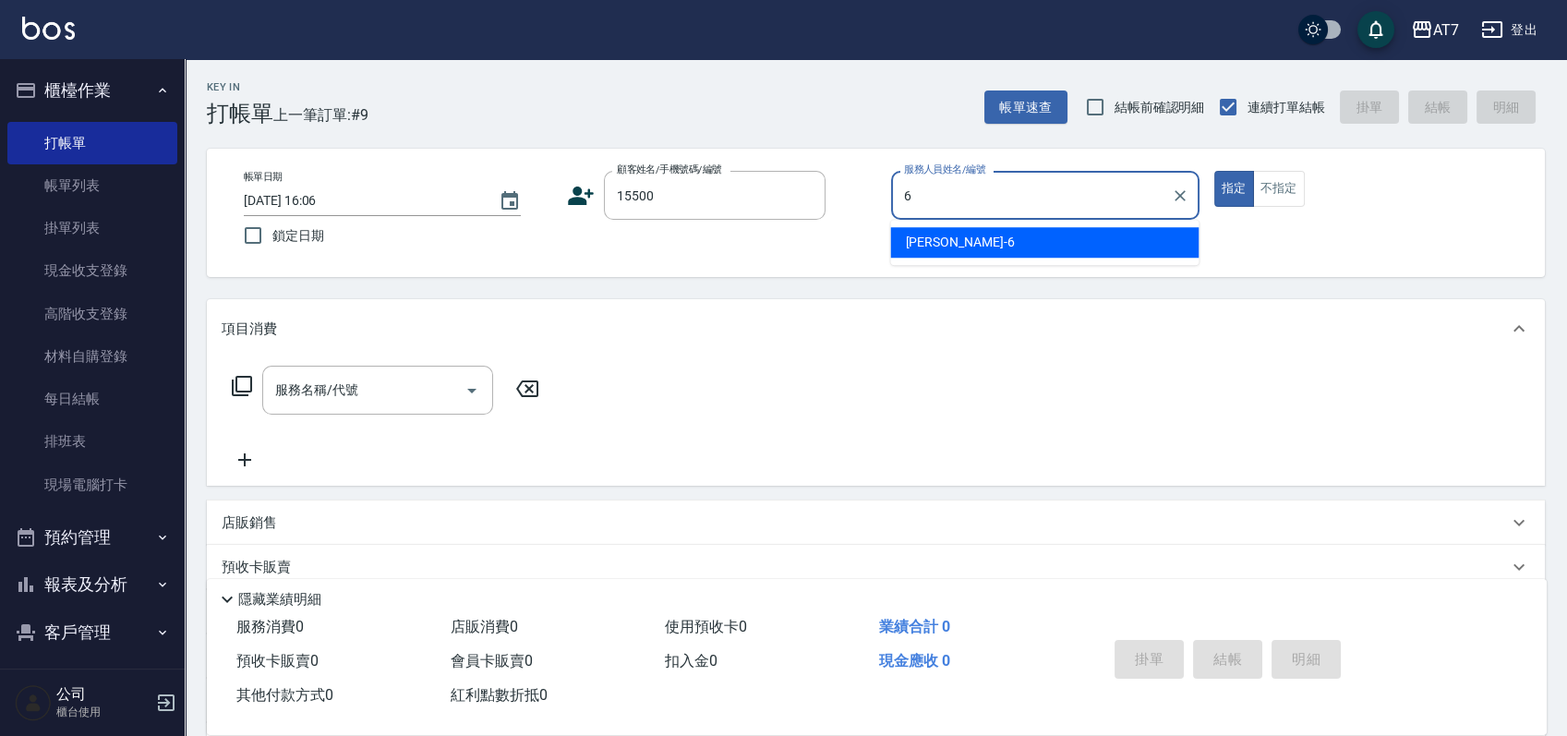
type input "[PERSON_NAME]-6"
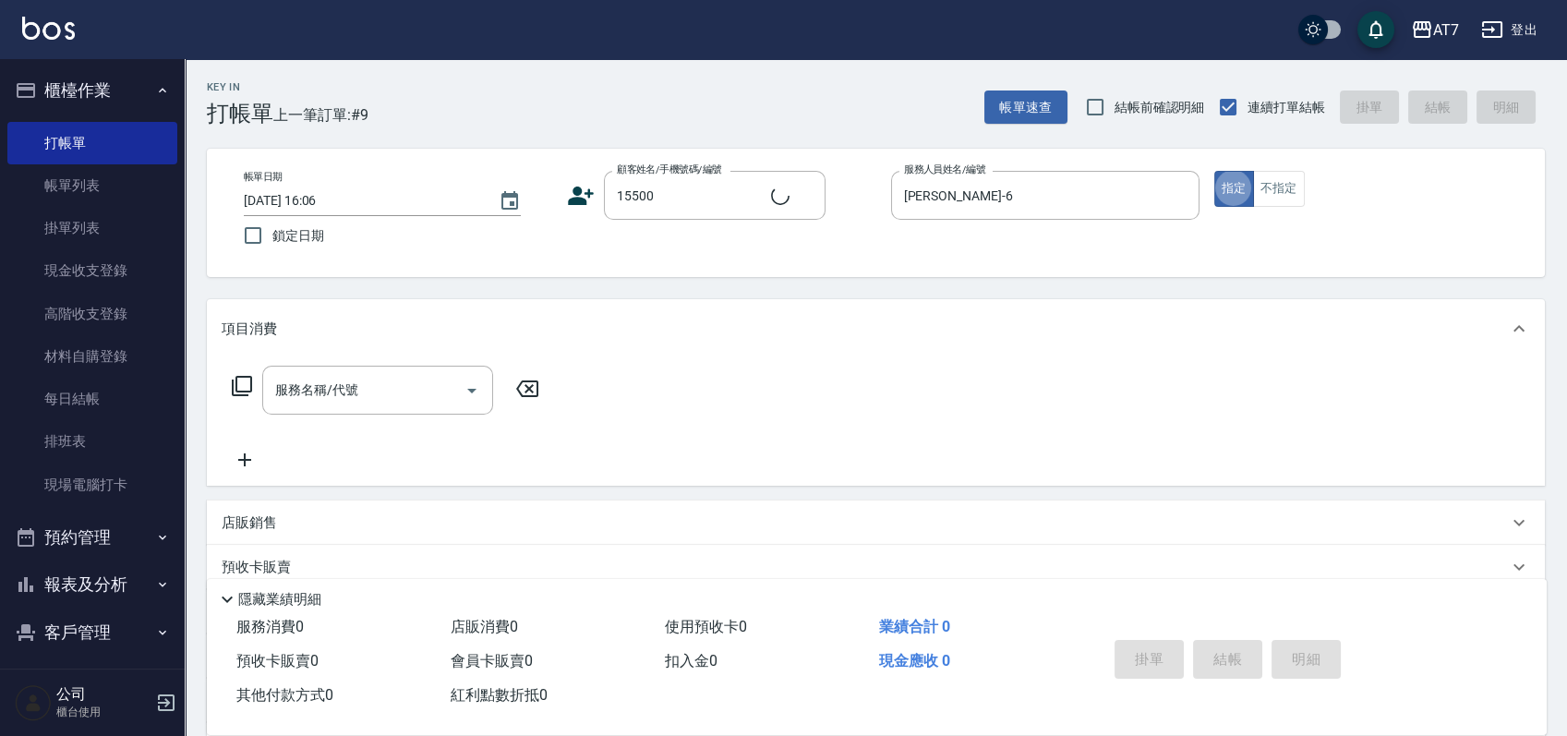
type input "公司/公司15500/15500"
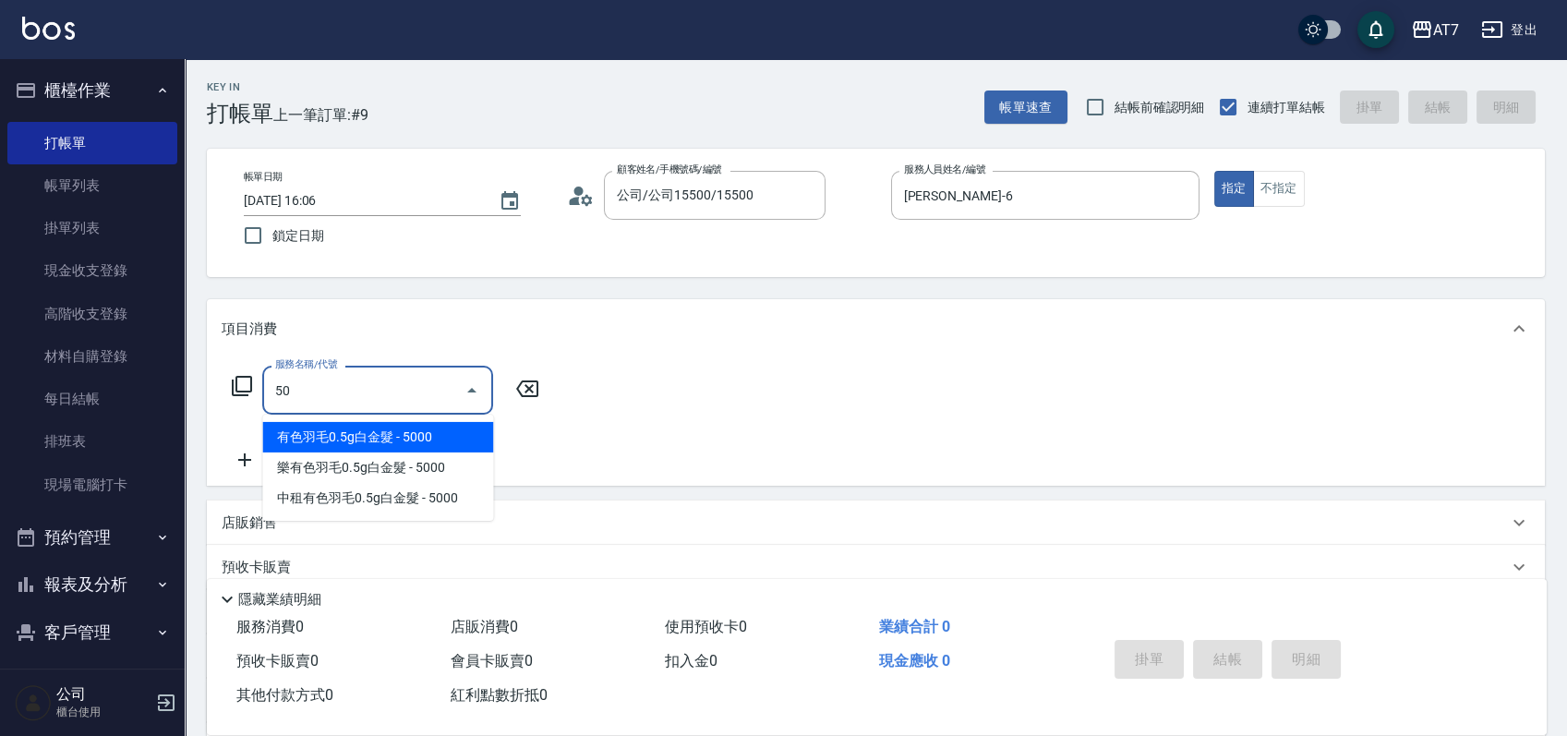
type input "501"
type input "30"
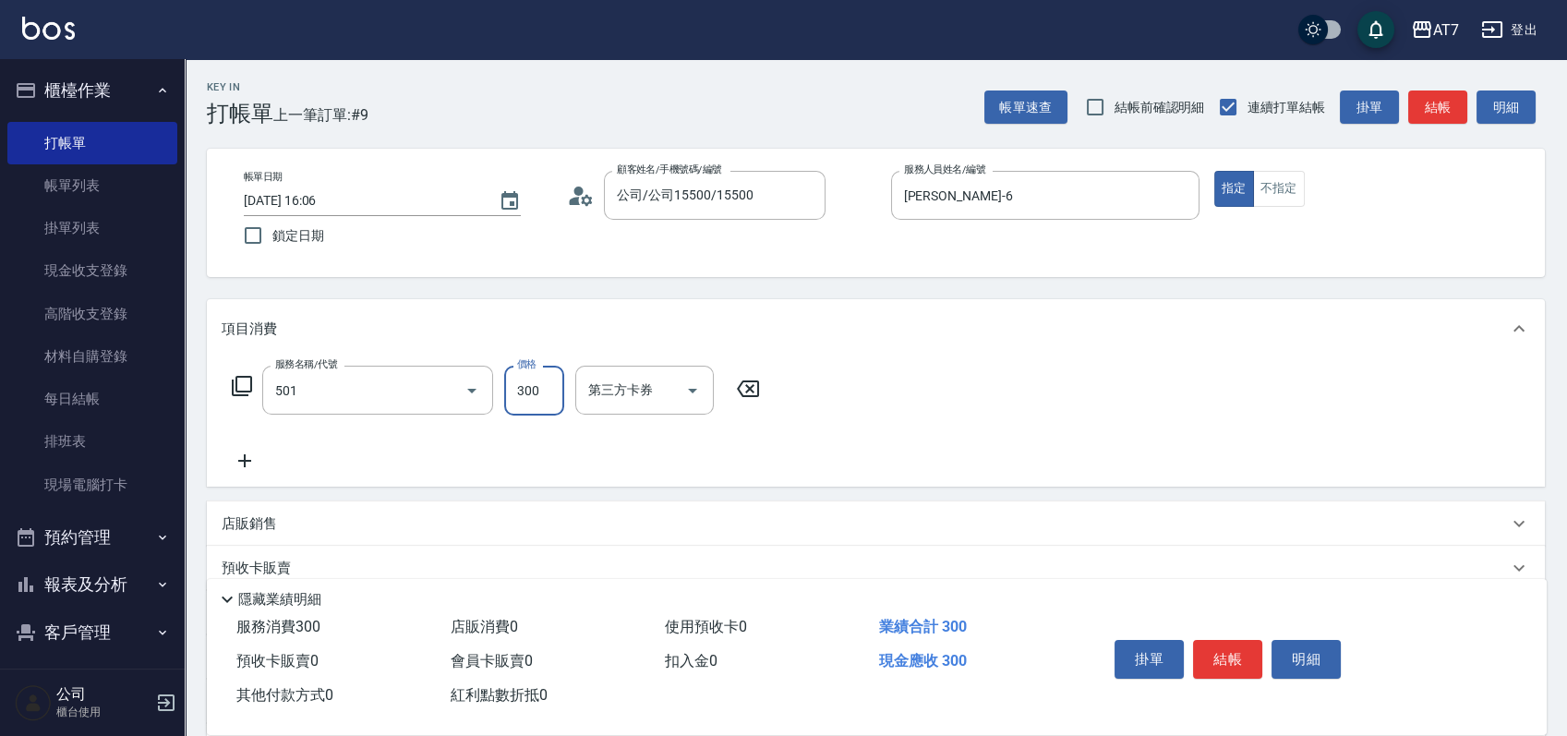
type input "洗髮(互助)(501)"
type input "2"
type input "0"
type input "250"
type input "20"
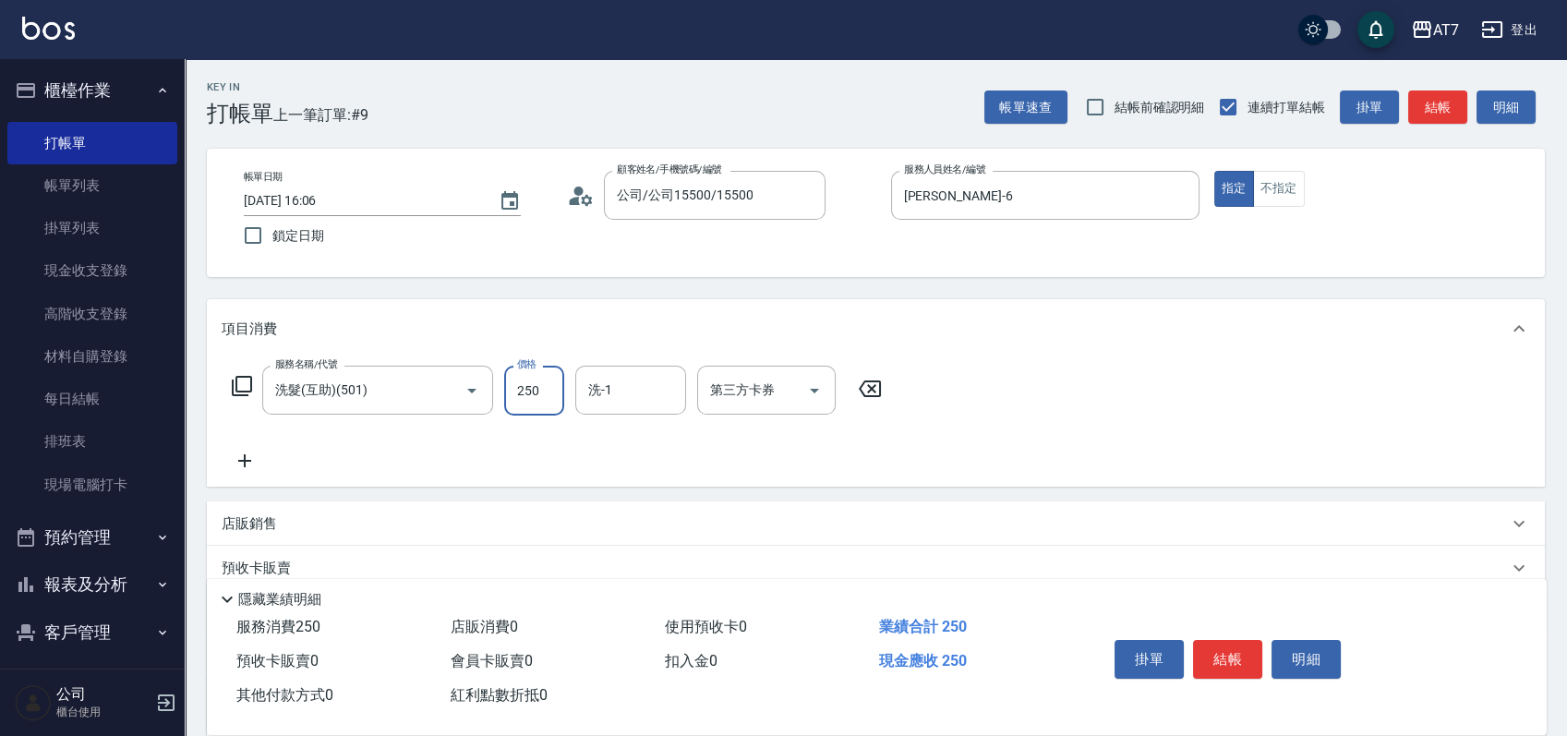
type input "250"
type input "怡甄-23"
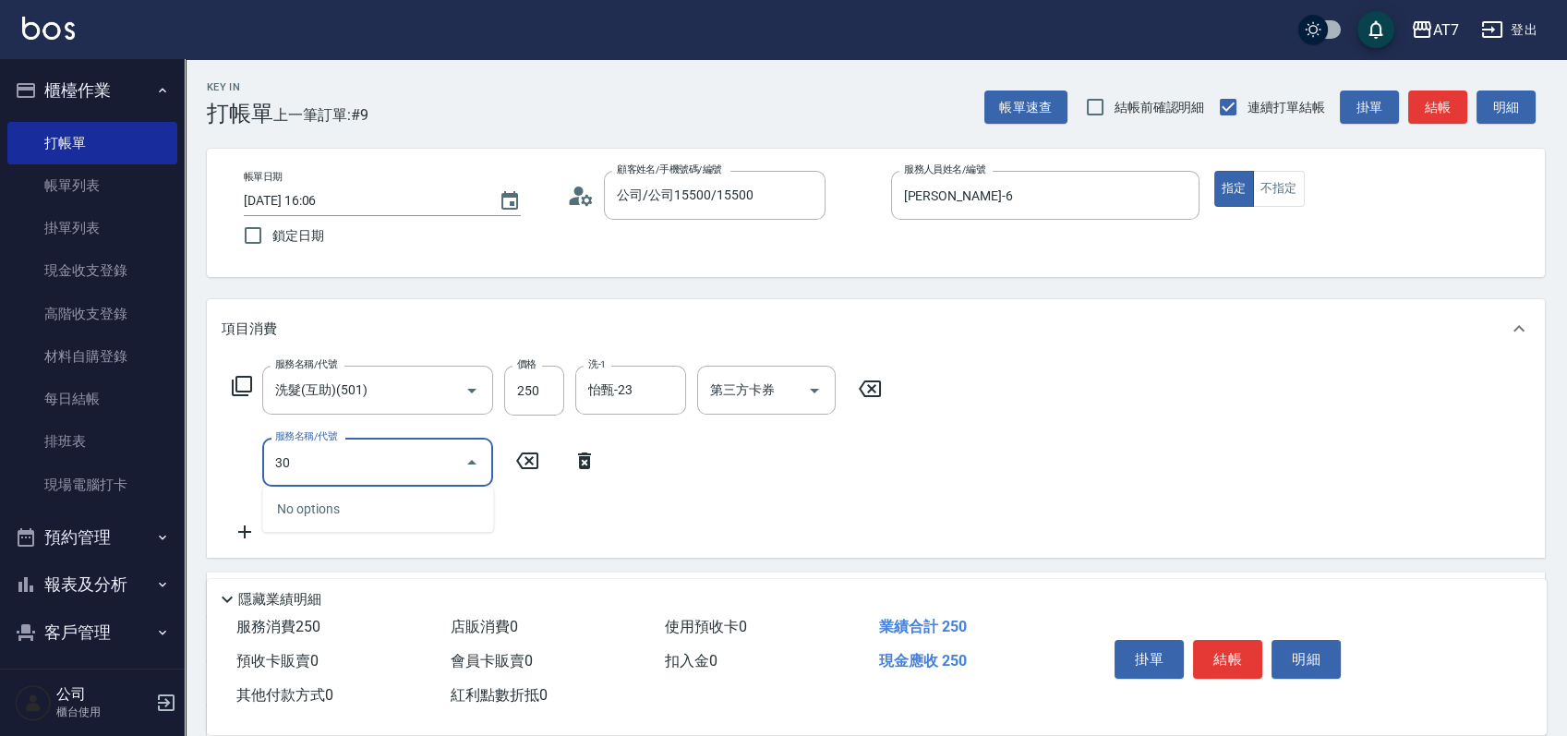
type input "304"
type input "70"
type input "A+級剪髮(304)"
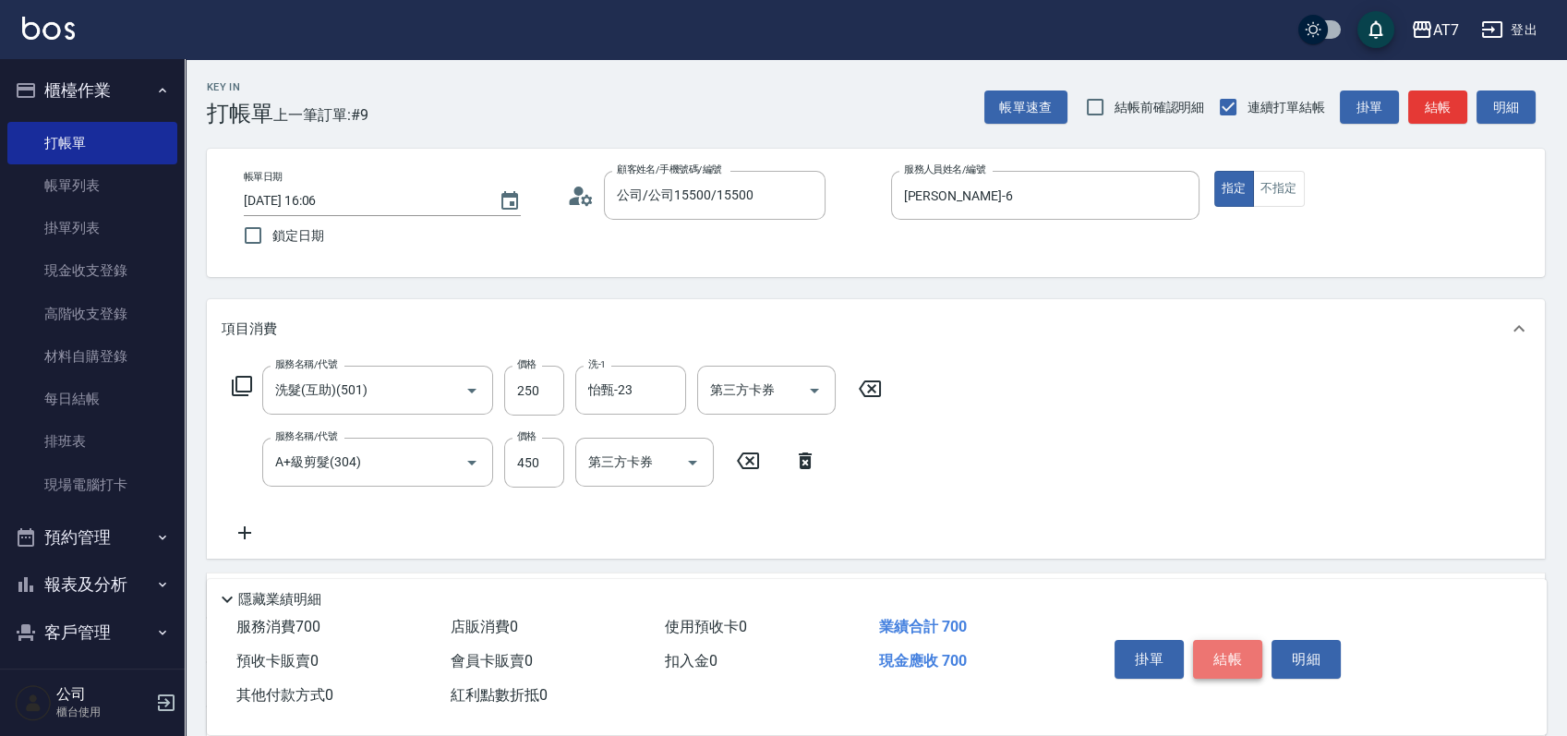
click at [1240, 656] on button "結帳" at bounding box center [1227, 659] width 69 height 39
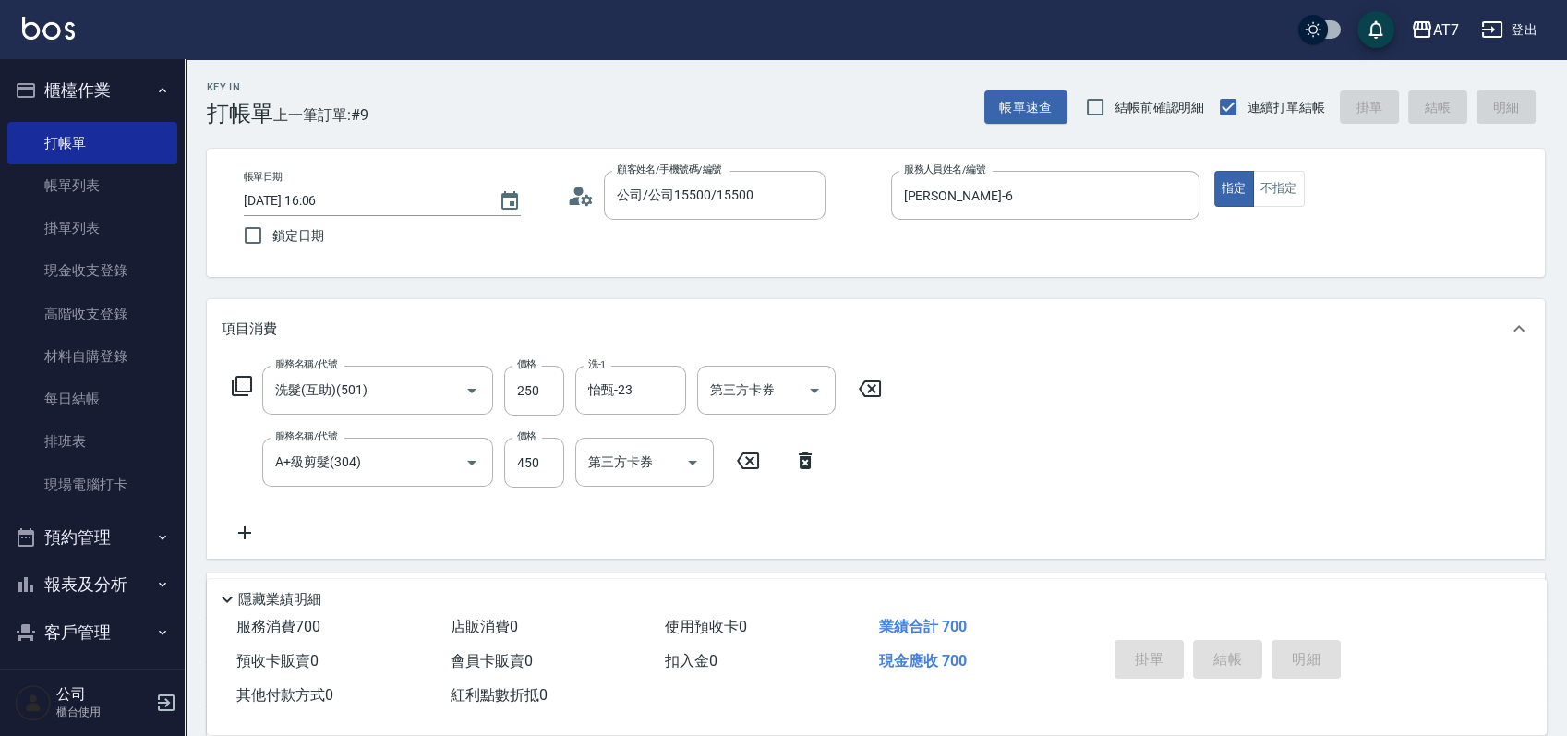
type input "0"
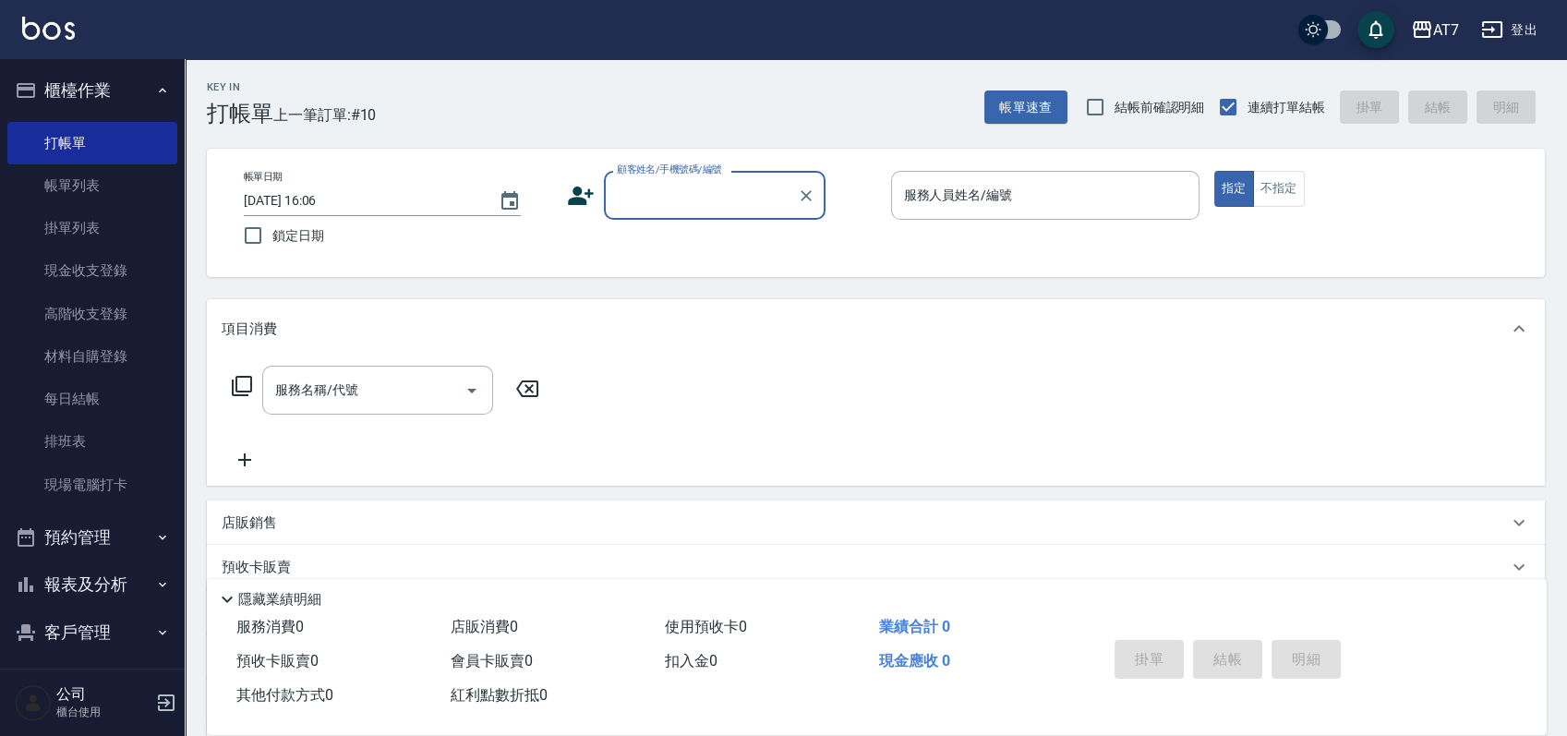
click at [661, 191] on div "顧客姓名/手機號碼/編號 顧客姓名/手機號碼/編號" at bounding box center [715, 195] width 222 height 49
type input "16351"
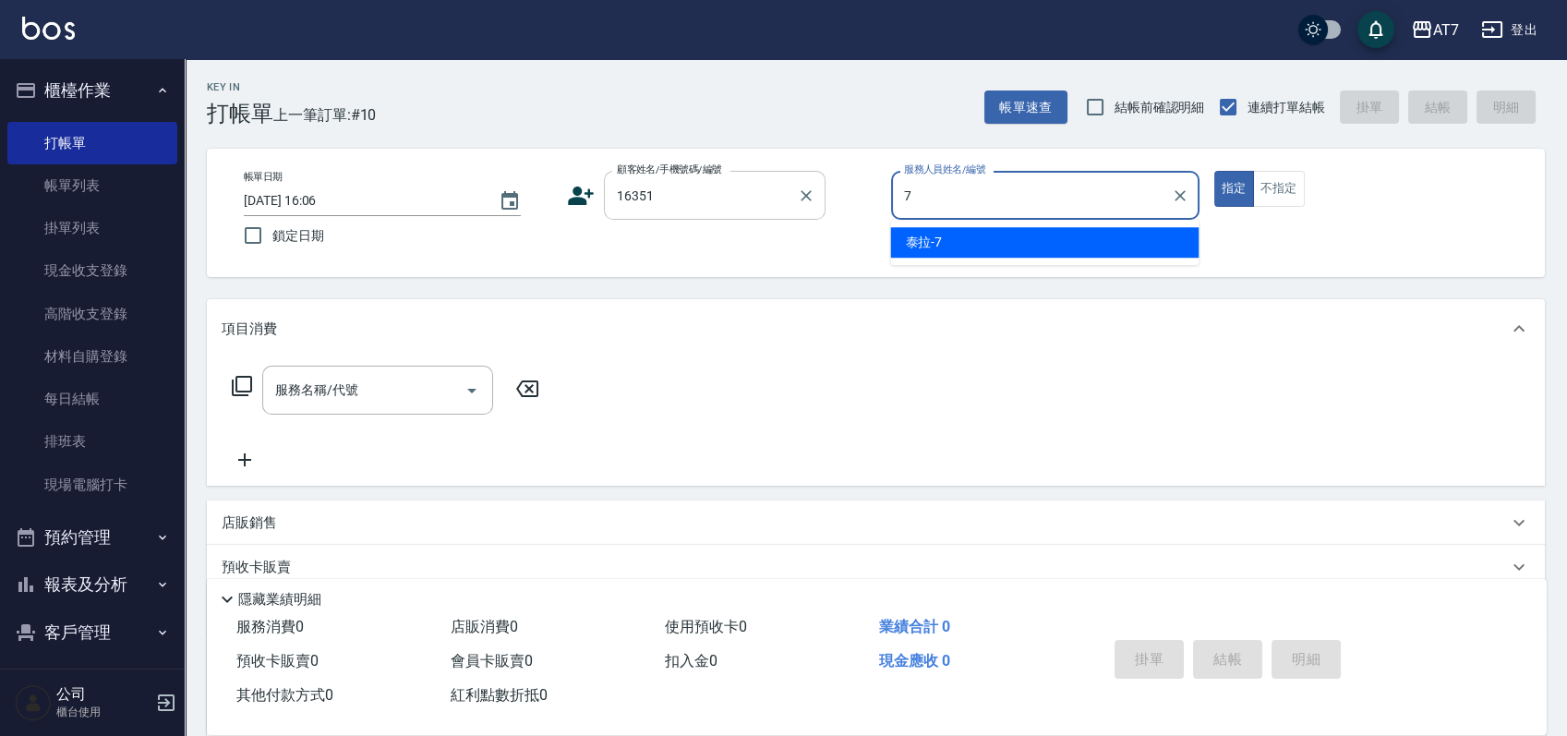
type input "泰拉-7"
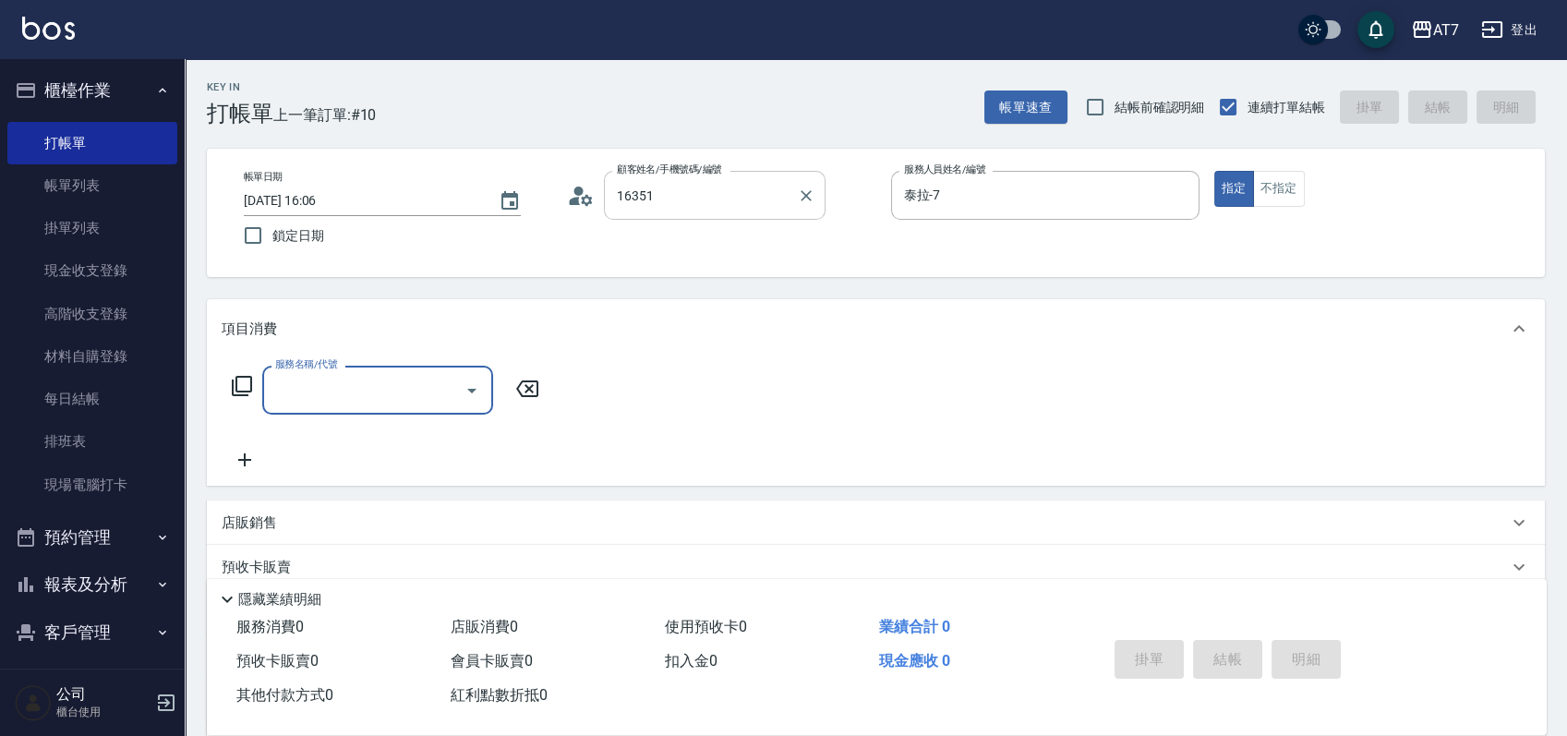
type input "公司/公司16351/16351"
type input "400"
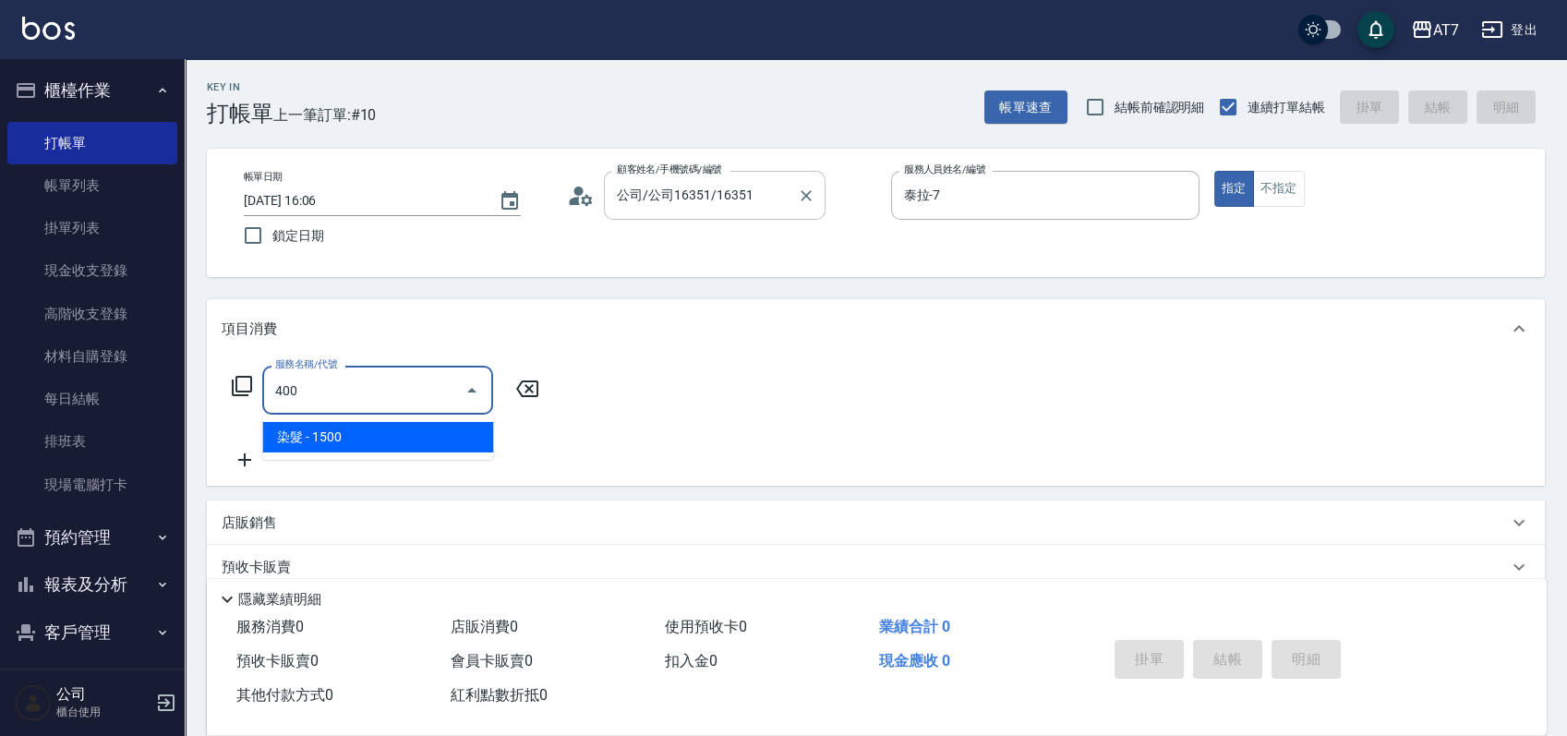
type input "150"
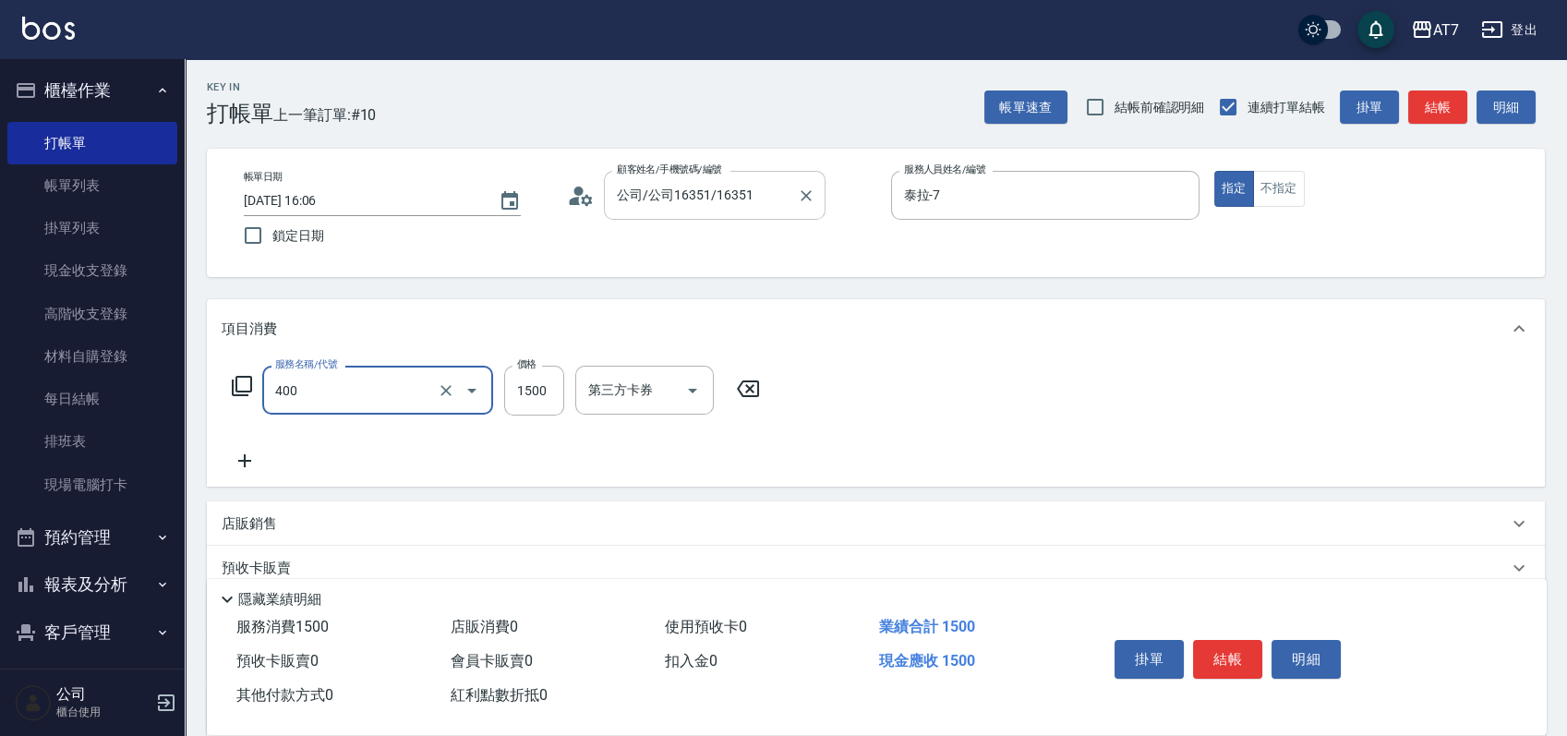
type input "染髮(400)"
type input "3"
type input "0"
type input "398"
type input "30"
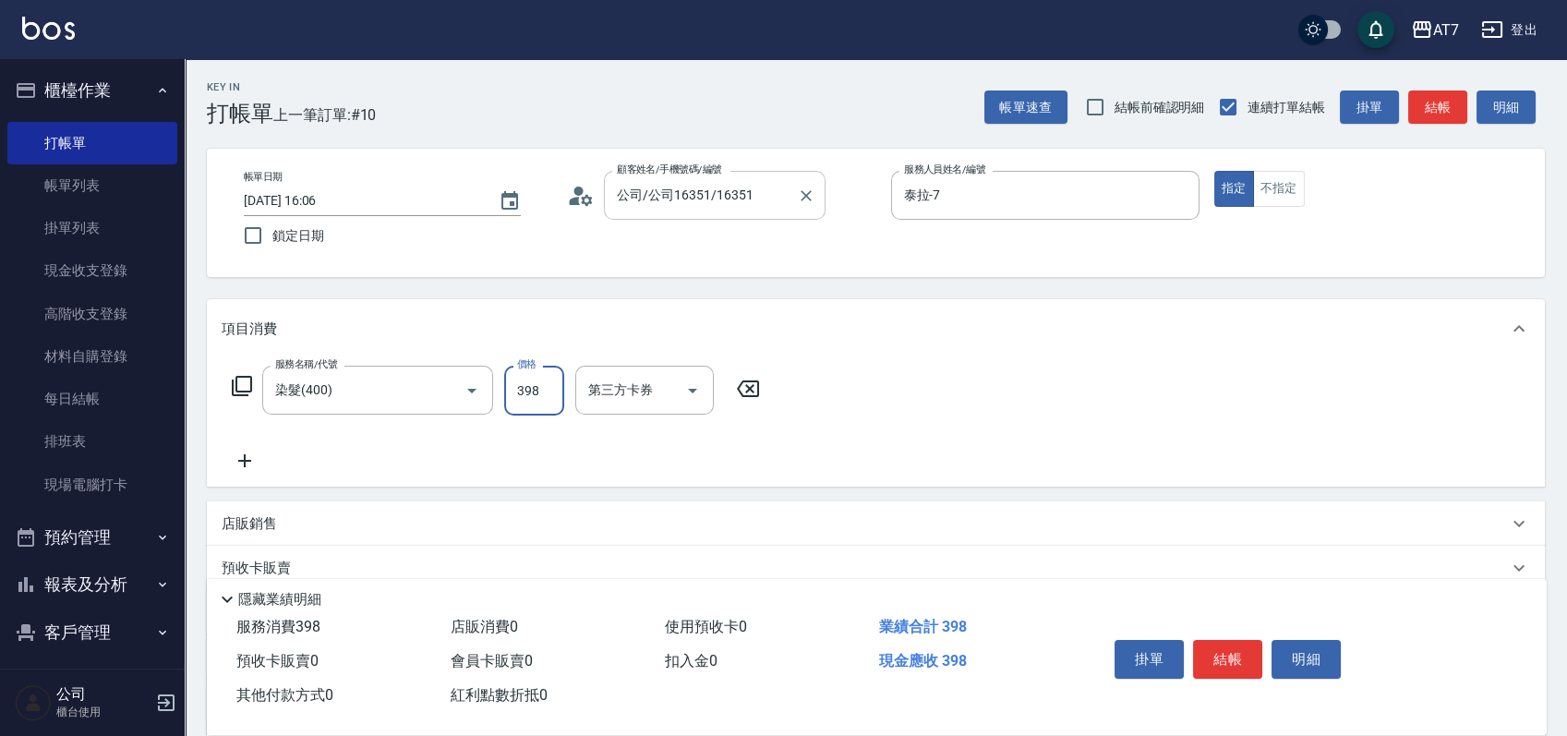
type input "3980"
type input "390"
type input "3980"
click at [1238, 657] on button "結帳" at bounding box center [1227, 659] width 69 height 39
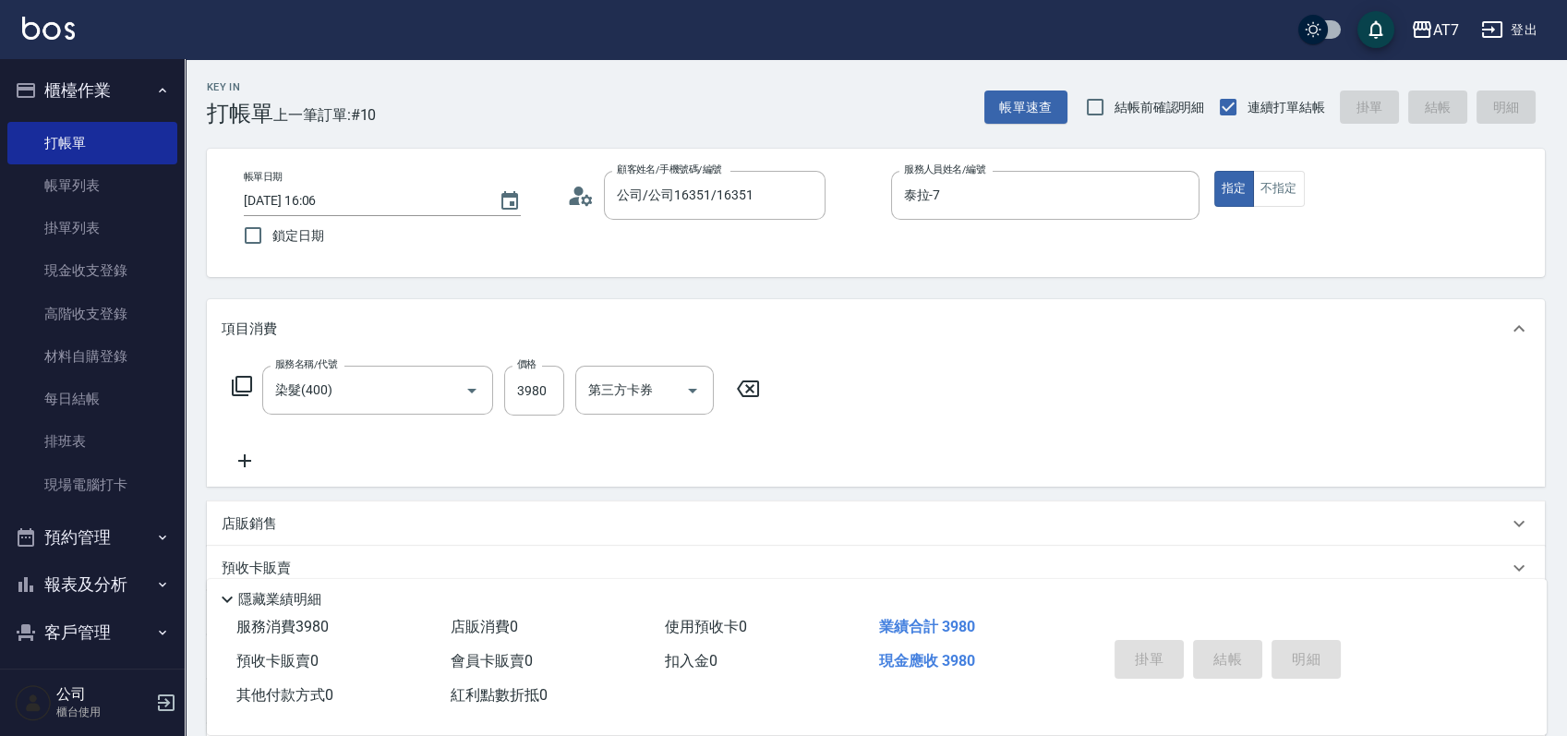
type input "0"
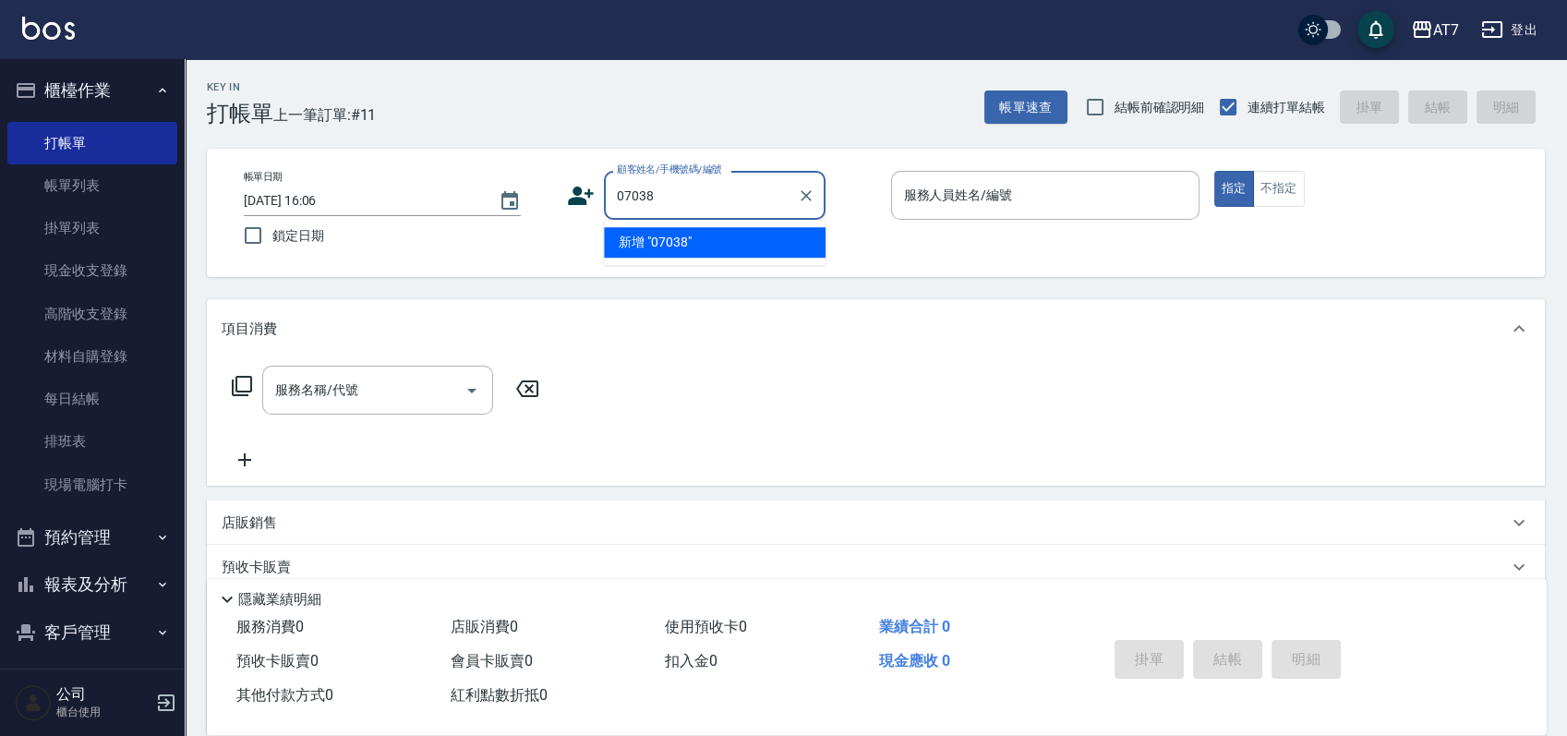
type input "07038"
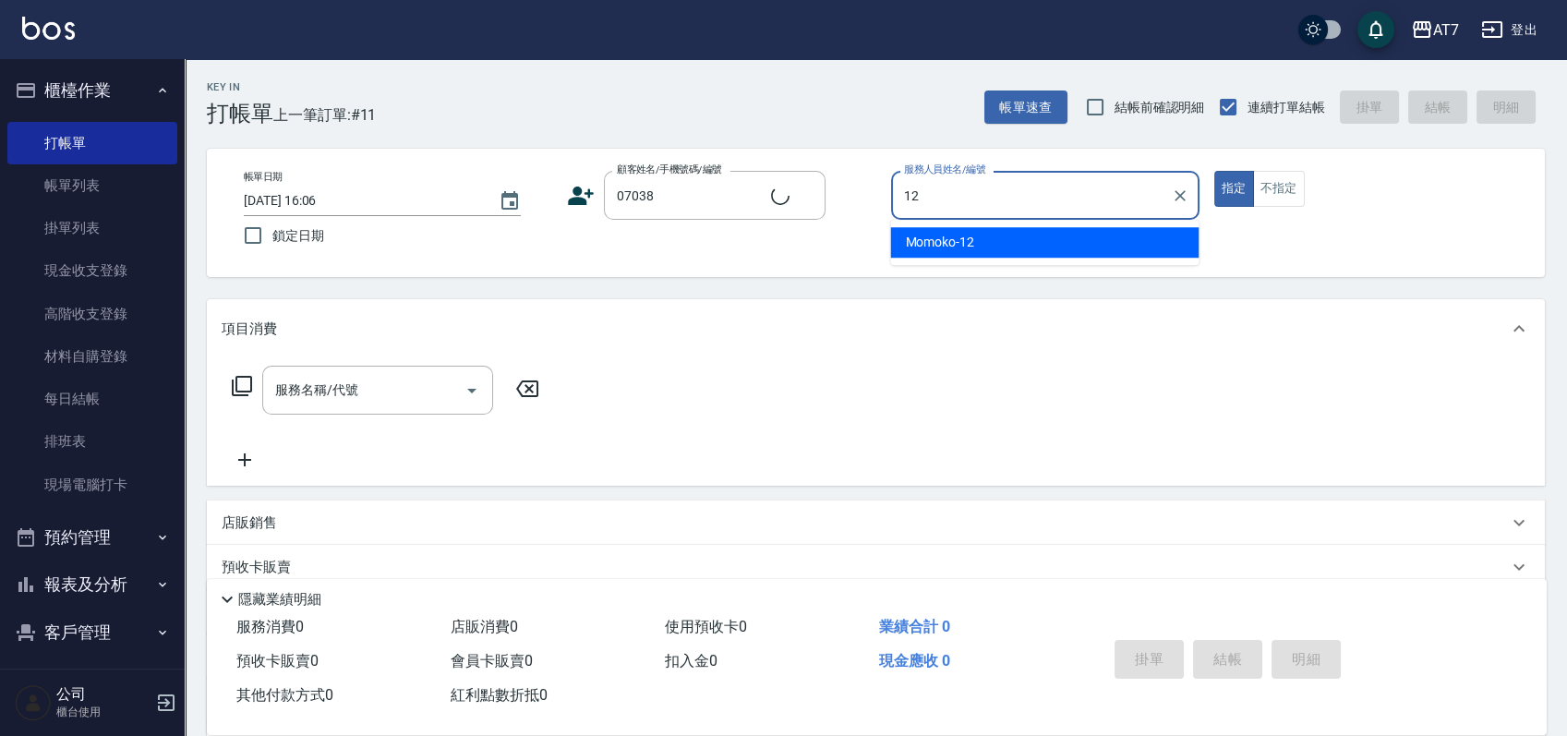
type input "Momoko-12"
type input "公司/公司07038/07038"
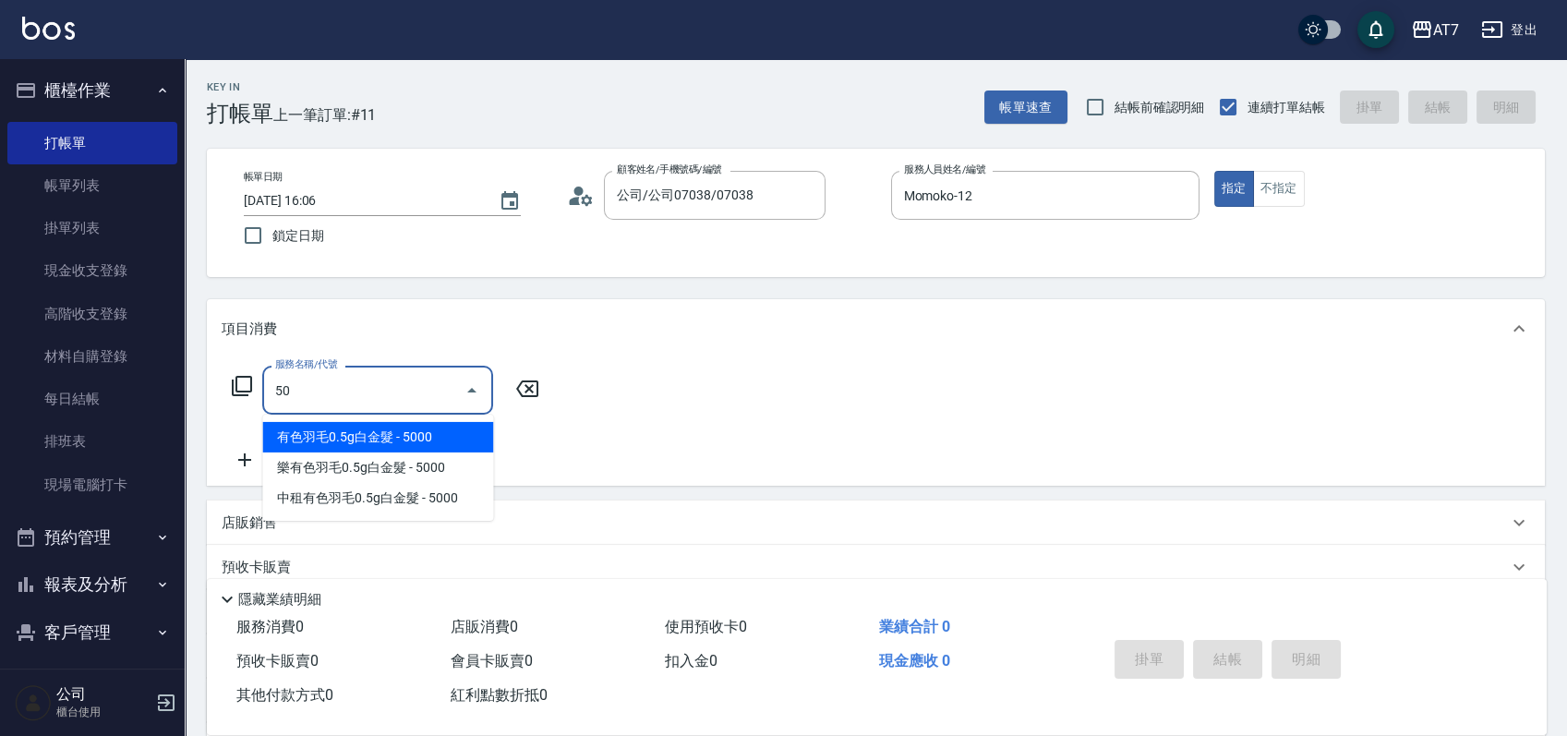
type input "501"
type input "30"
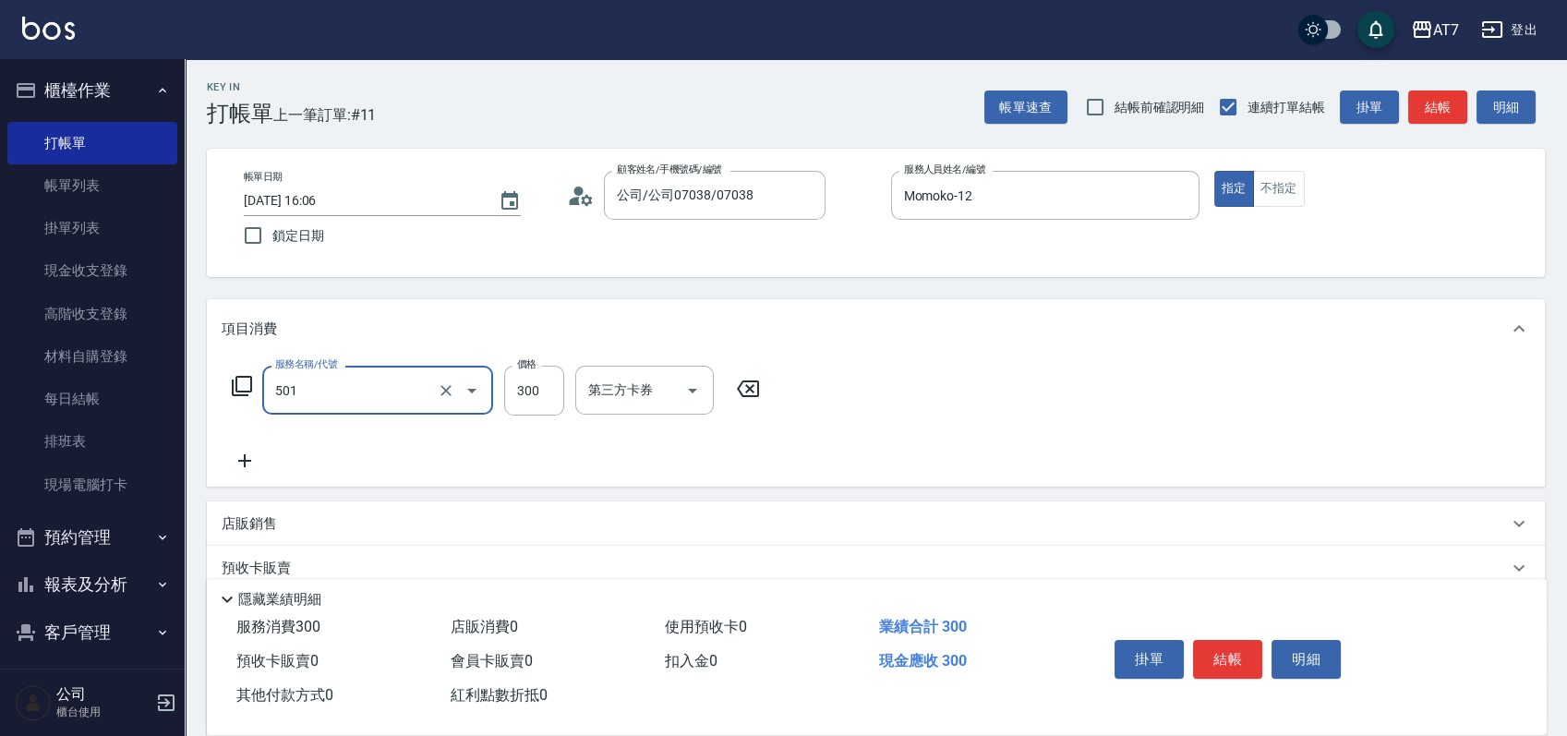
type input "洗髮(互助)(501)"
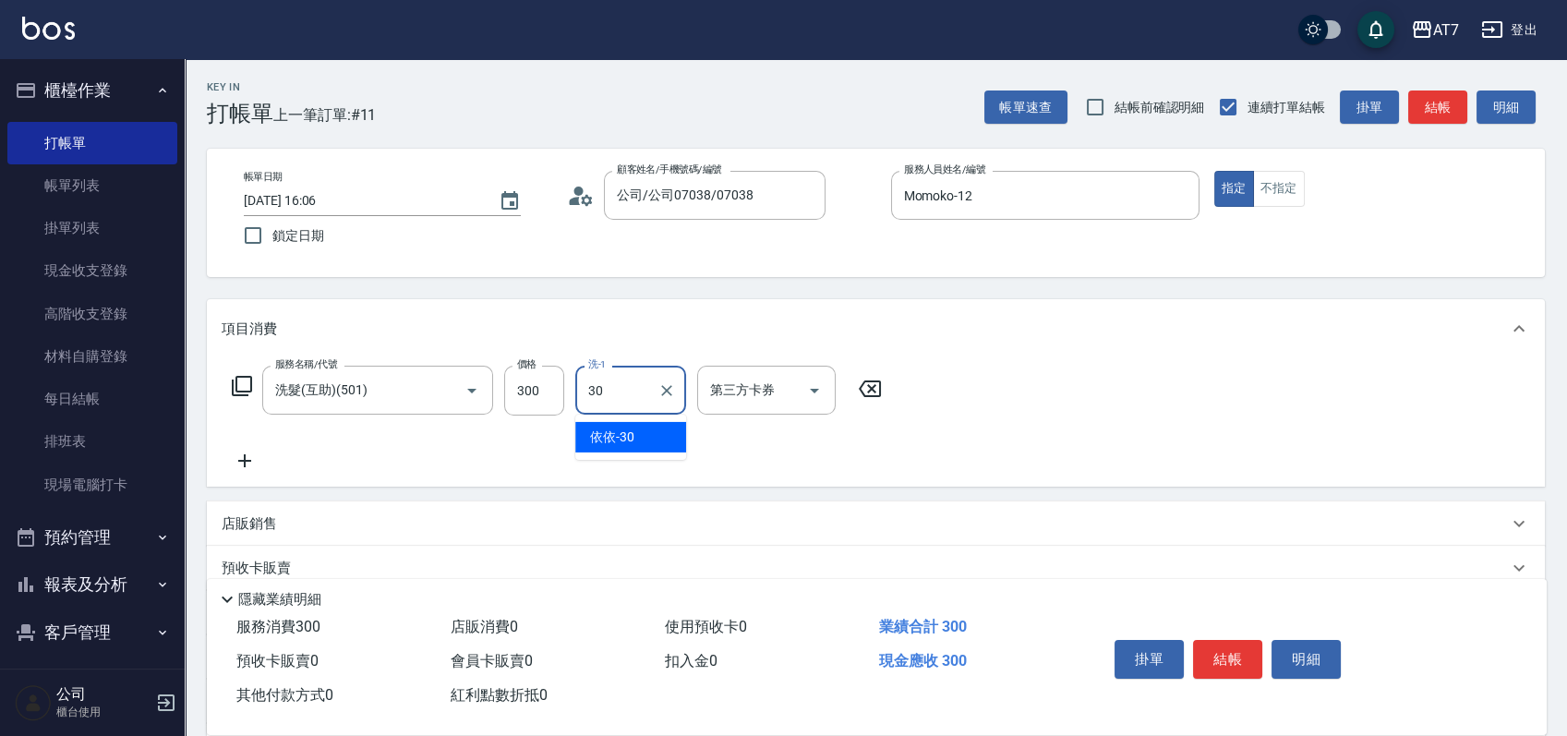
type input "依依-30"
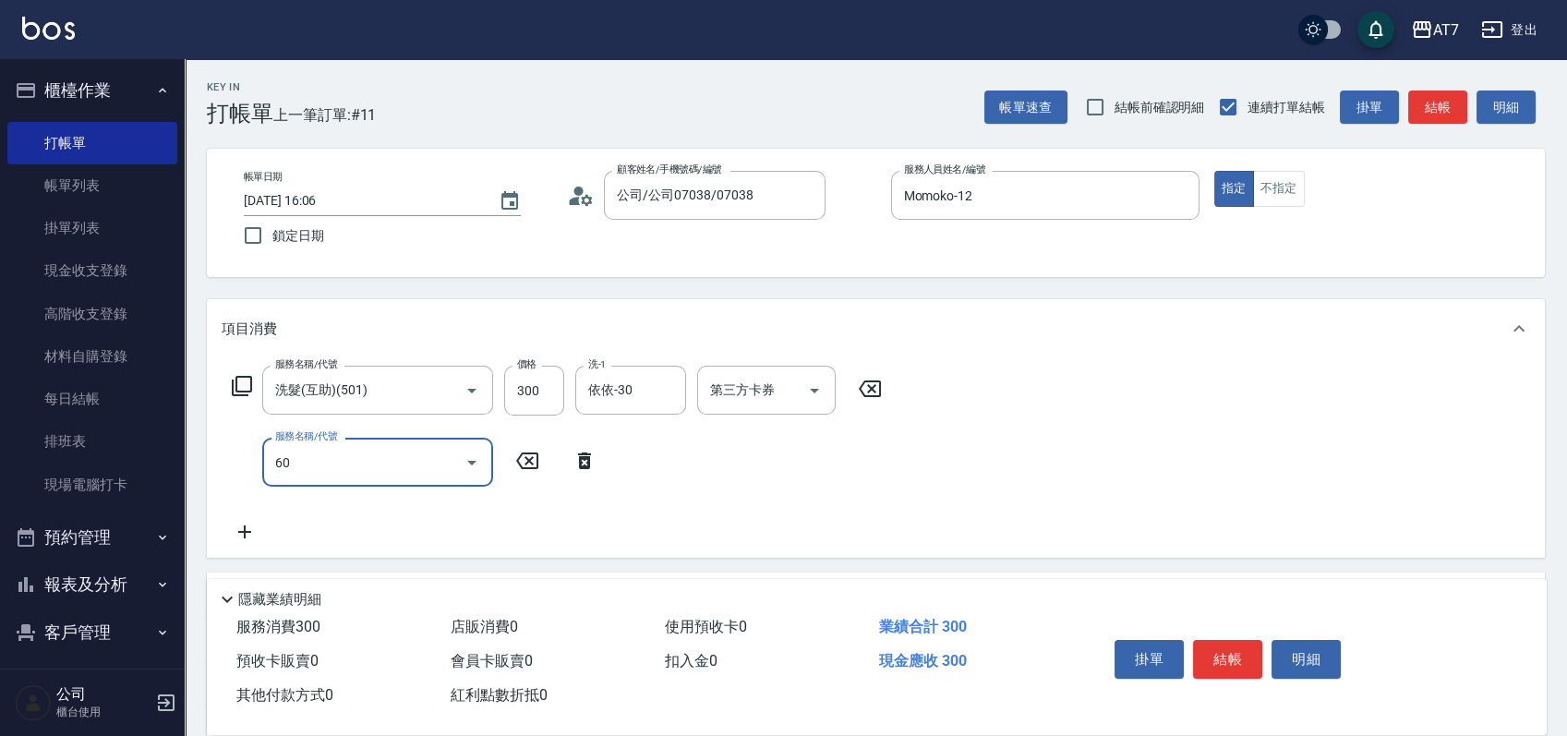
type input "607"
type input "180"
type input "東日玫瑰短（助）(607)"
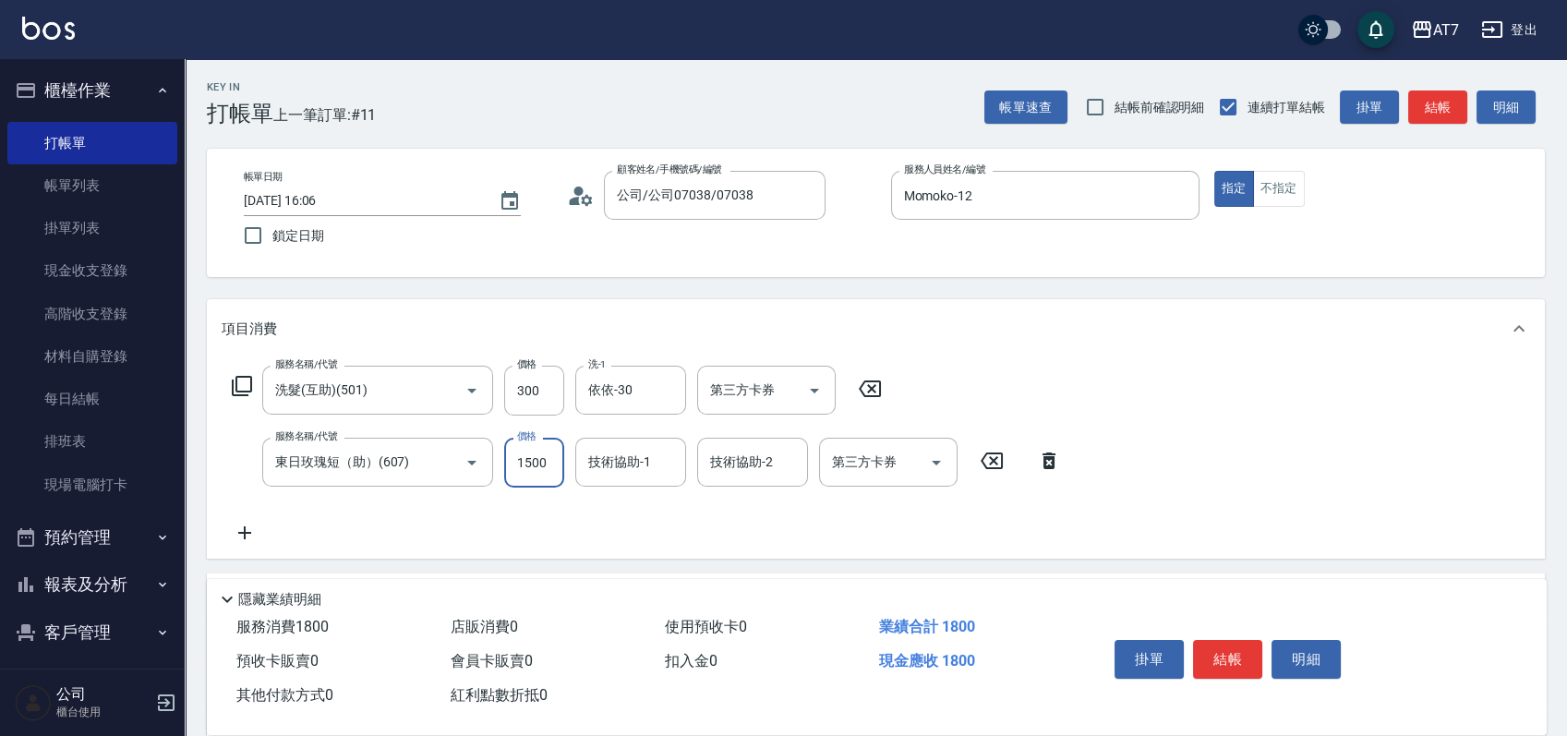
type input "1"
type input "30"
type input "120"
type input "40"
type input "1200"
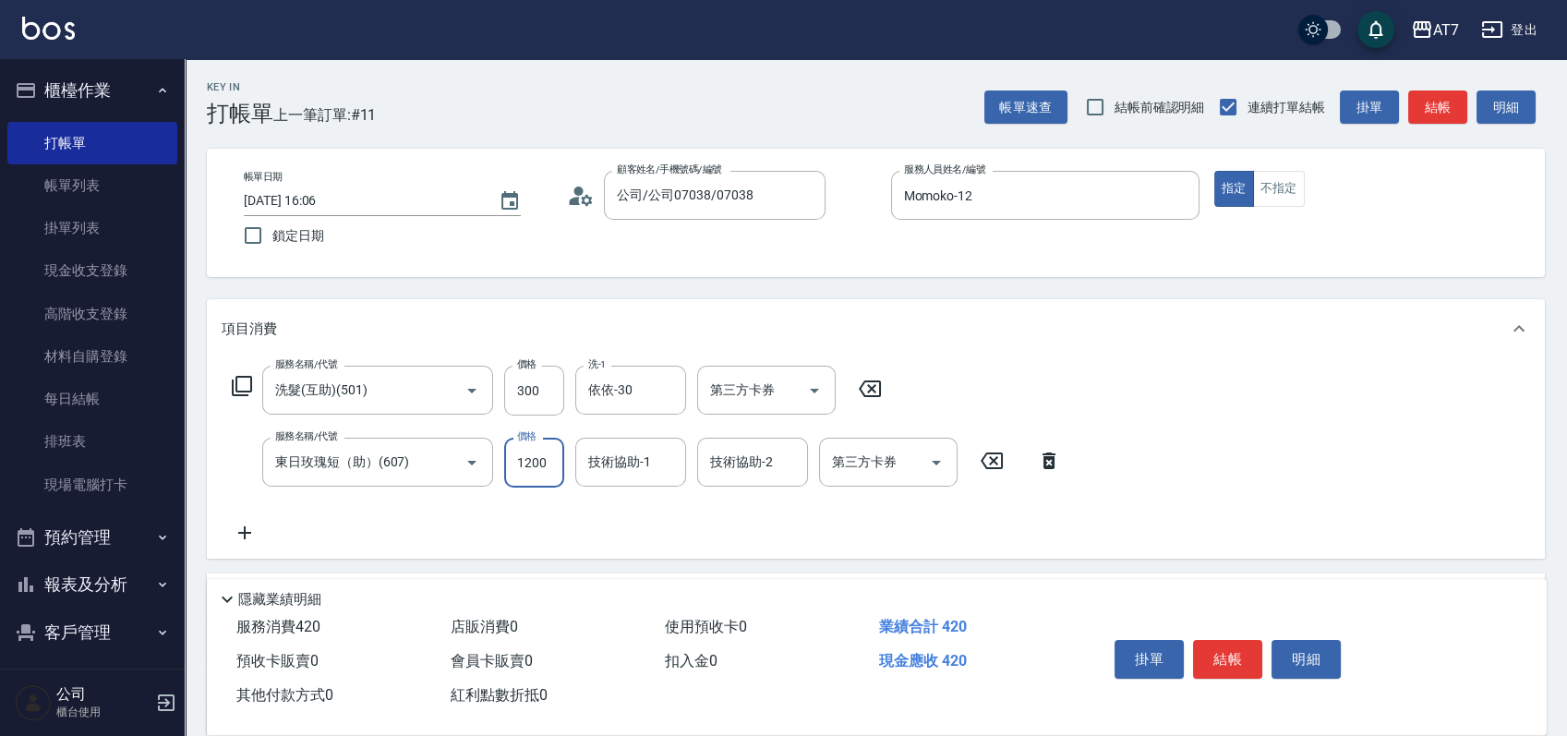
type input "150"
type input "1200"
type input "依依-30"
click at [1221, 652] on button "結帳" at bounding box center [1227, 659] width 69 height 39
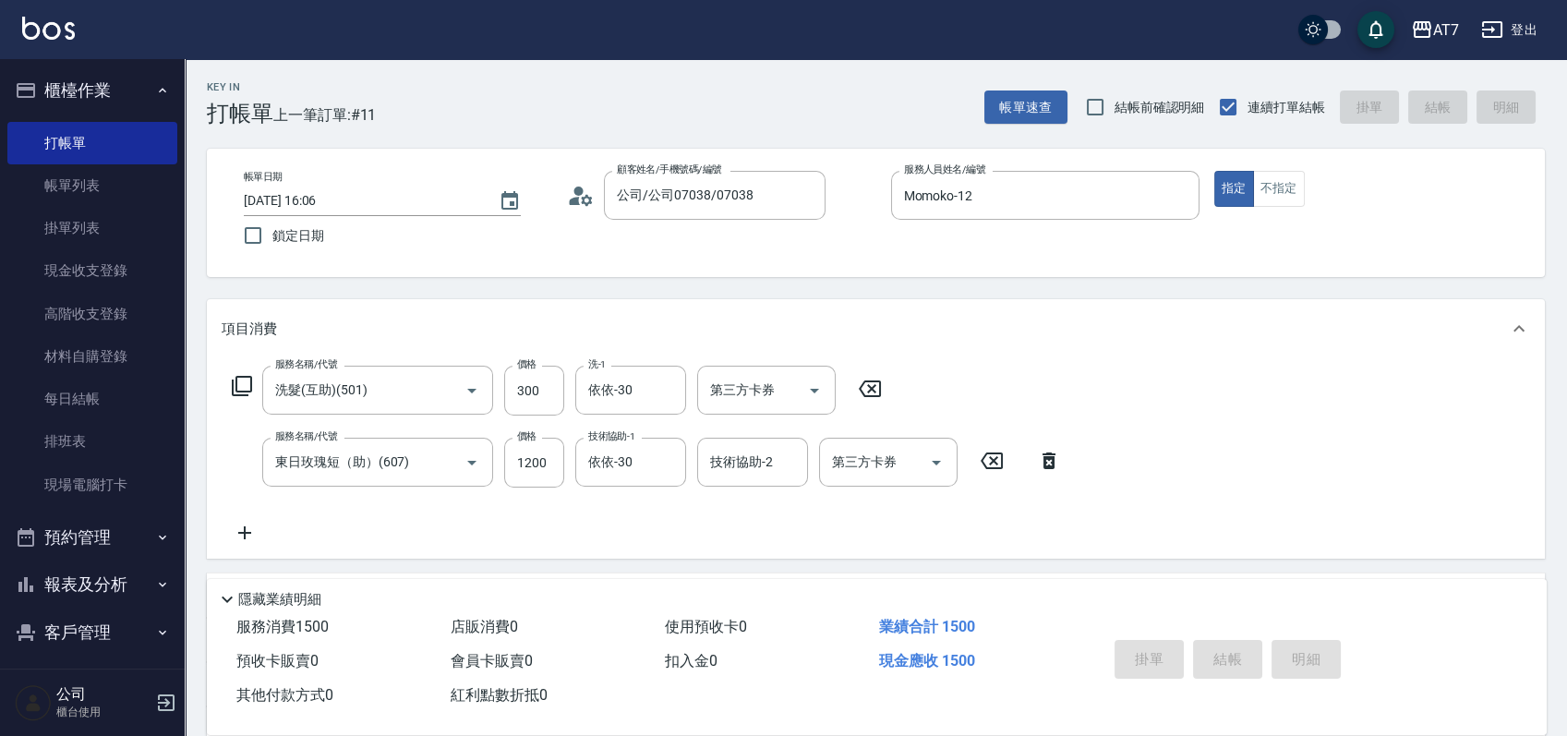
type input "[DATE] 16:07"
type input "0"
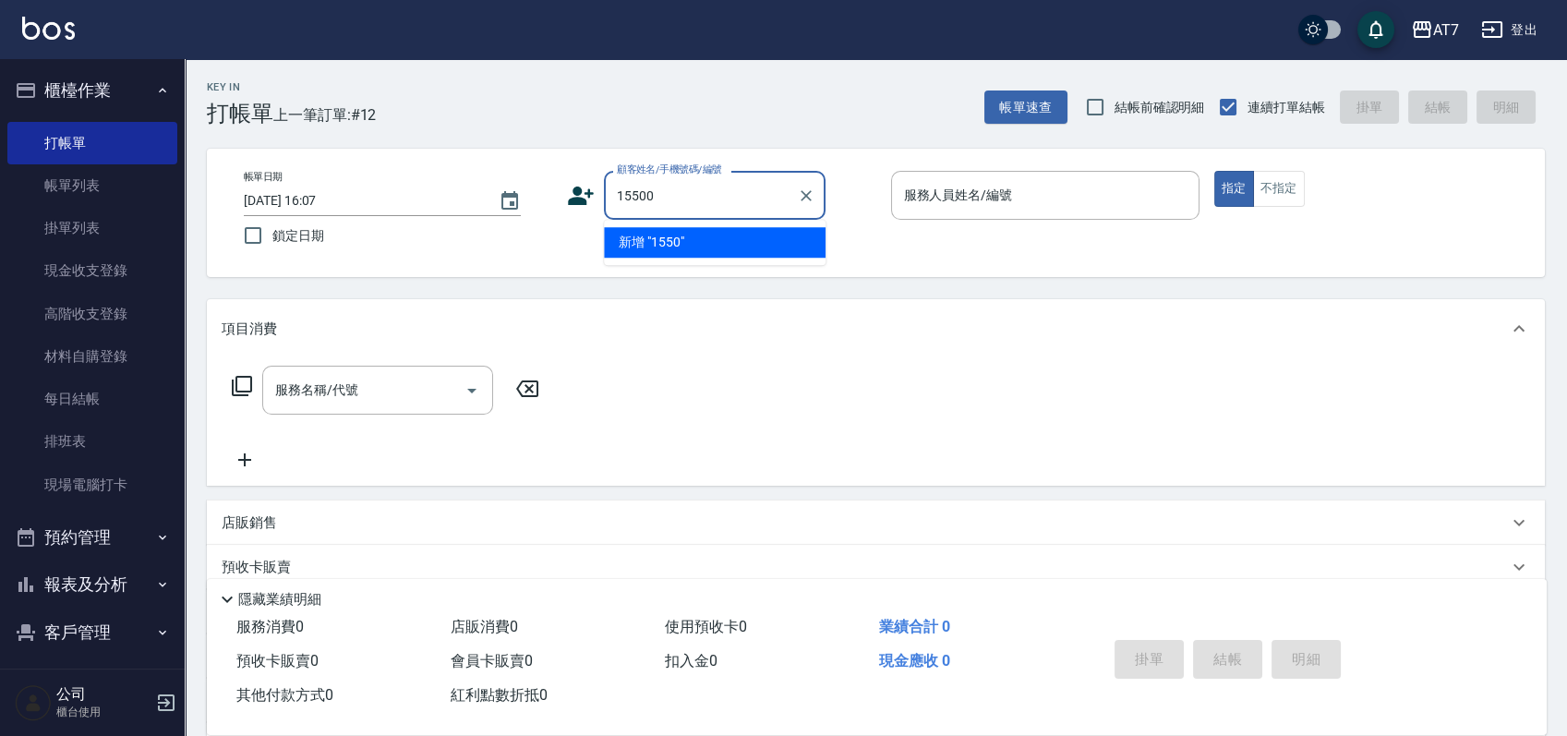
type input "15500"
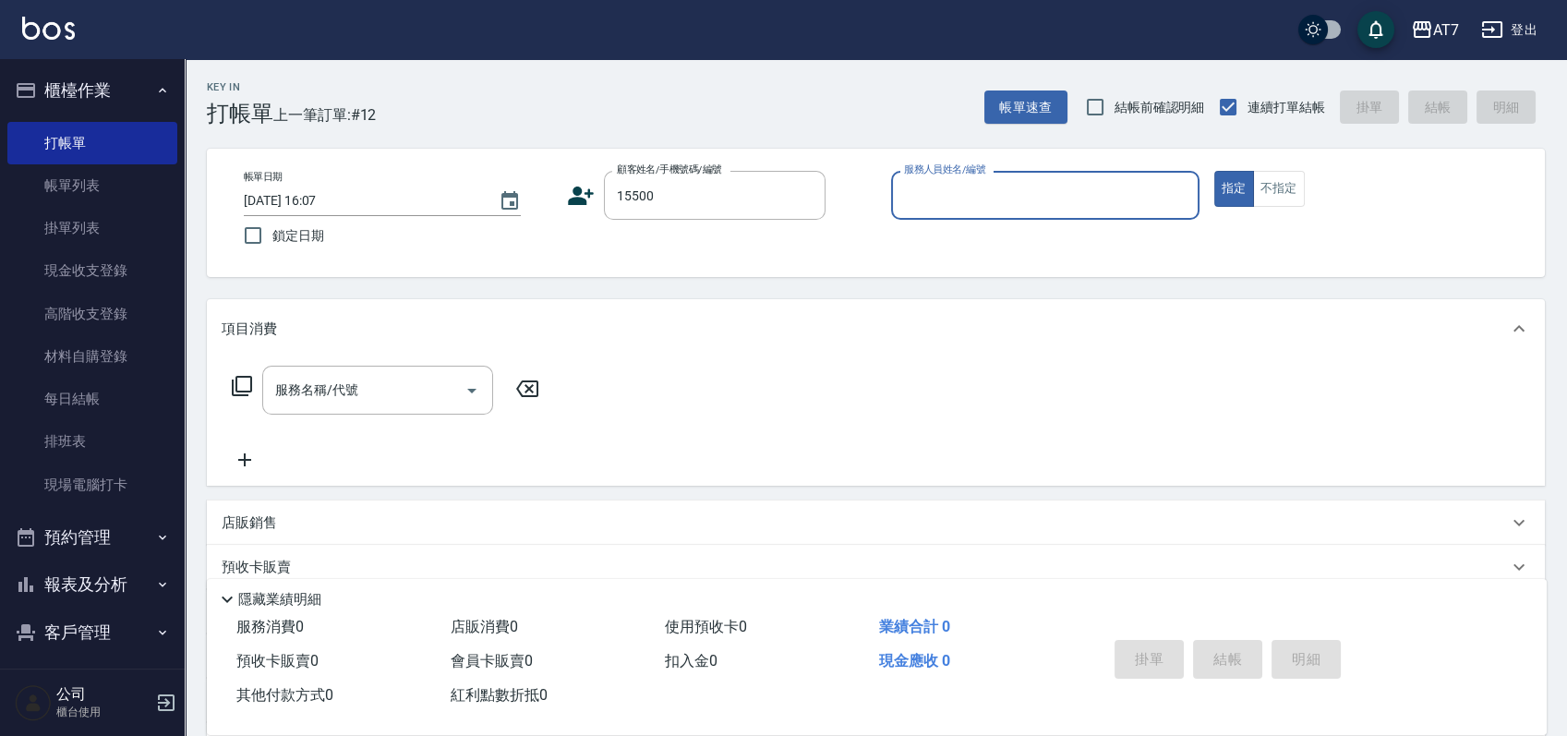
type input "7"
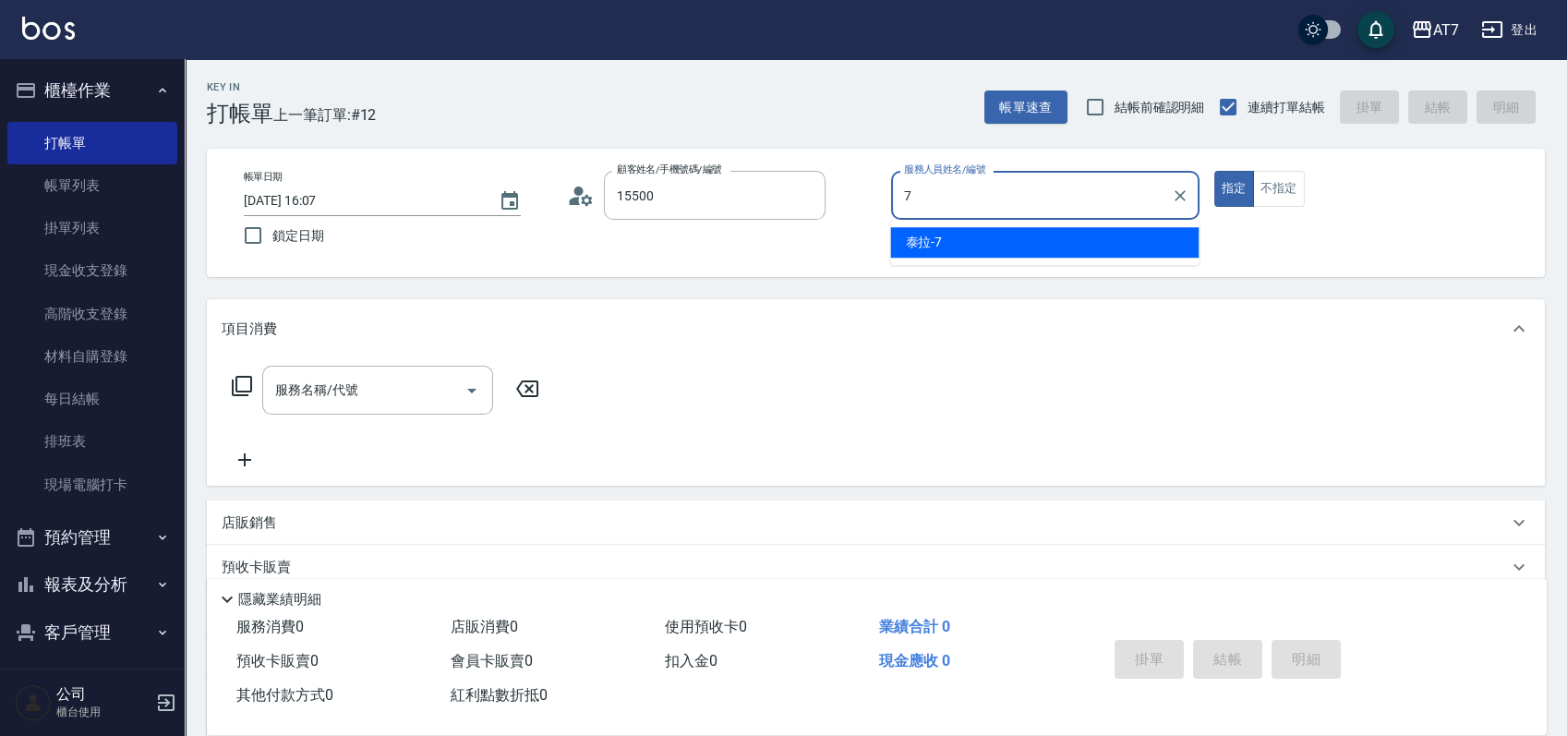
type input "公司/公司15500/15500"
type input "泰拉-7"
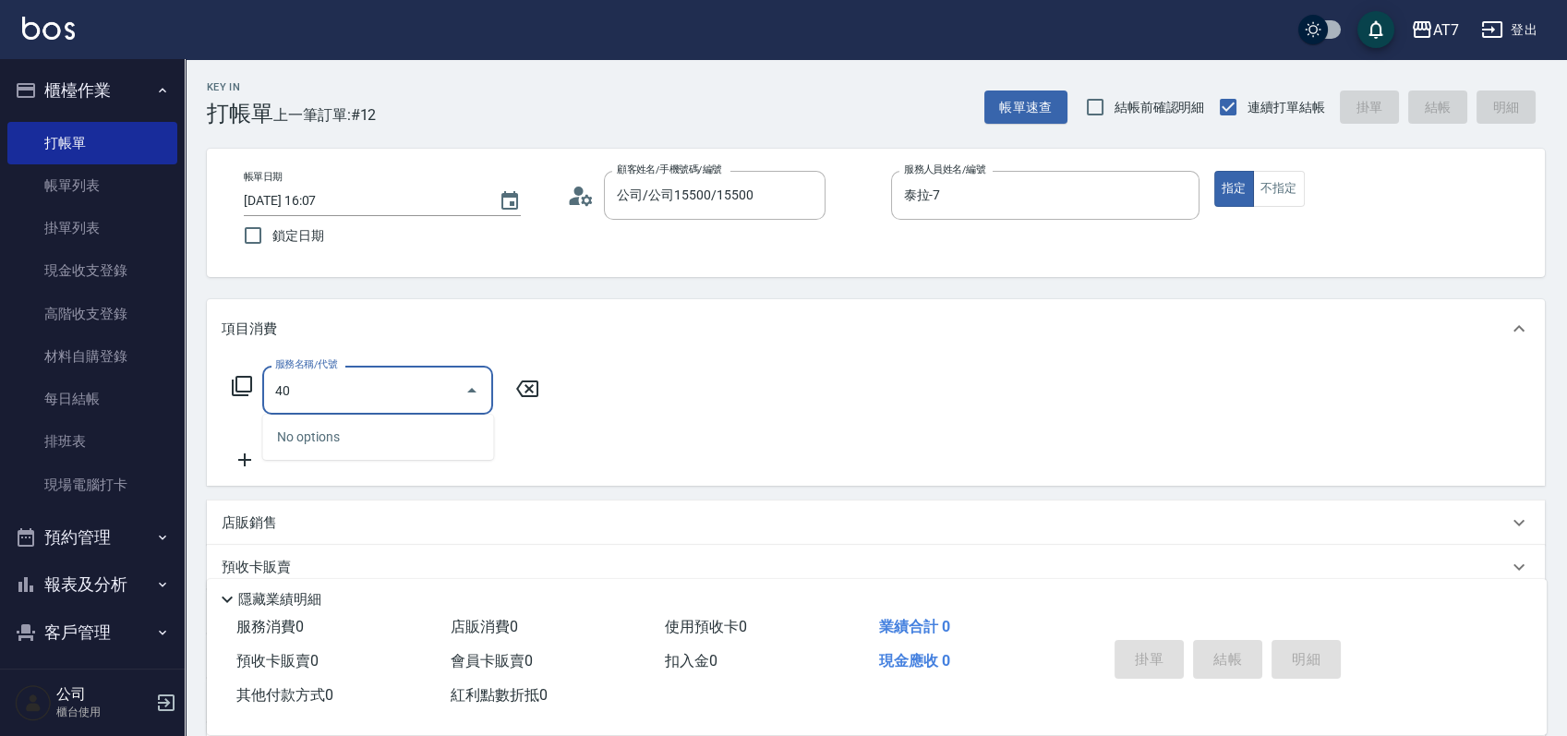
type input "400"
type input "150"
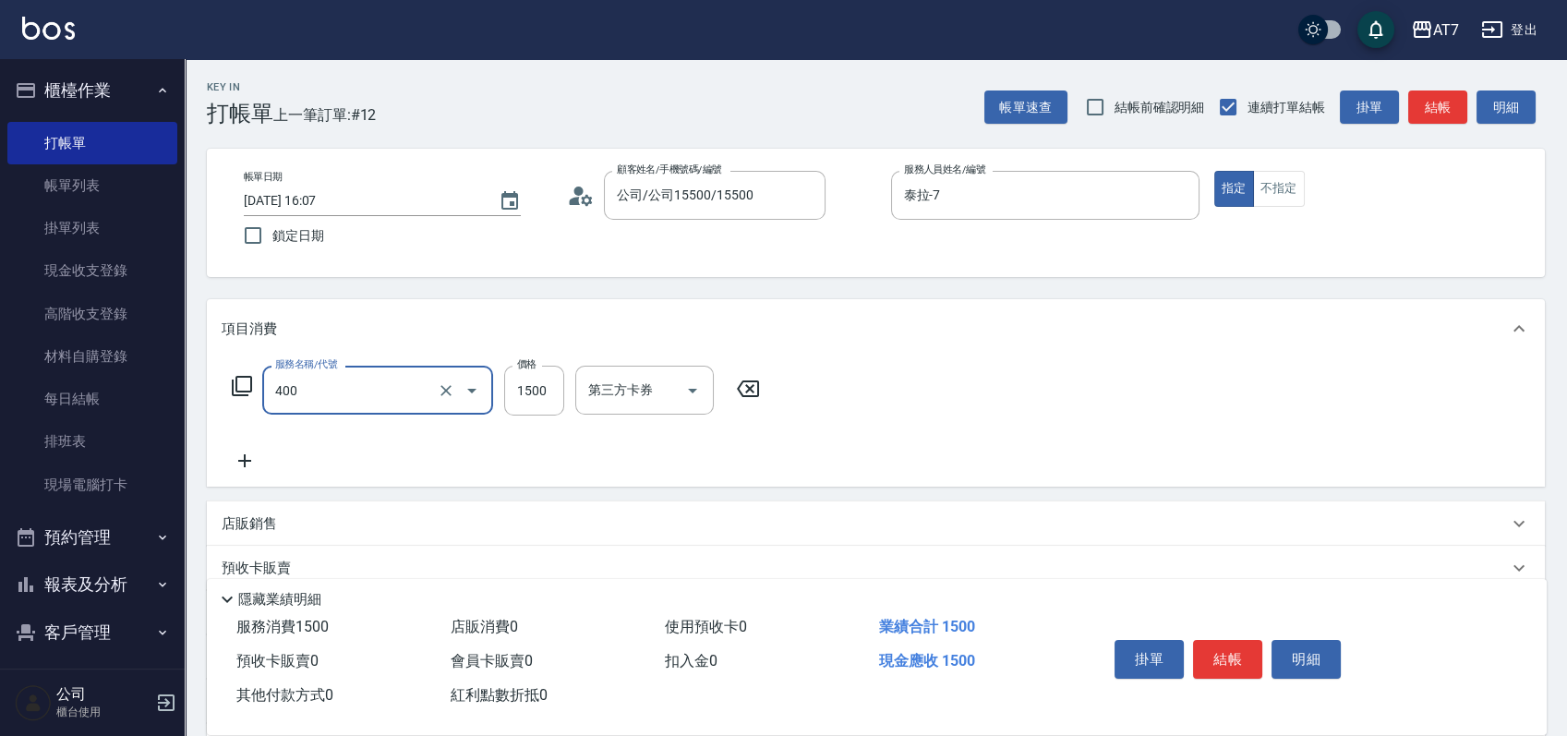
type input "染髮(400)"
type input "1"
type input "0"
type input "168"
type input "10"
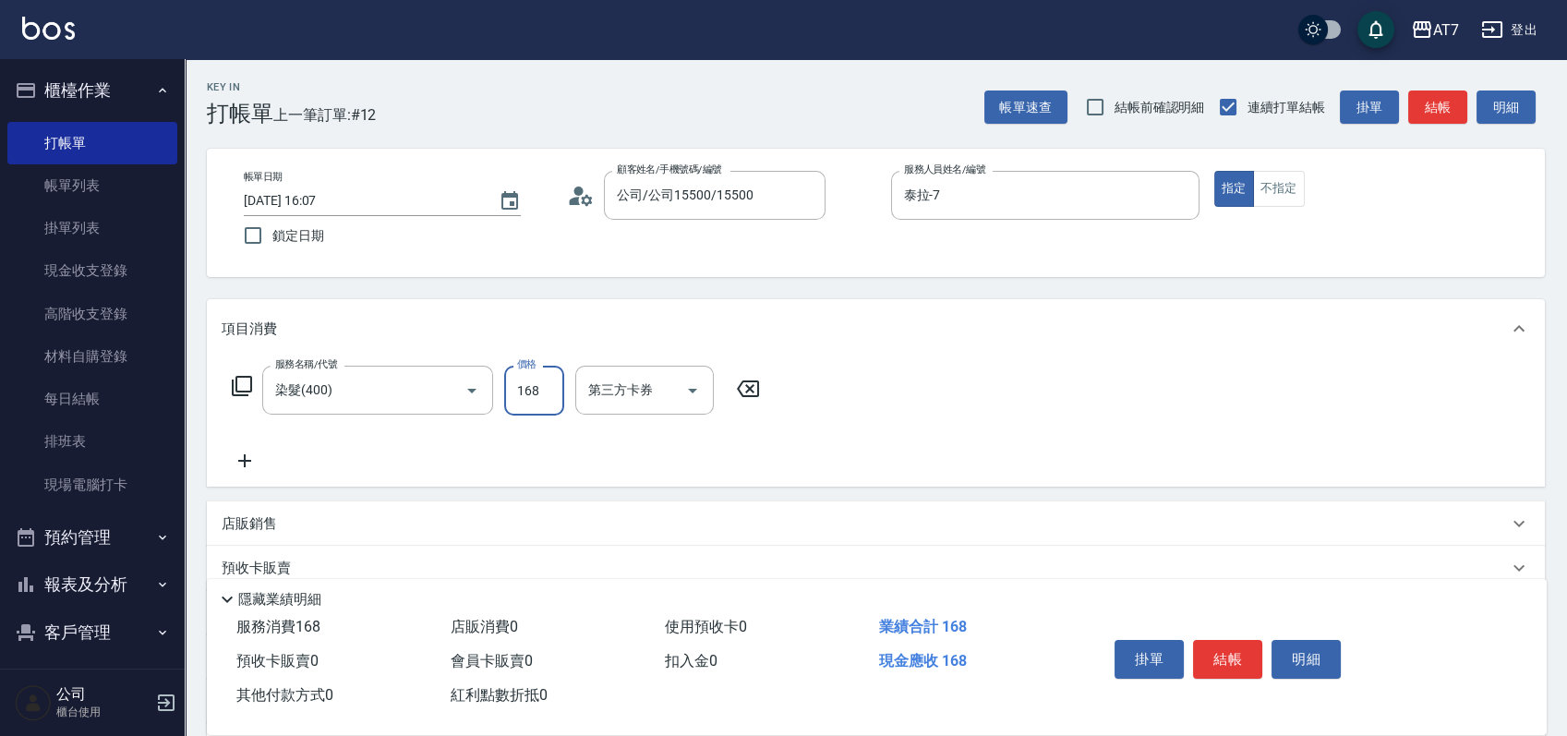
type input "1680"
type input "160"
type input "1680"
click at [1214, 642] on button "結帳" at bounding box center [1227, 659] width 69 height 39
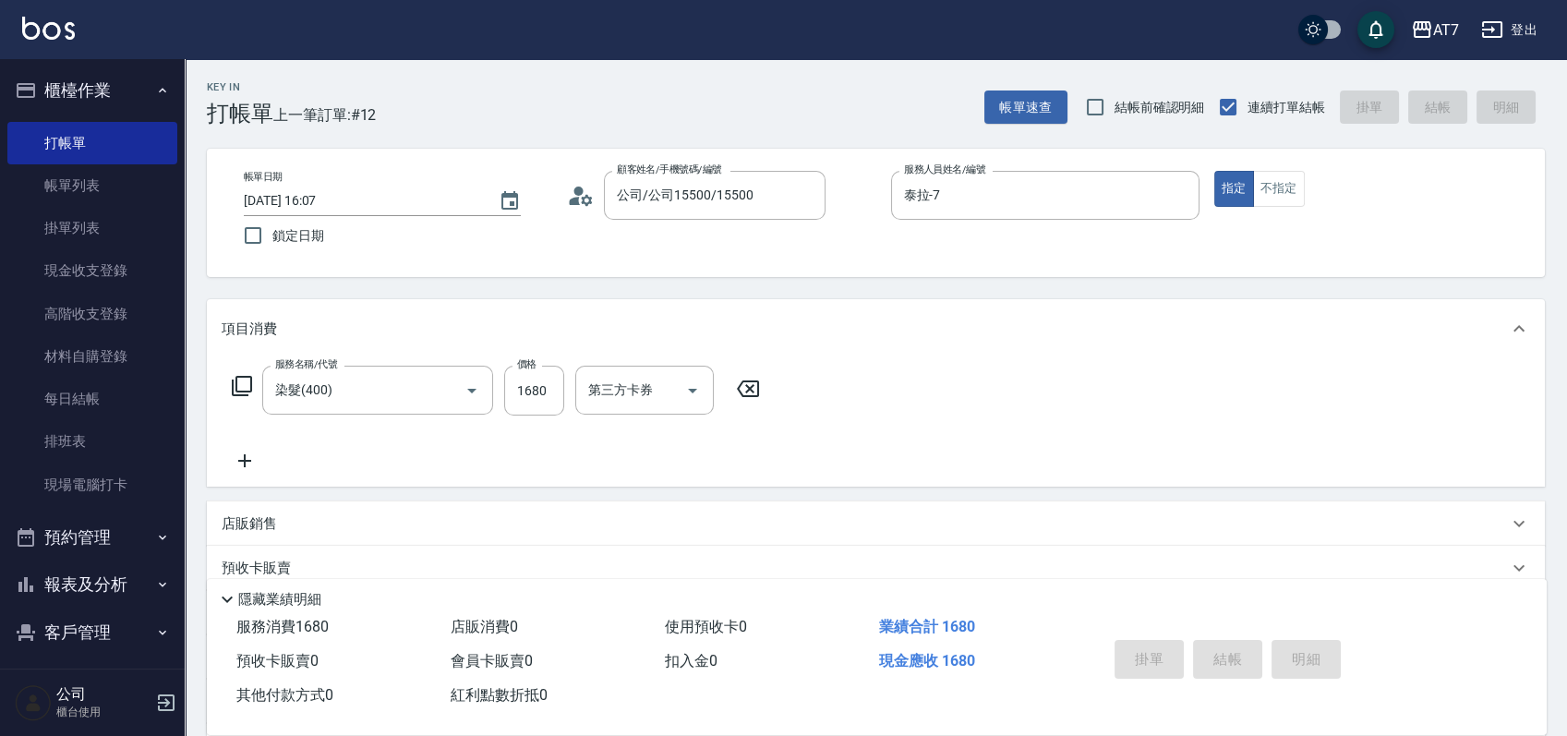
type input "0"
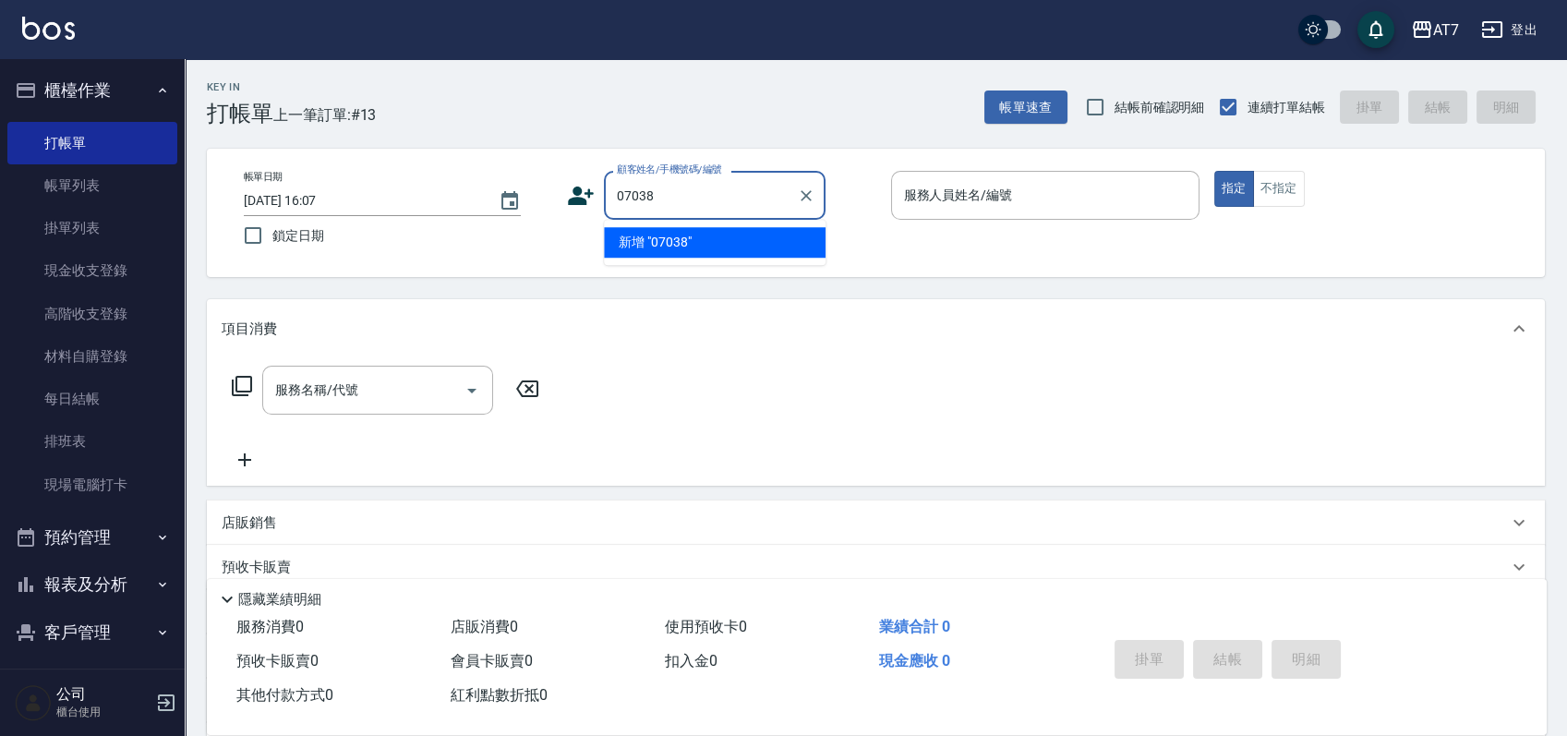
type input "07038"
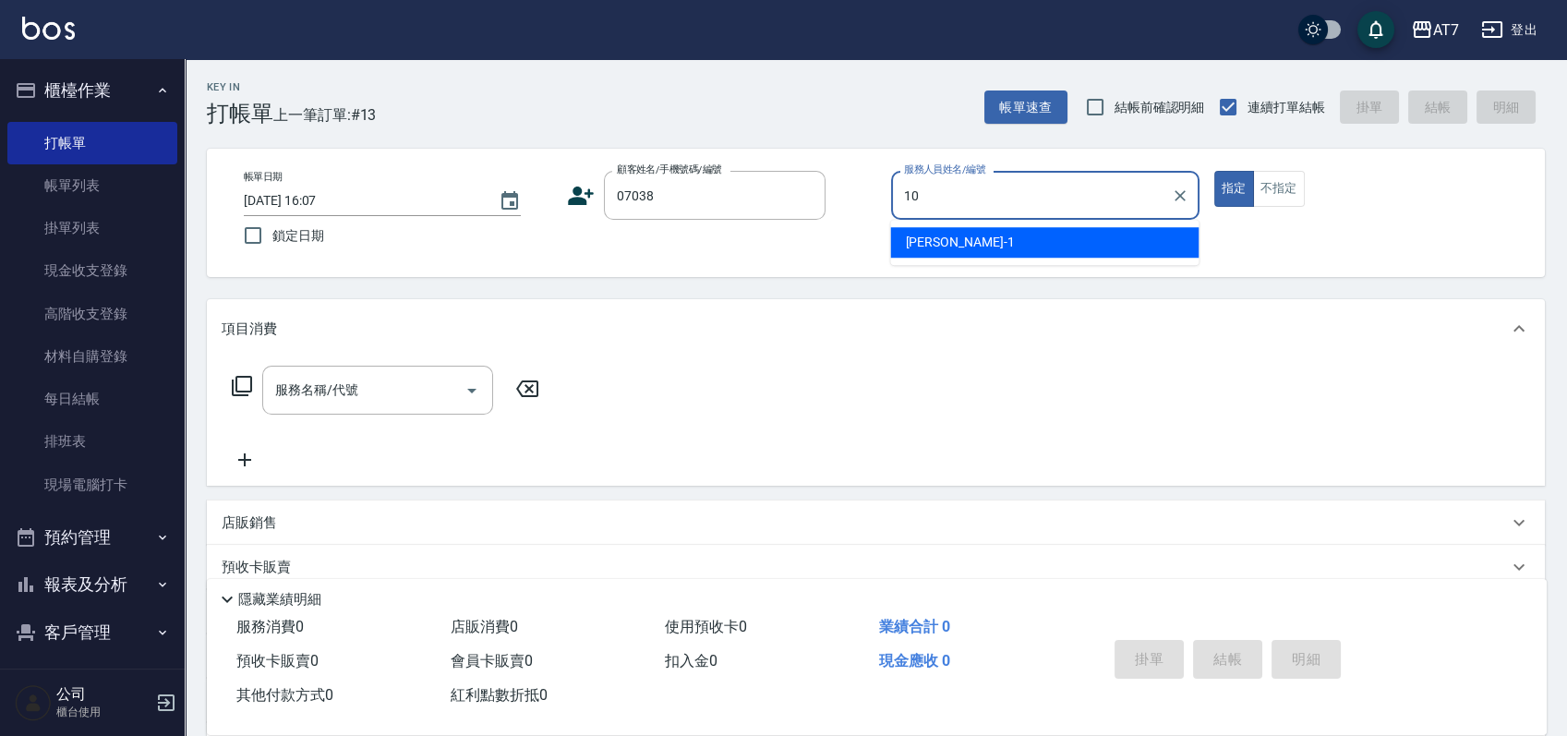
type input "King-10"
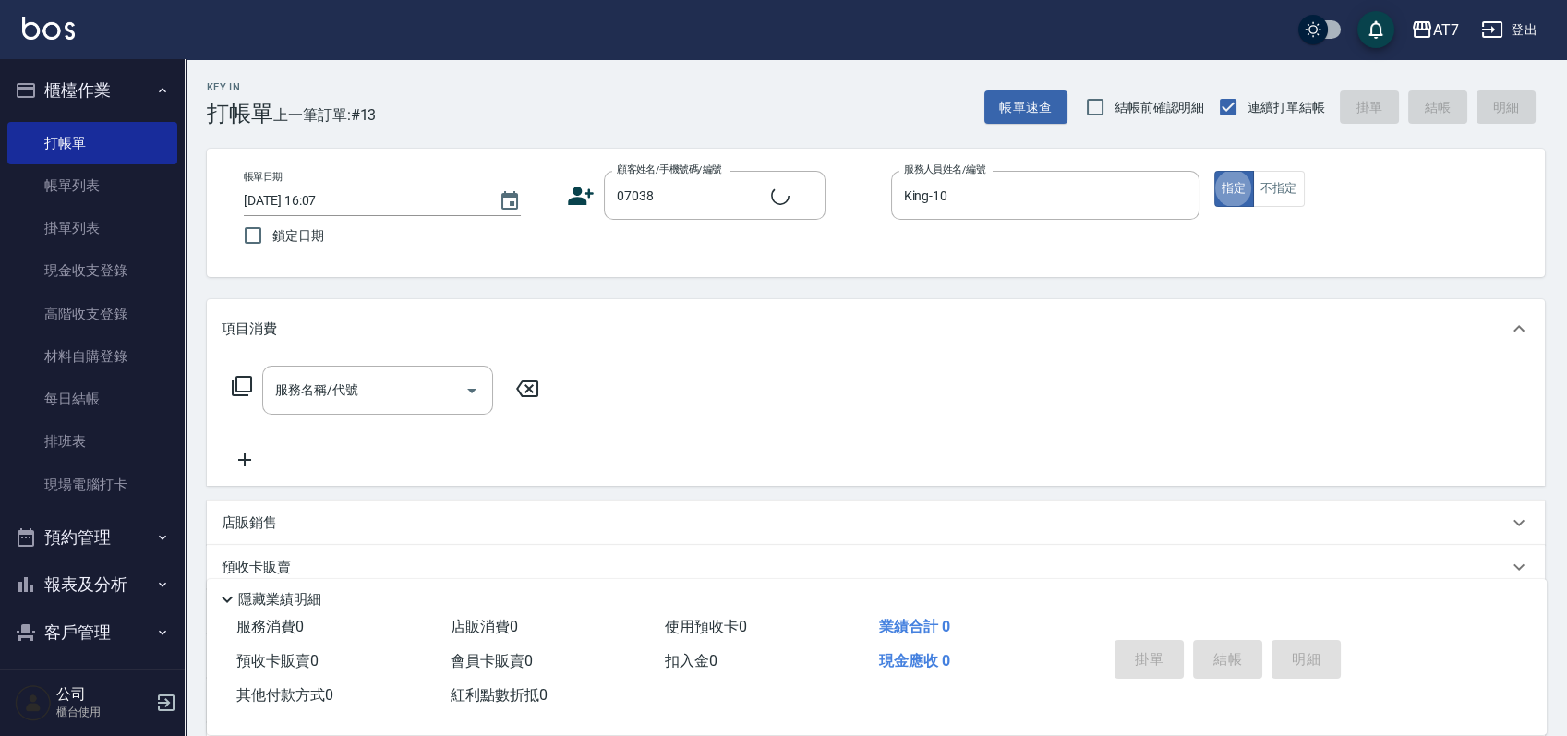
type input "公司/公司07038/07038"
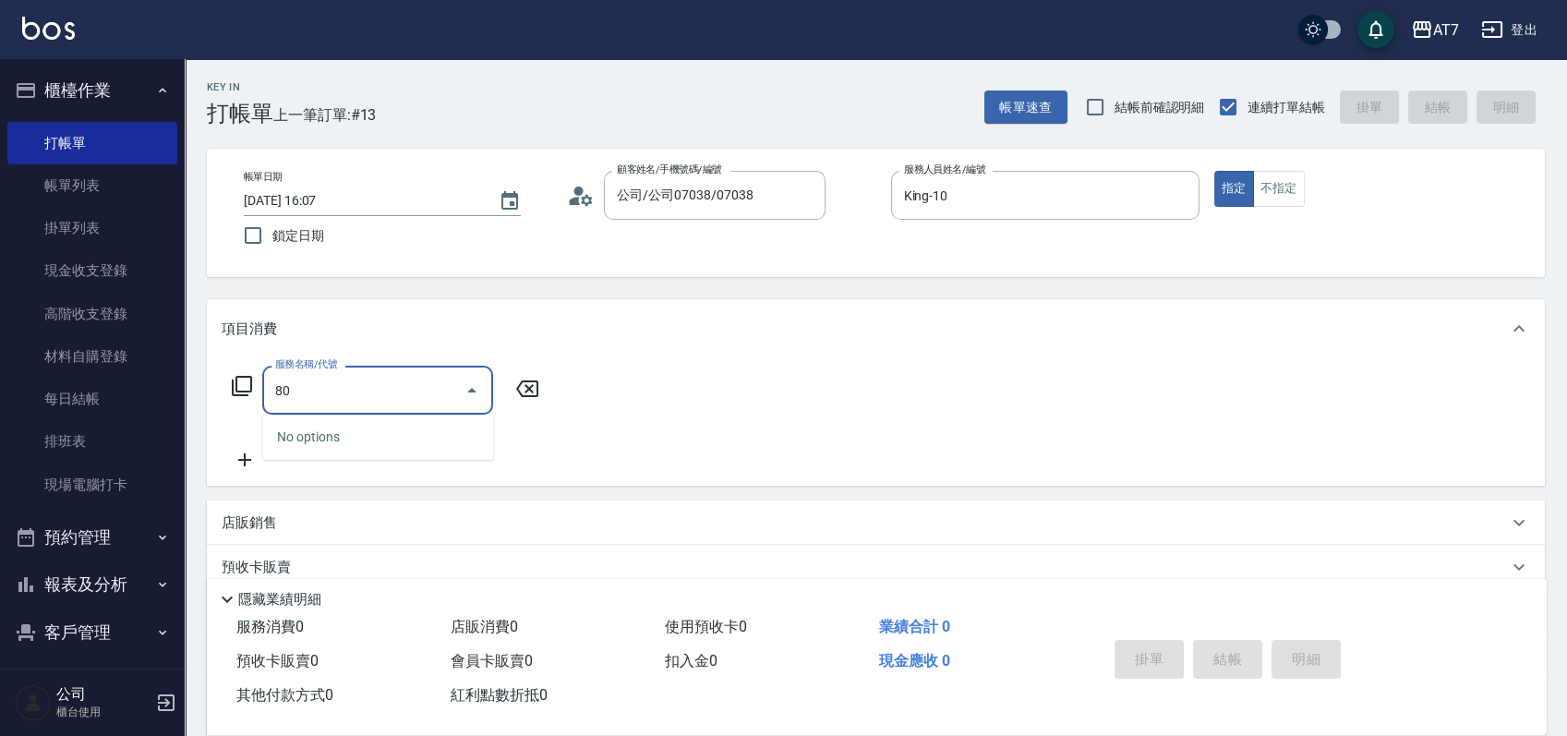
type input "803"
type input "60"
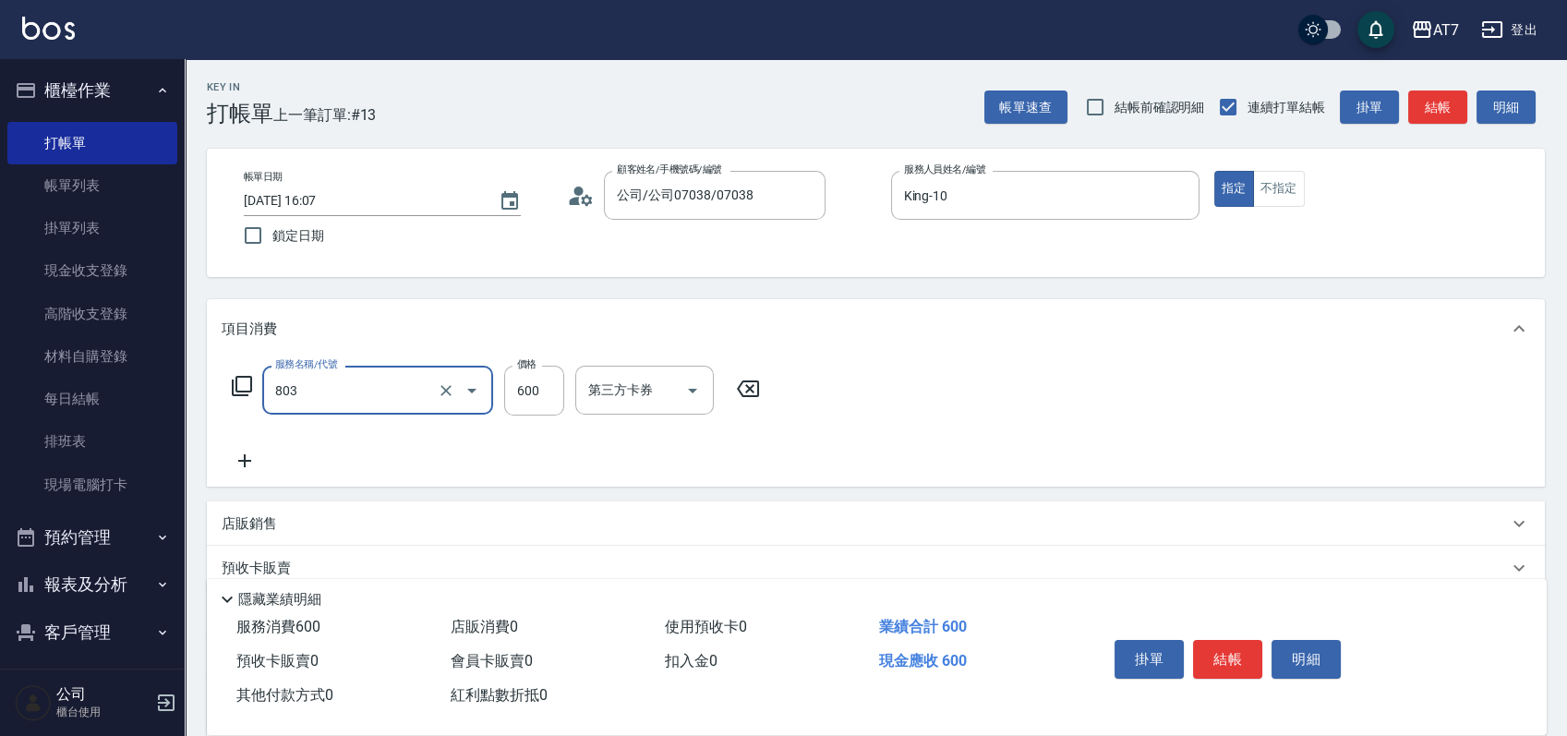
type input "髮原素去角質(互助)(803)"
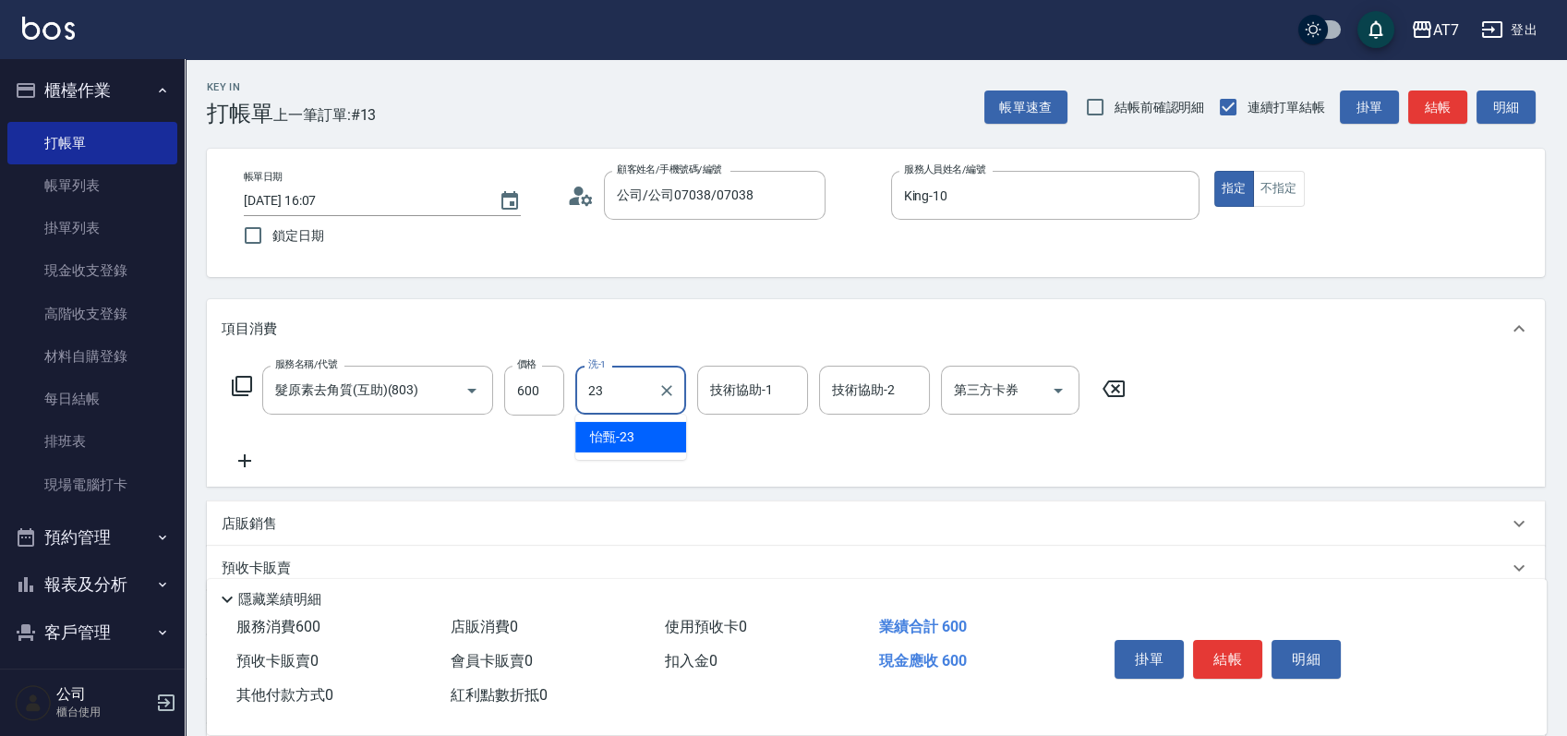
type input "怡甄-23"
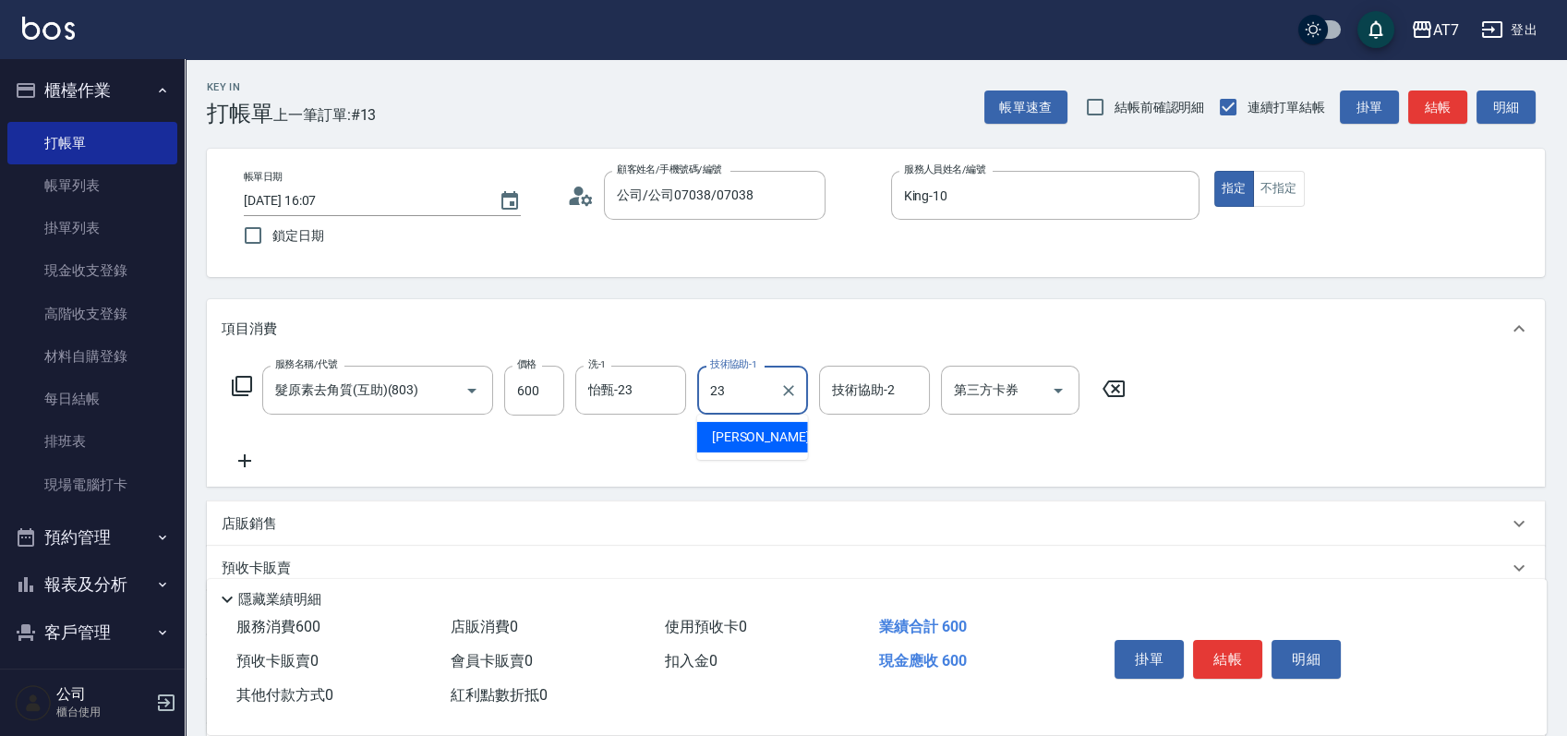
type input "怡甄-23"
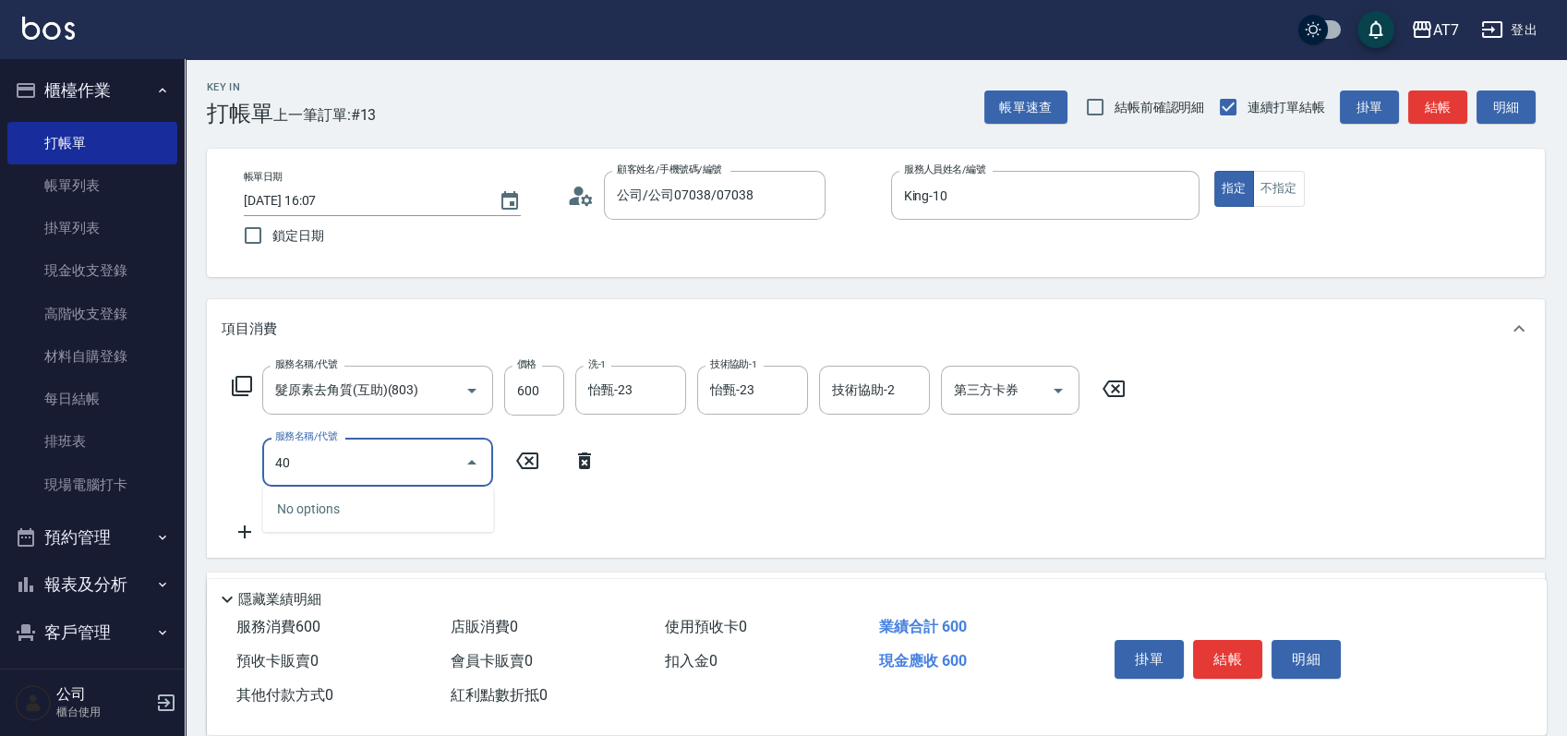
type input "401"
type input "210"
type input "染髮(互助)(401)"
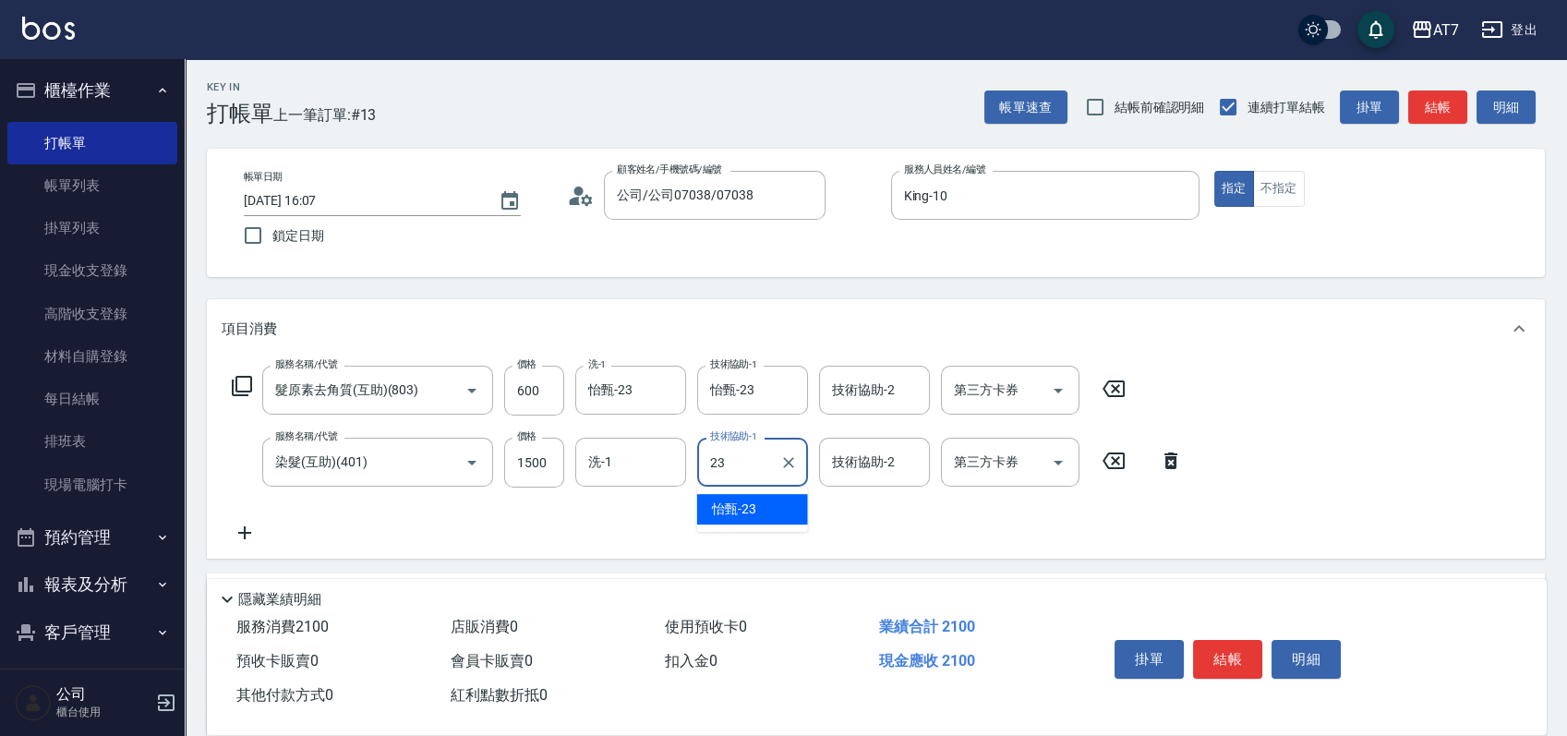
type input "怡甄-23"
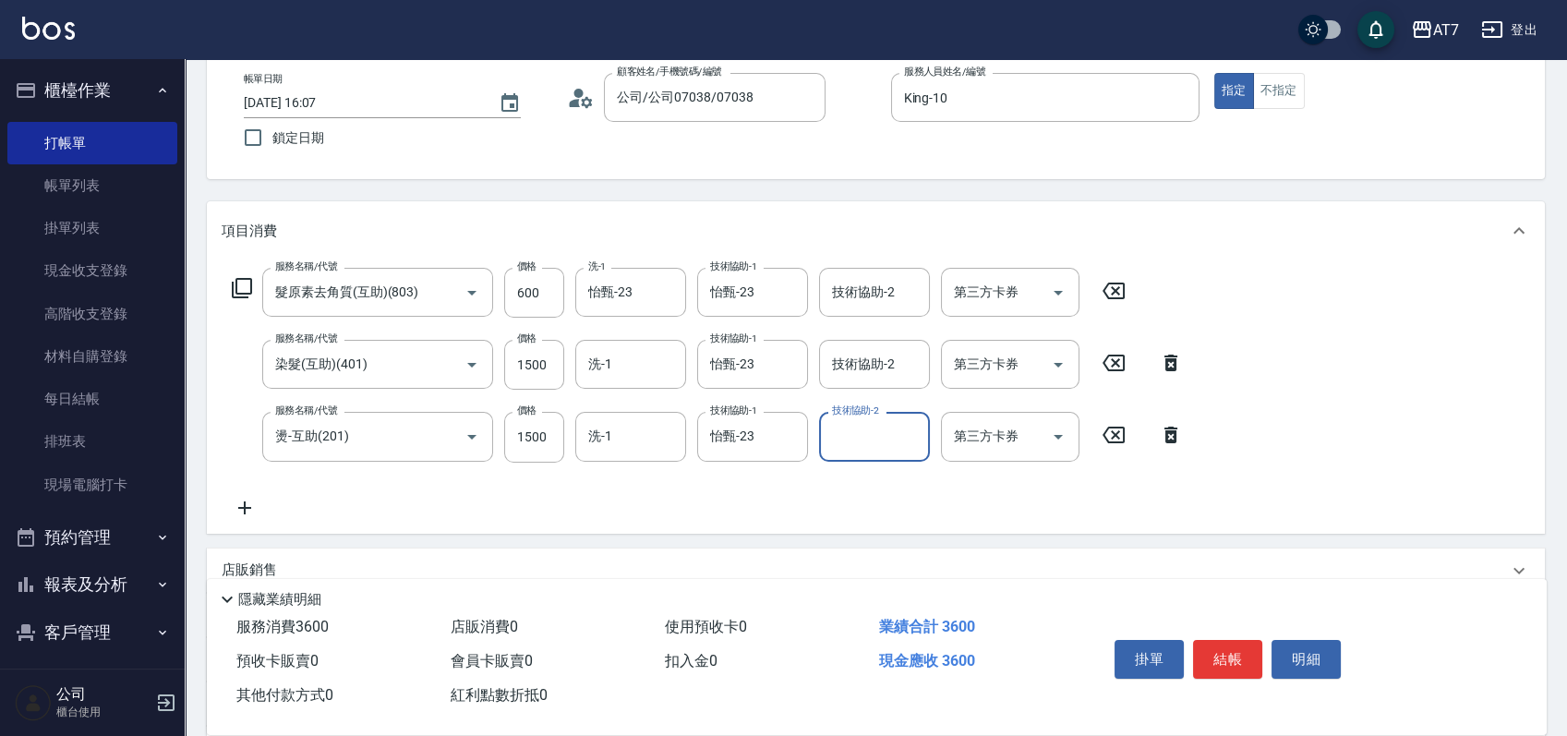
scroll to position [350, 0]
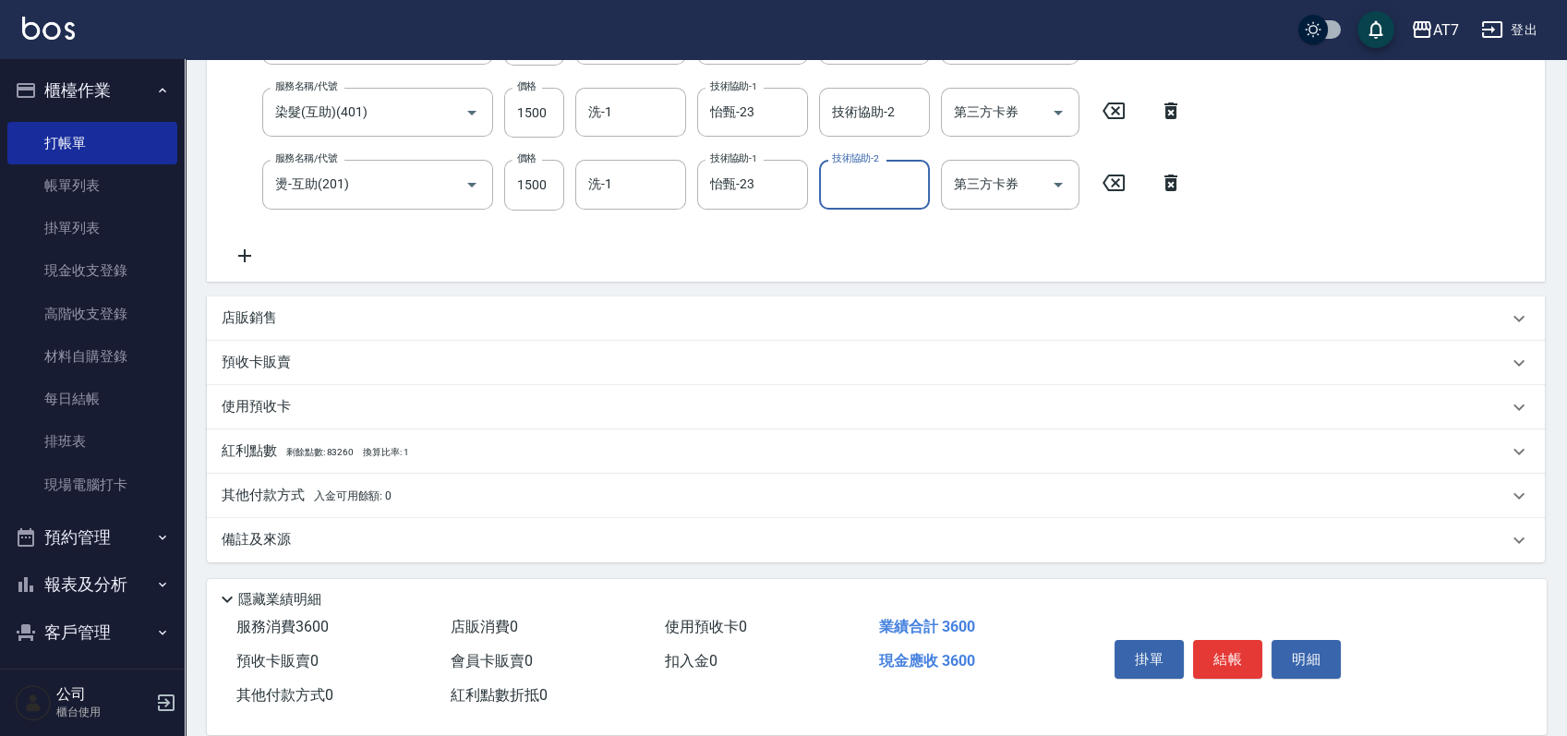
drag, startPoint x: 561, startPoint y: 493, endPoint x: 592, endPoint y: 470, distance: 38.2
click at [563, 493] on div "其他付款方式 入金可用餘額: 0" at bounding box center [865, 496] width 1286 height 20
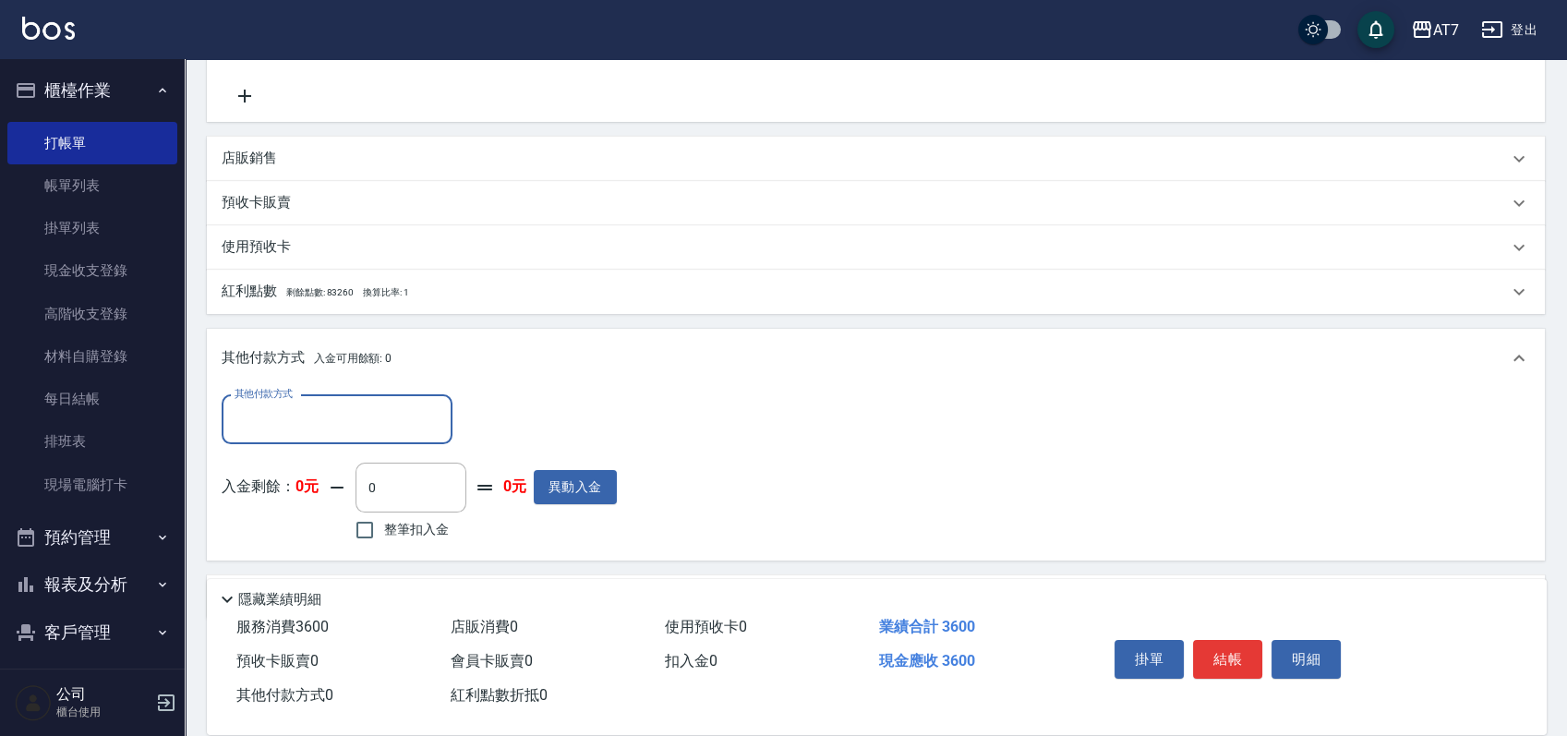
scroll to position [566, 0]
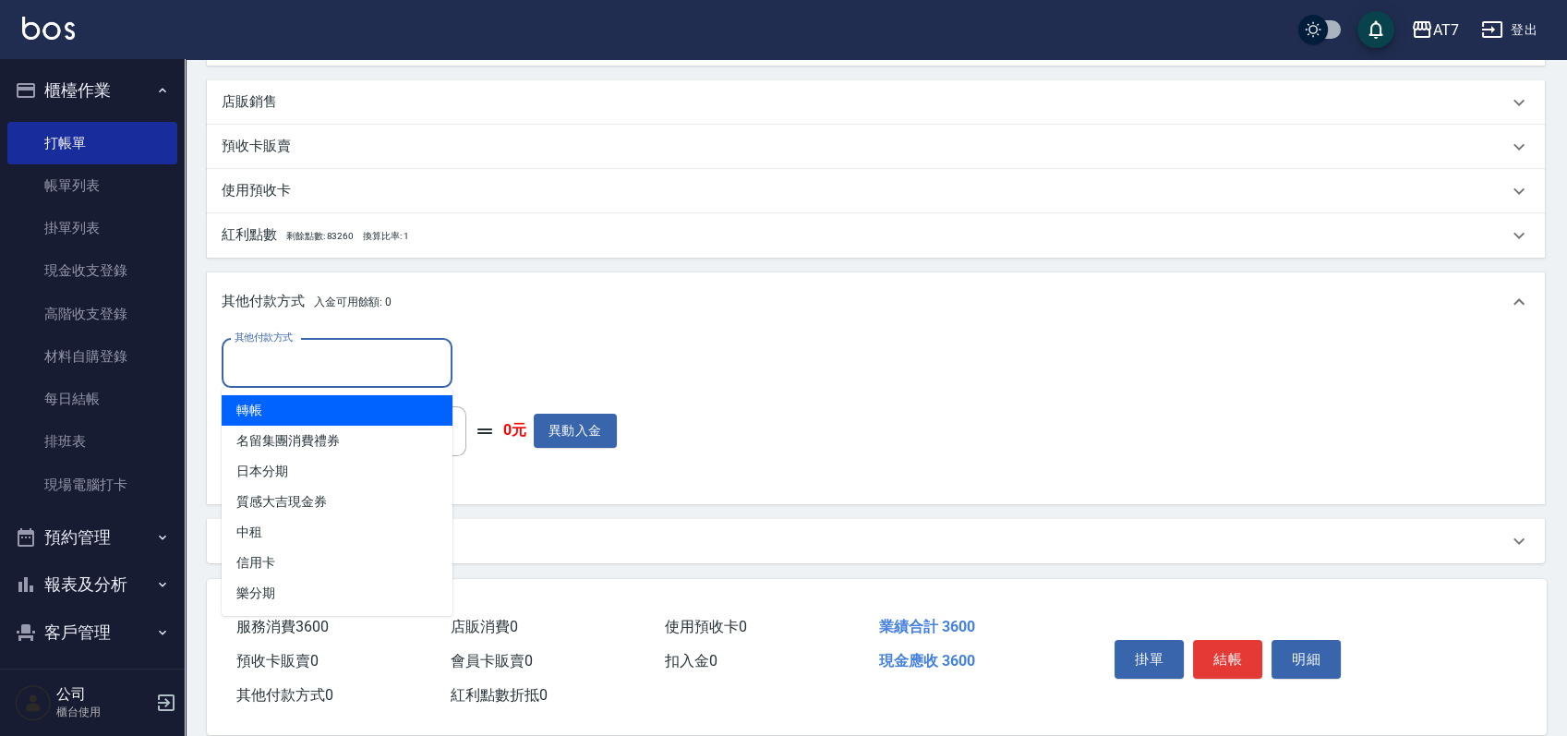
drag, startPoint x: 369, startPoint y: 372, endPoint x: 355, endPoint y: 391, distance: 23.6
click at [367, 373] on input "其他付款方式" at bounding box center [337, 363] width 214 height 32
click at [340, 410] on span "轉帳" at bounding box center [337, 410] width 231 height 30
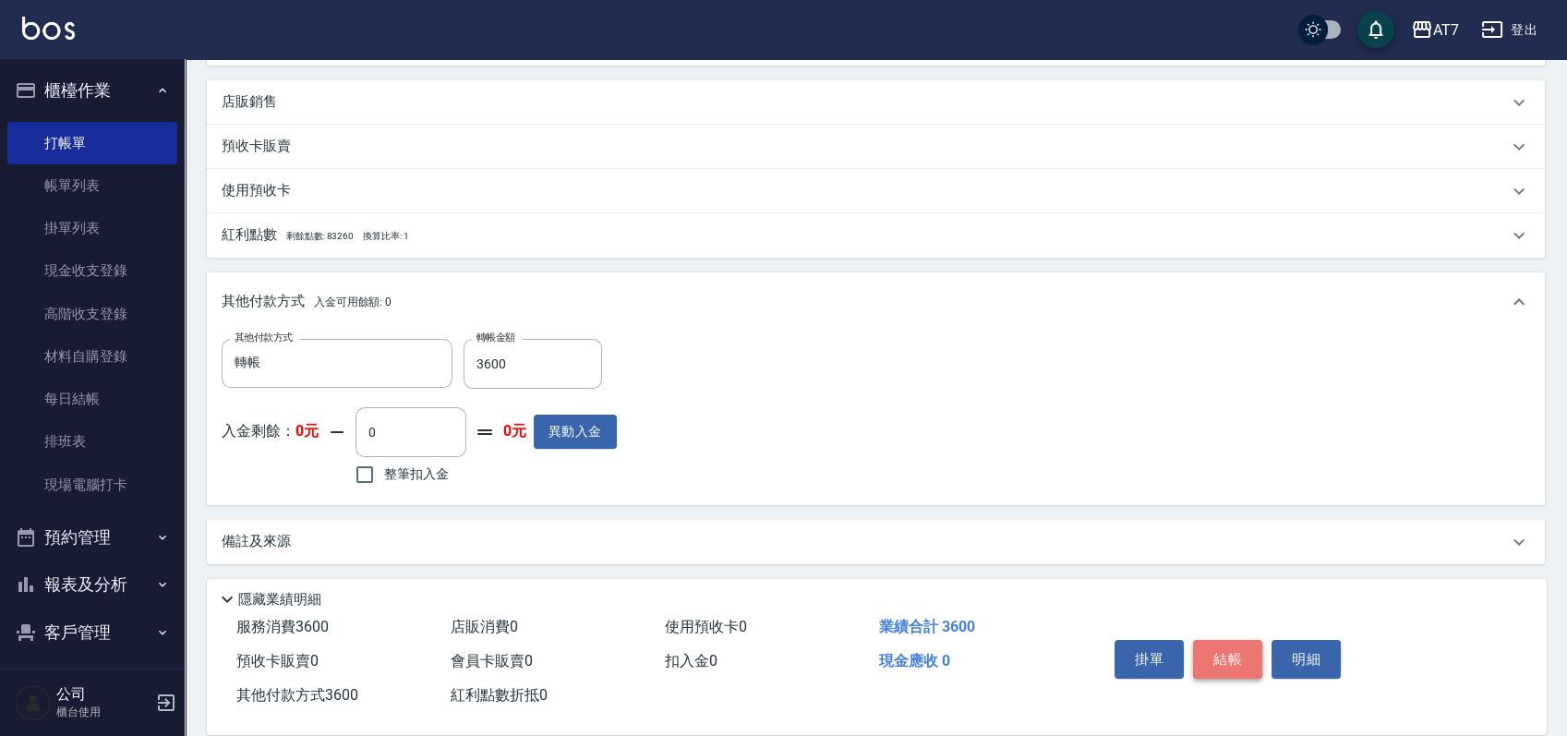
click at [1221, 656] on button "結帳" at bounding box center [1227, 659] width 69 height 39
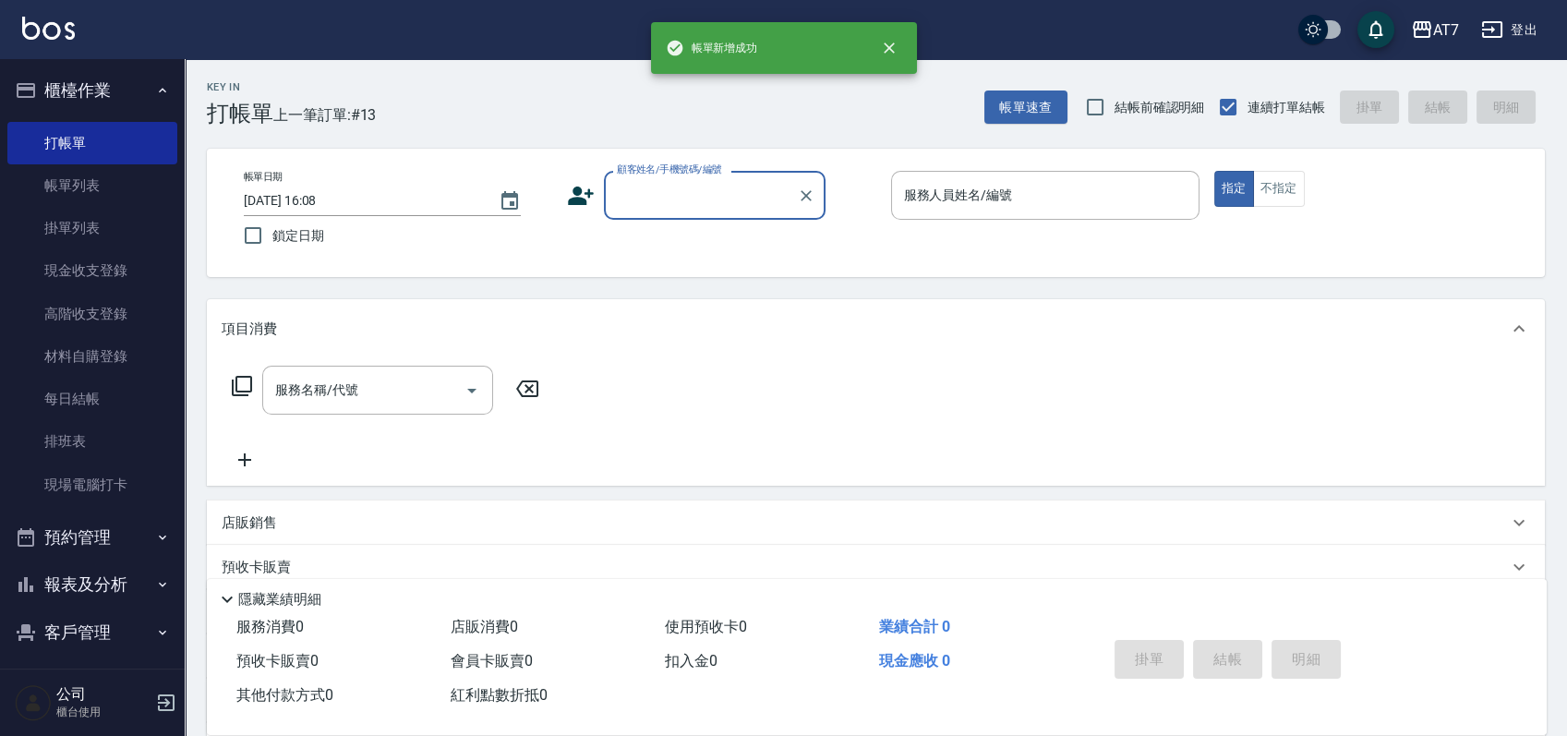
scroll to position [0, 0]
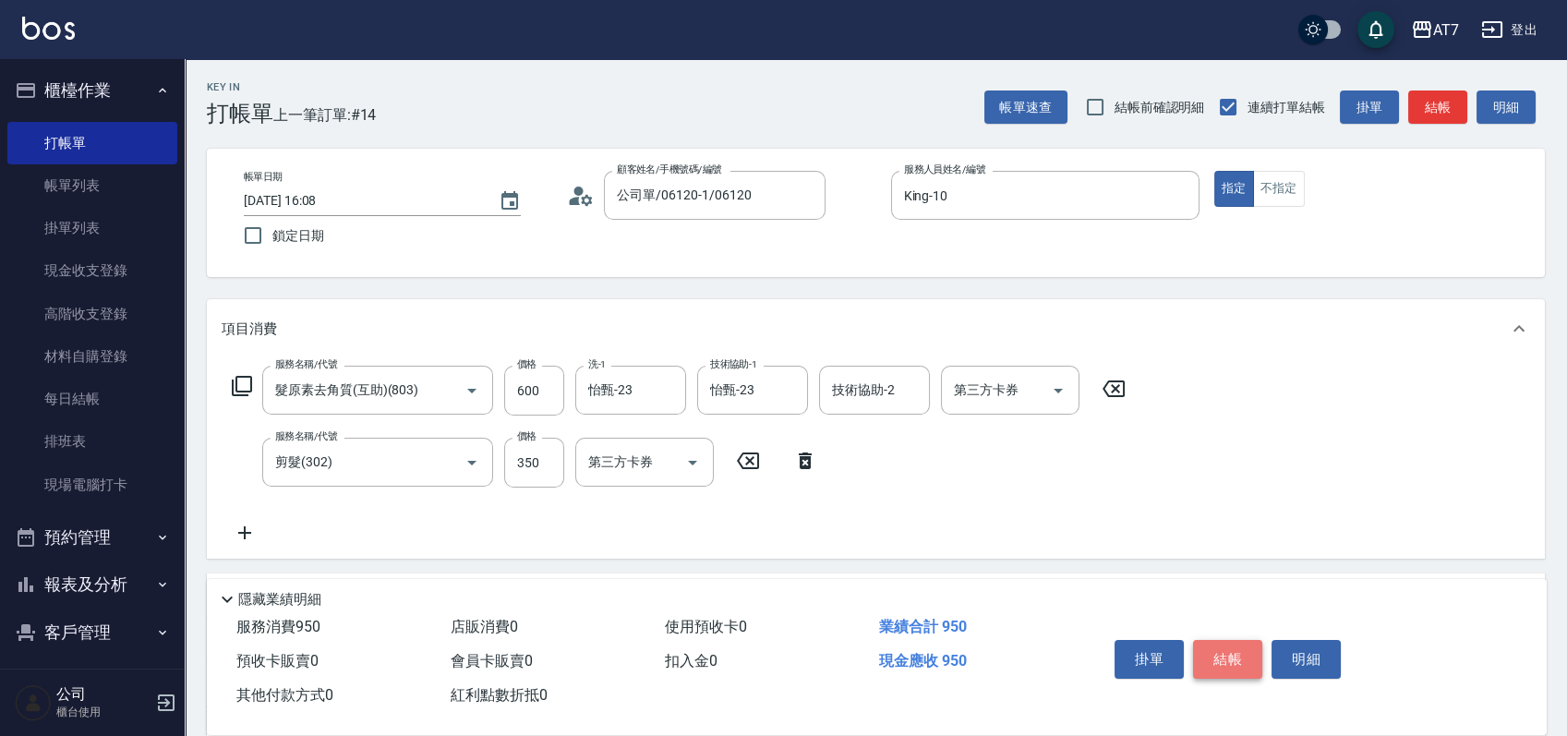
click at [1214, 658] on button "結帳" at bounding box center [1227, 659] width 69 height 39
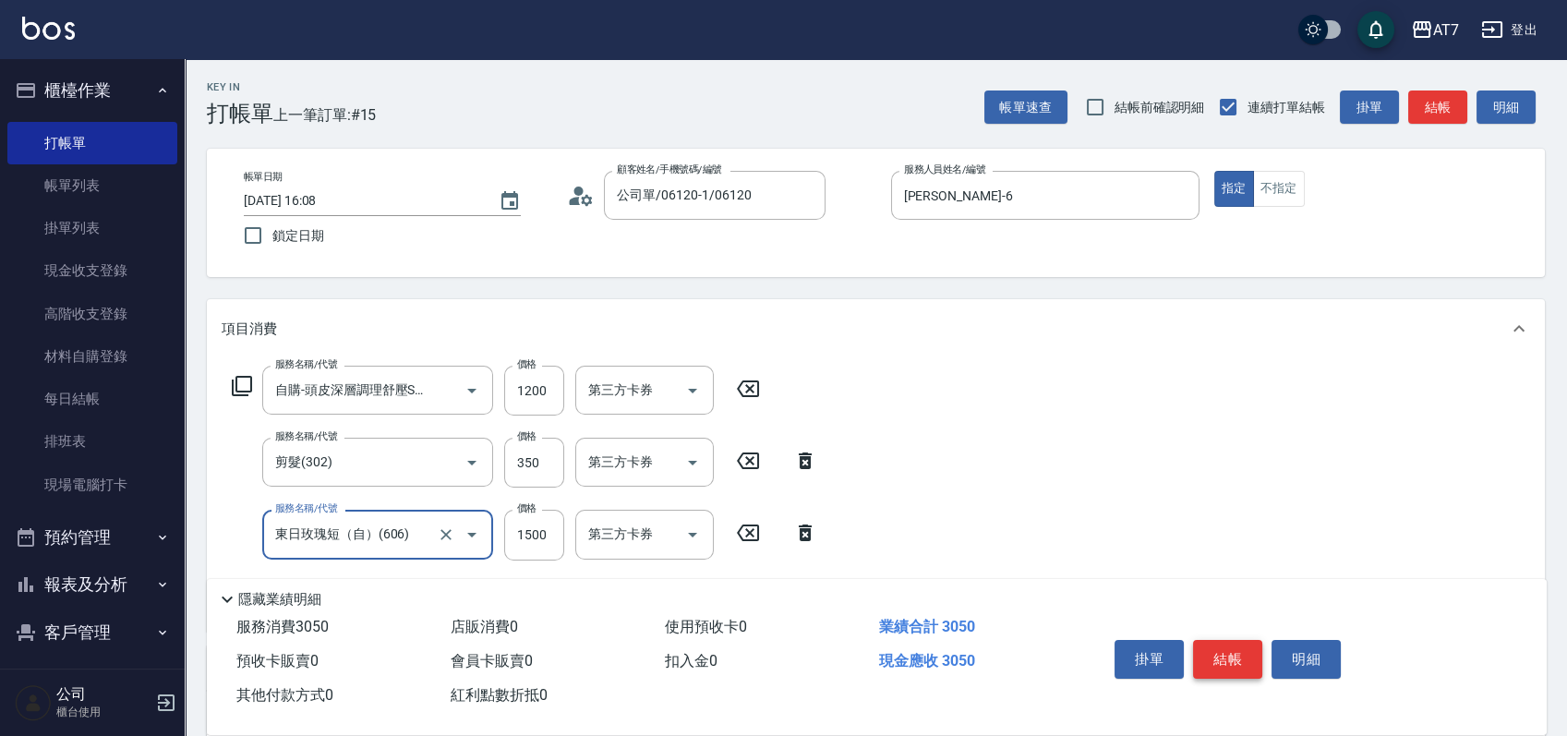
click at [1214, 658] on button "結帳" at bounding box center [1227, 659] width 69 height 39
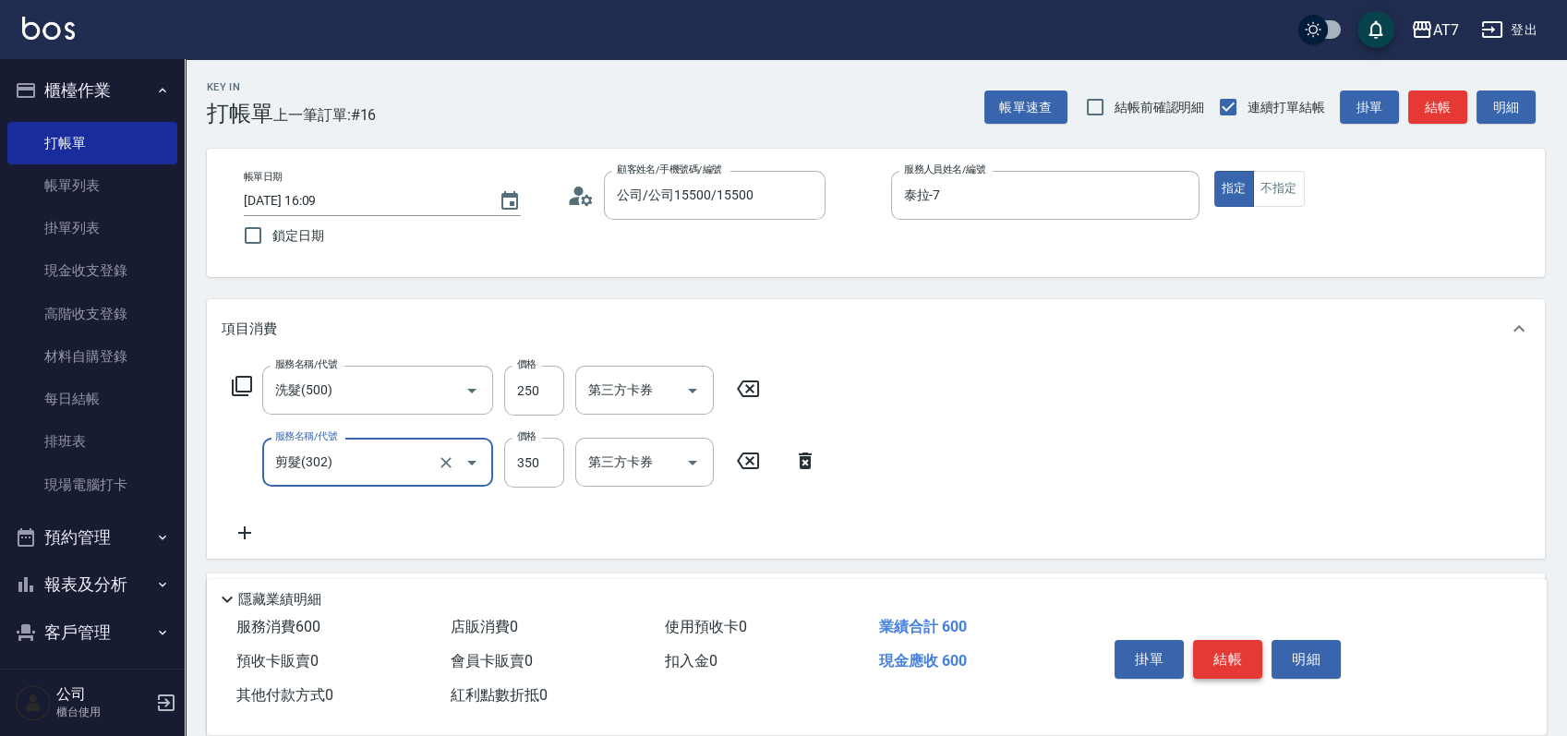
click at [1214, 658] on button "結帳" at bounding box center [1227, 659] width 69 height 39
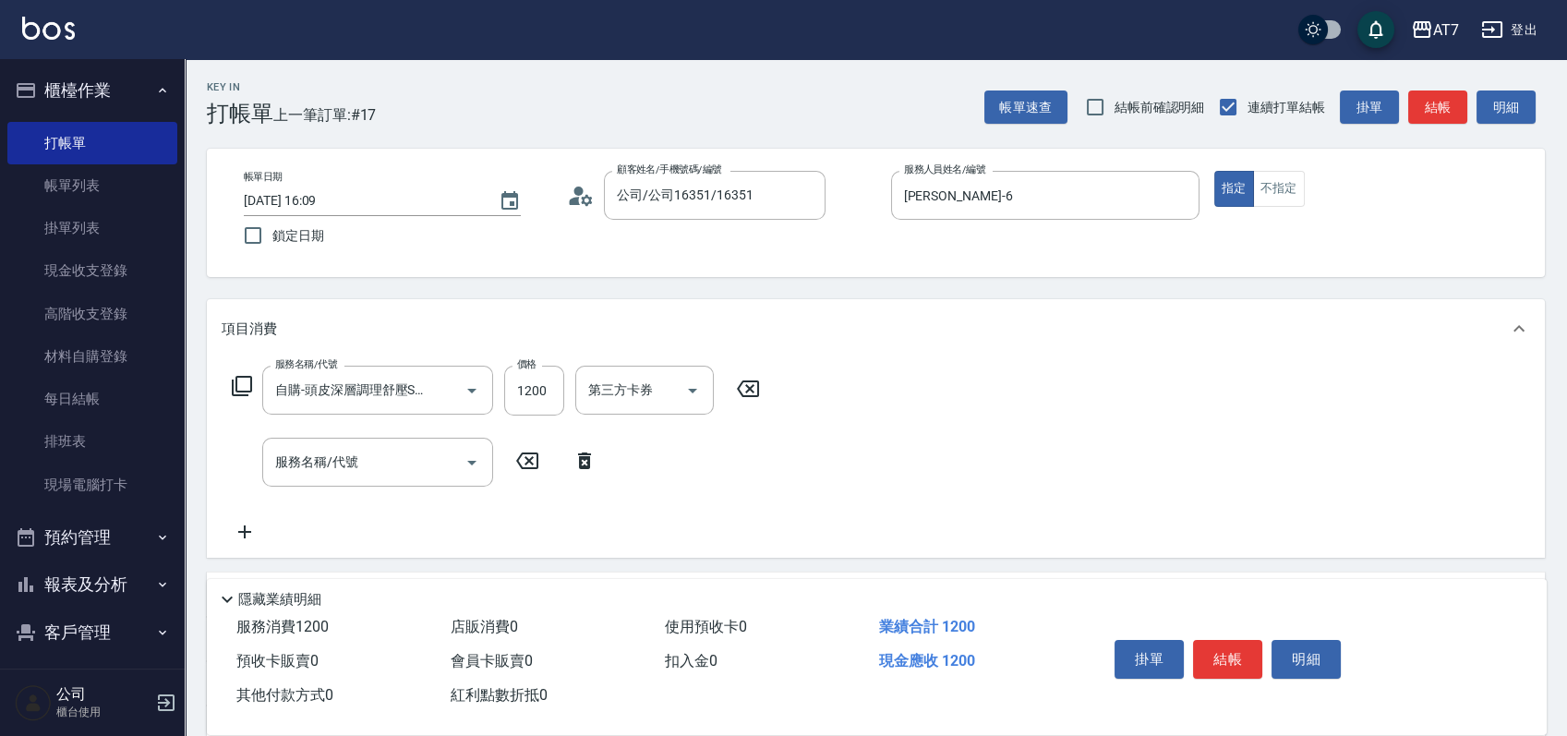
click at [755, 386] on icon at bounding box center [748, 389] width 46 height 22
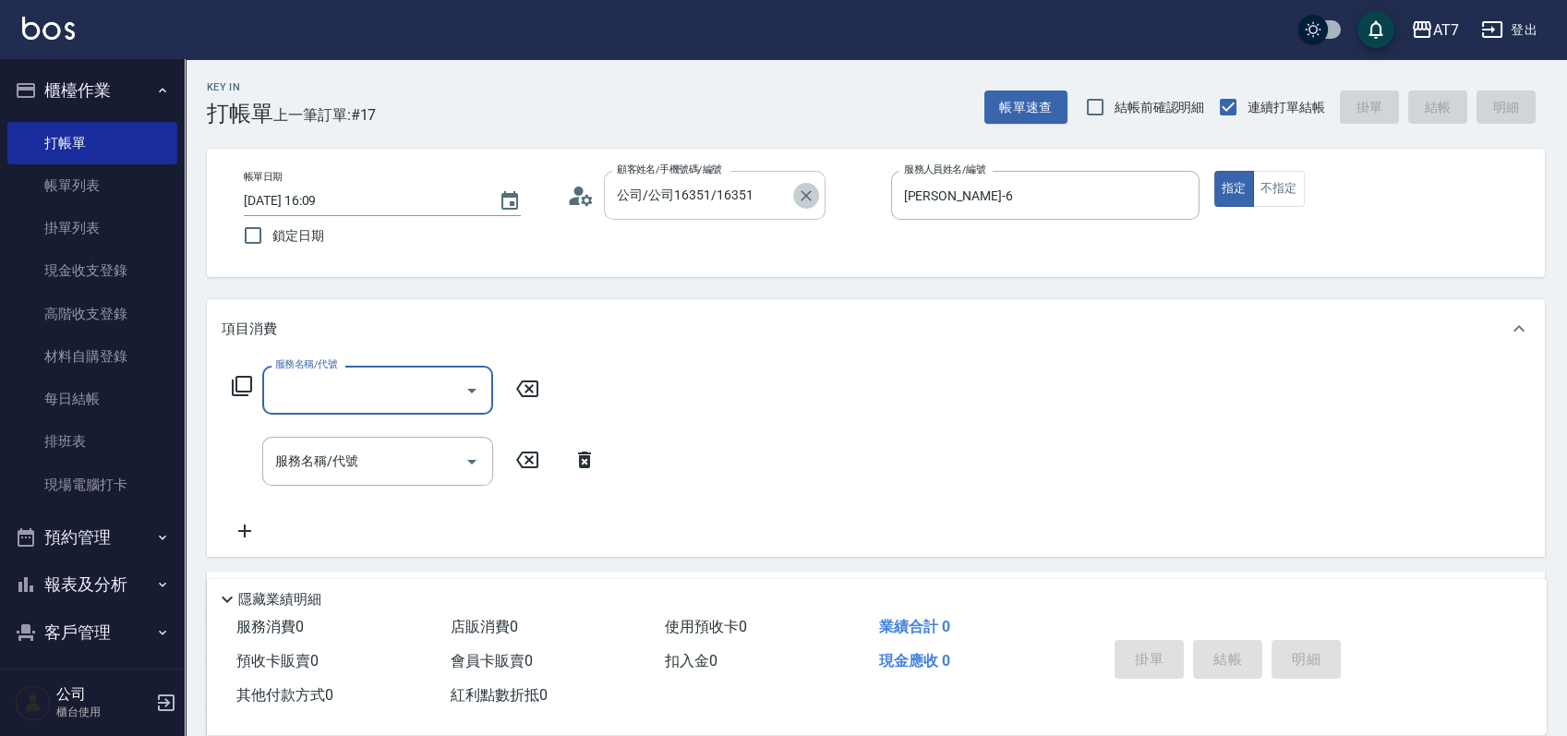
click at [810, 197] on icon "Clear" at bounding box center [806, 195] width 18 height 18
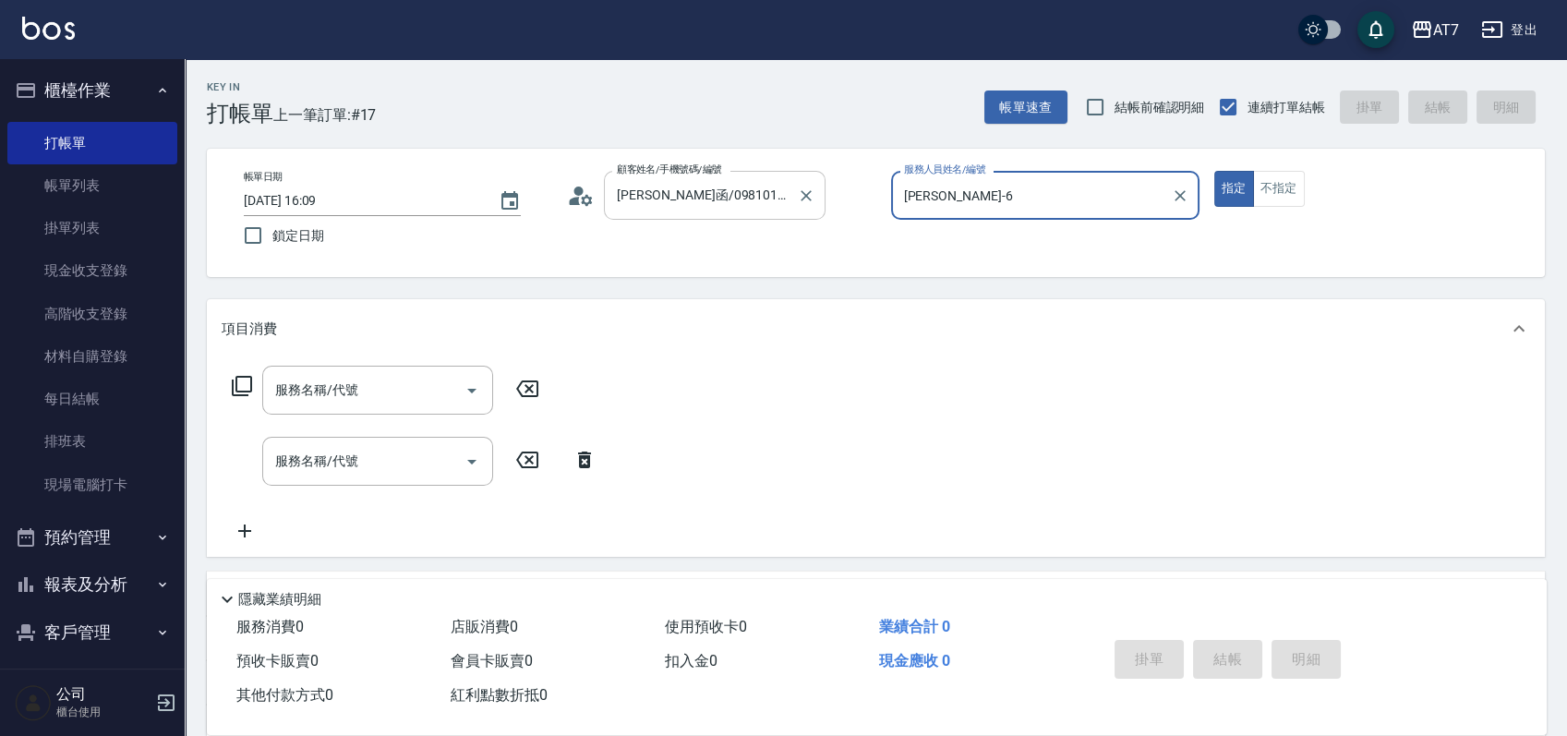
click at [1214, 171] on button "指定" at bounding box center [1234, 189] width 40 height 36
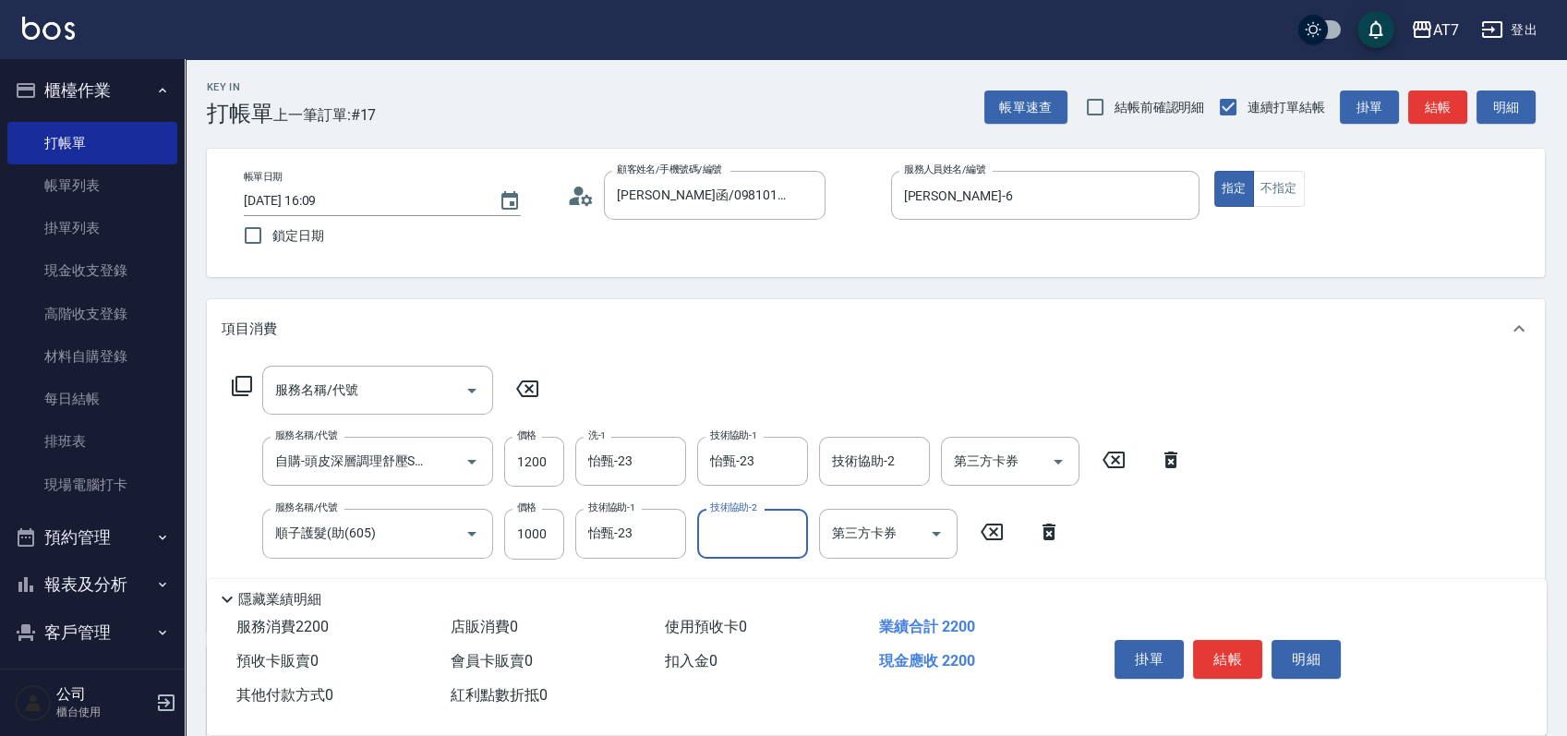
click at [1229, 647] on button "結帳" at bounding box center [1227, 659] width 69 height 39
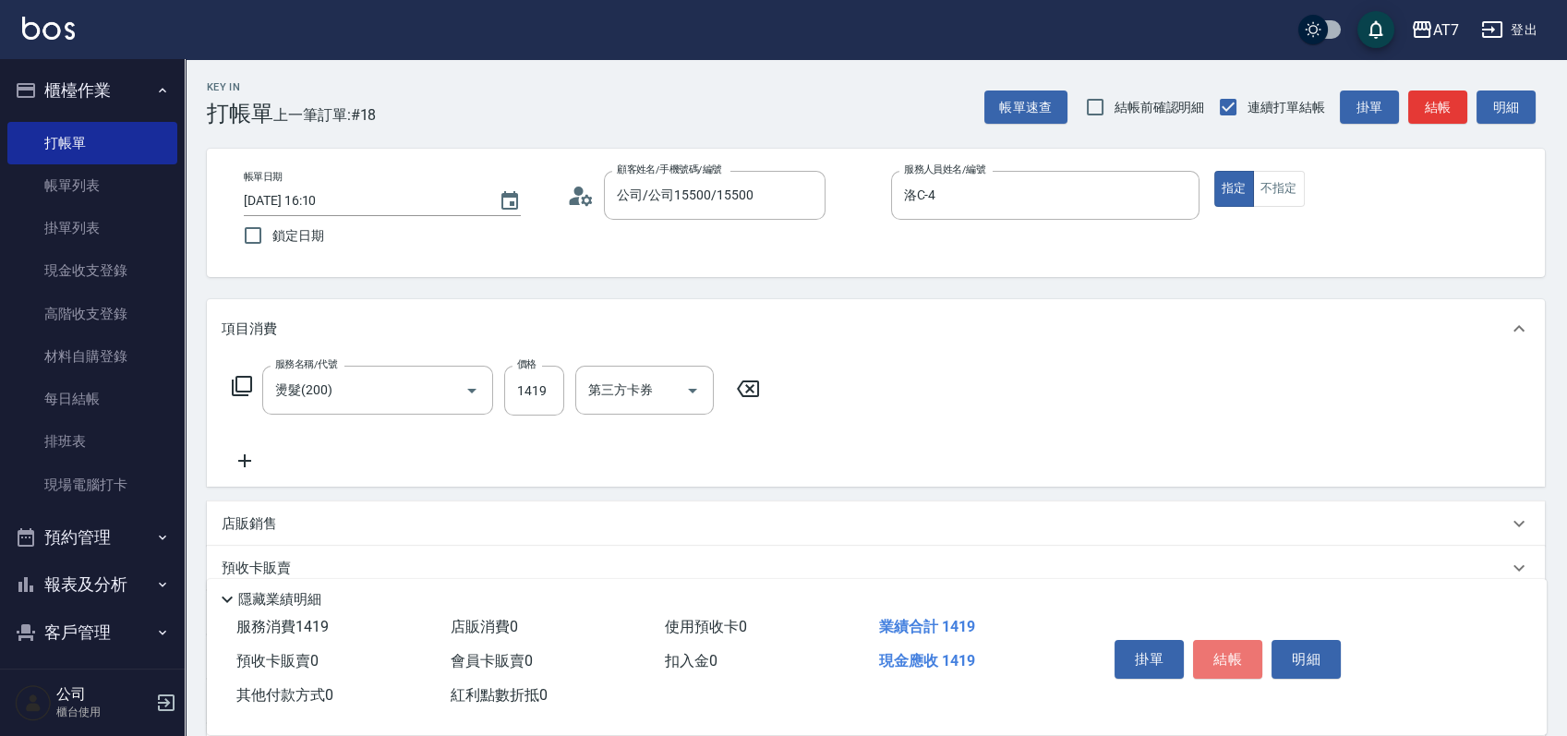
click at [1229, 647] on button "結帳" at bounding box center [1227, 659] width 69 height 39
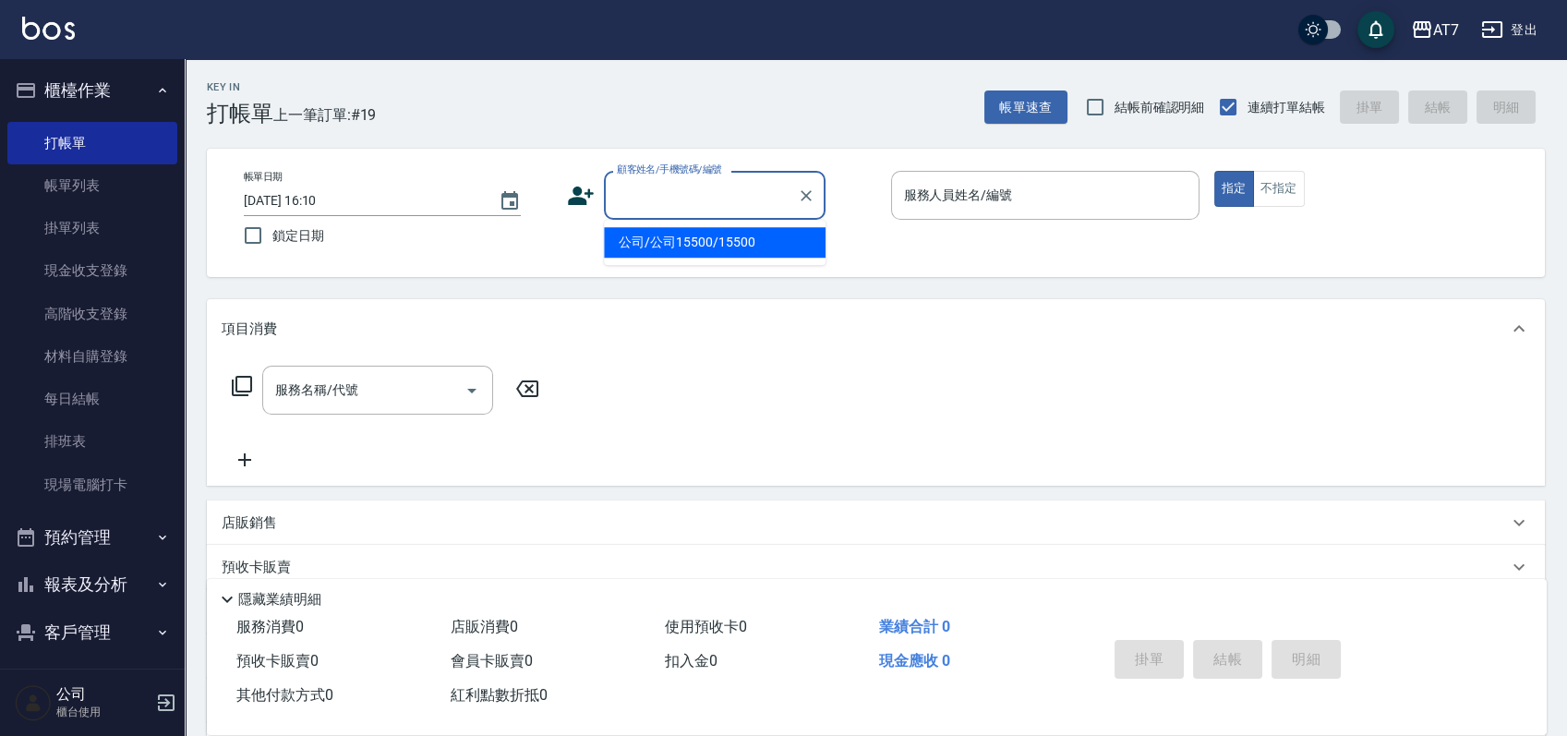
click at [691, 193] on input "顧客姓名/手機號碼/編號" at bounding box center [700, 195] width 177 height 32
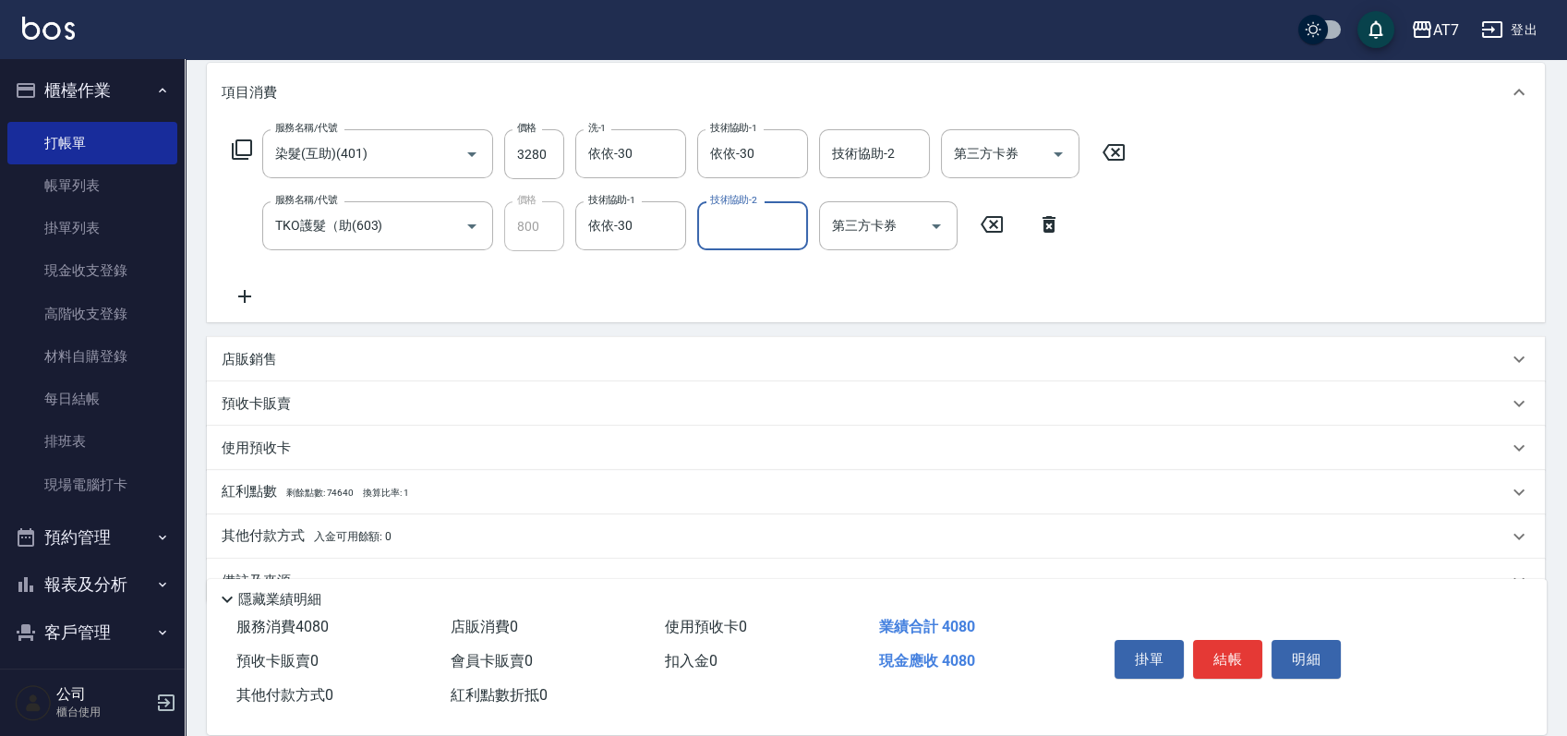
scroll to position [246, 0]
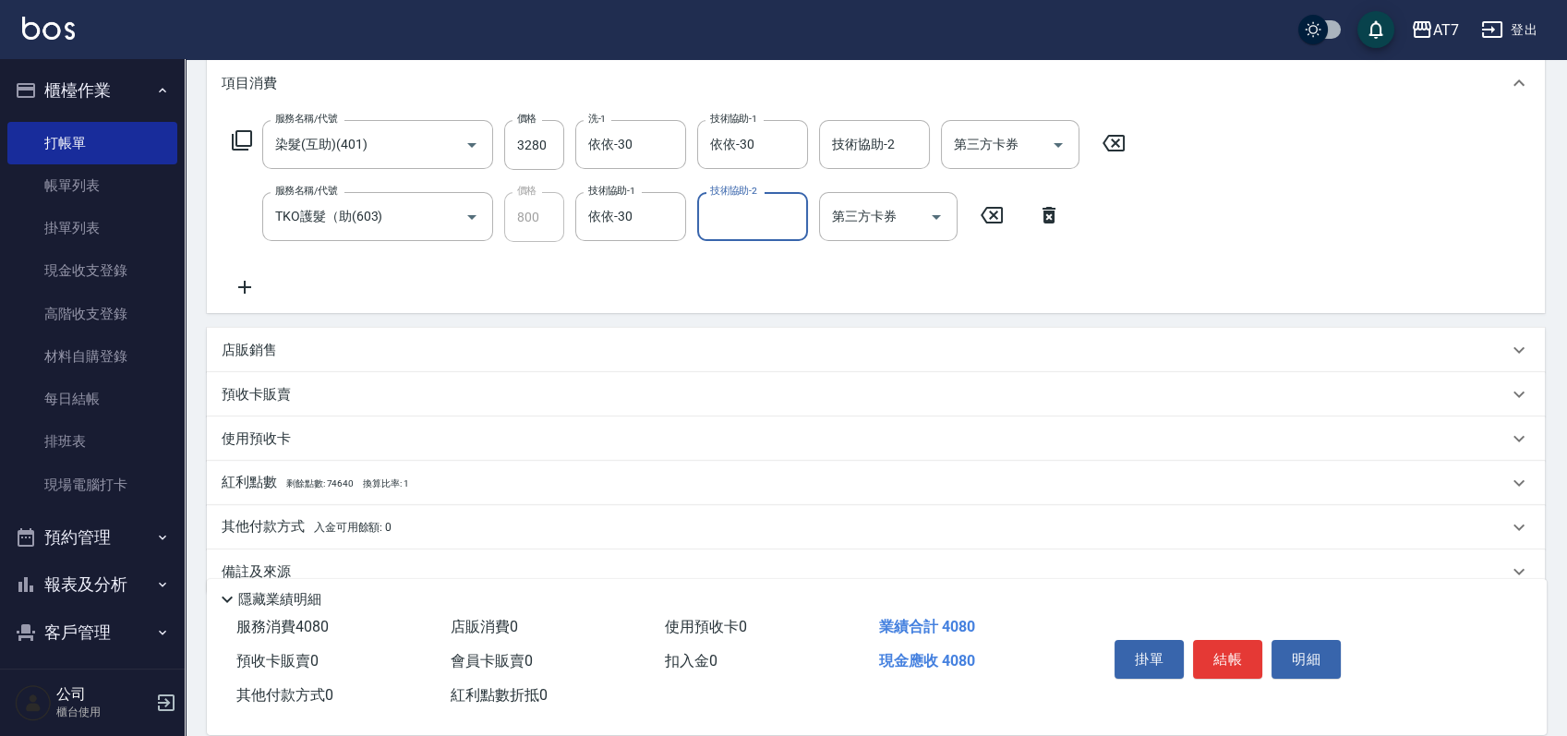
click at [946, 335] on div "店販銷售" at bounding box center [876, 350] width 1338 height 44
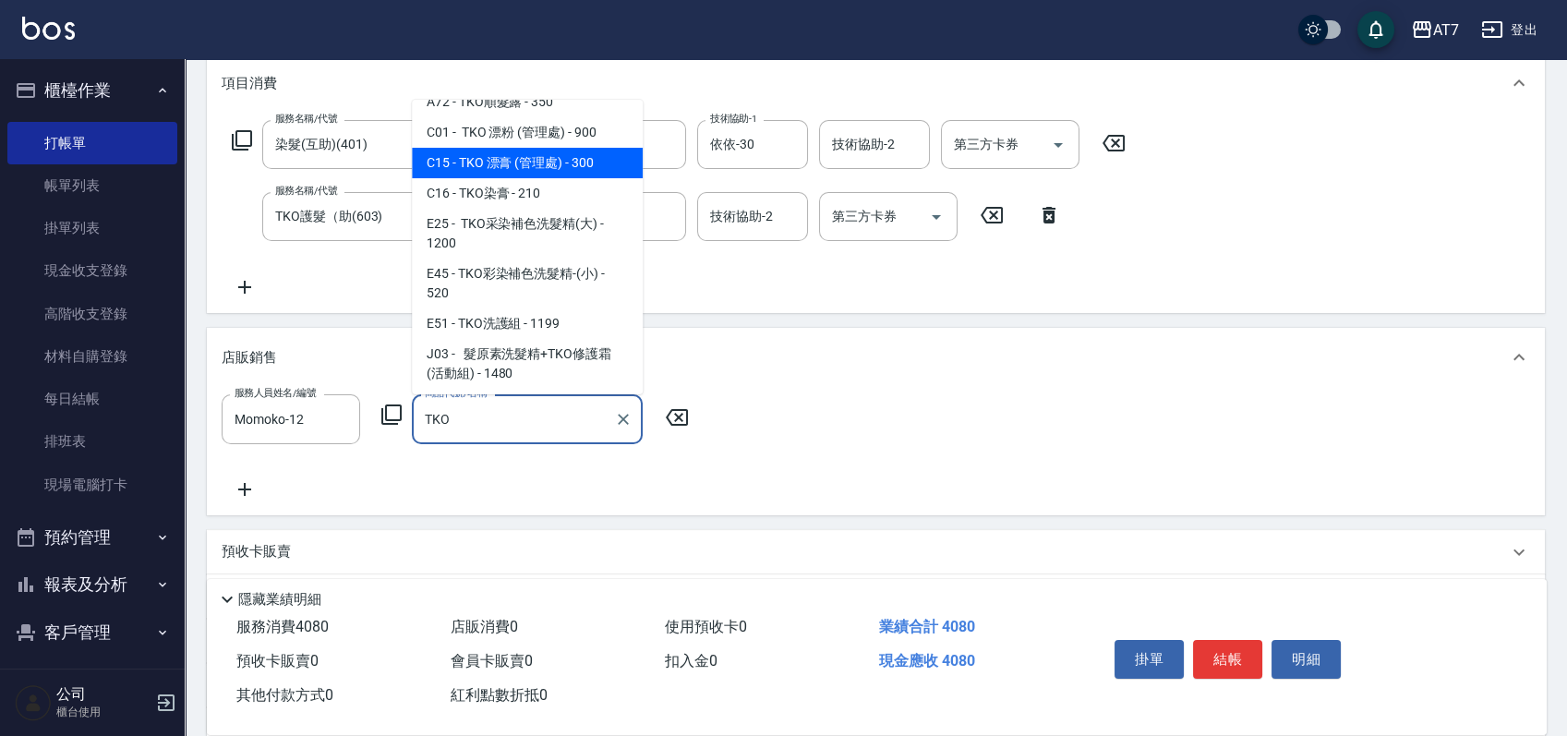
scroll to position [143, 0]
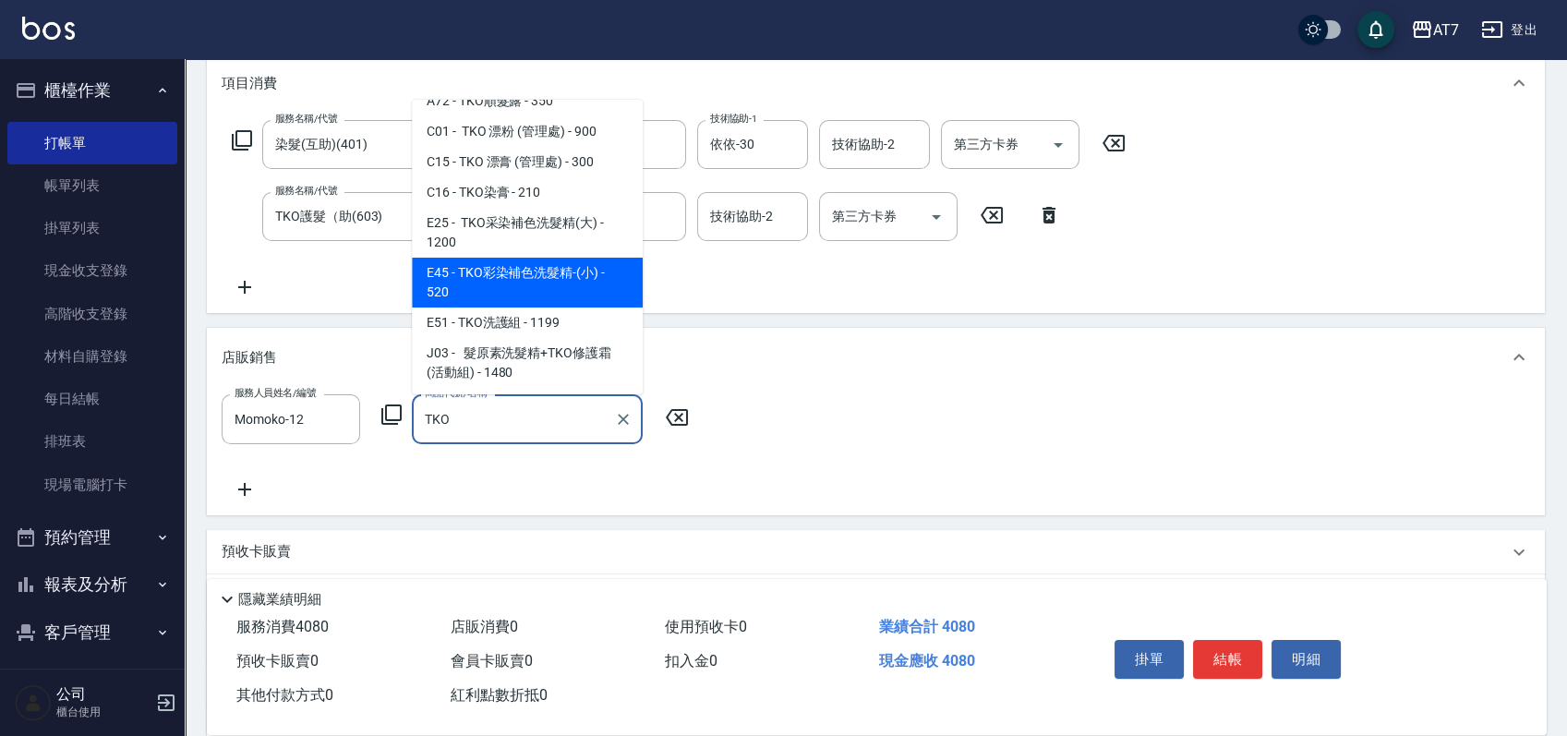
click at [582, 280] on span "E45 - TKO彩染補色洗髮精-(小) - 520" at bounding box center [527, 283] width 231 height 50
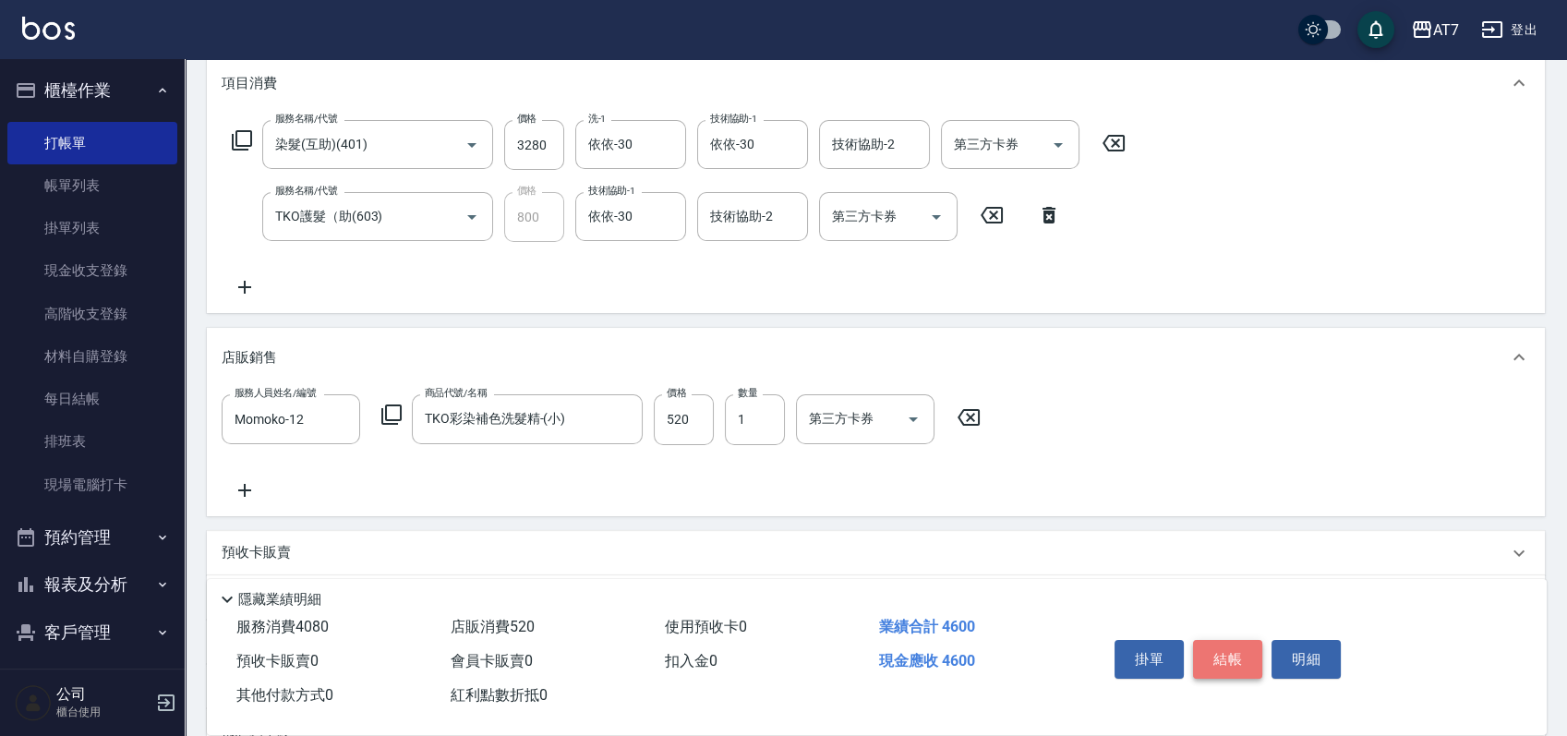
click at [1215, 646] on button "結帳" at bounding box center [1227, 659] width 69 height 39
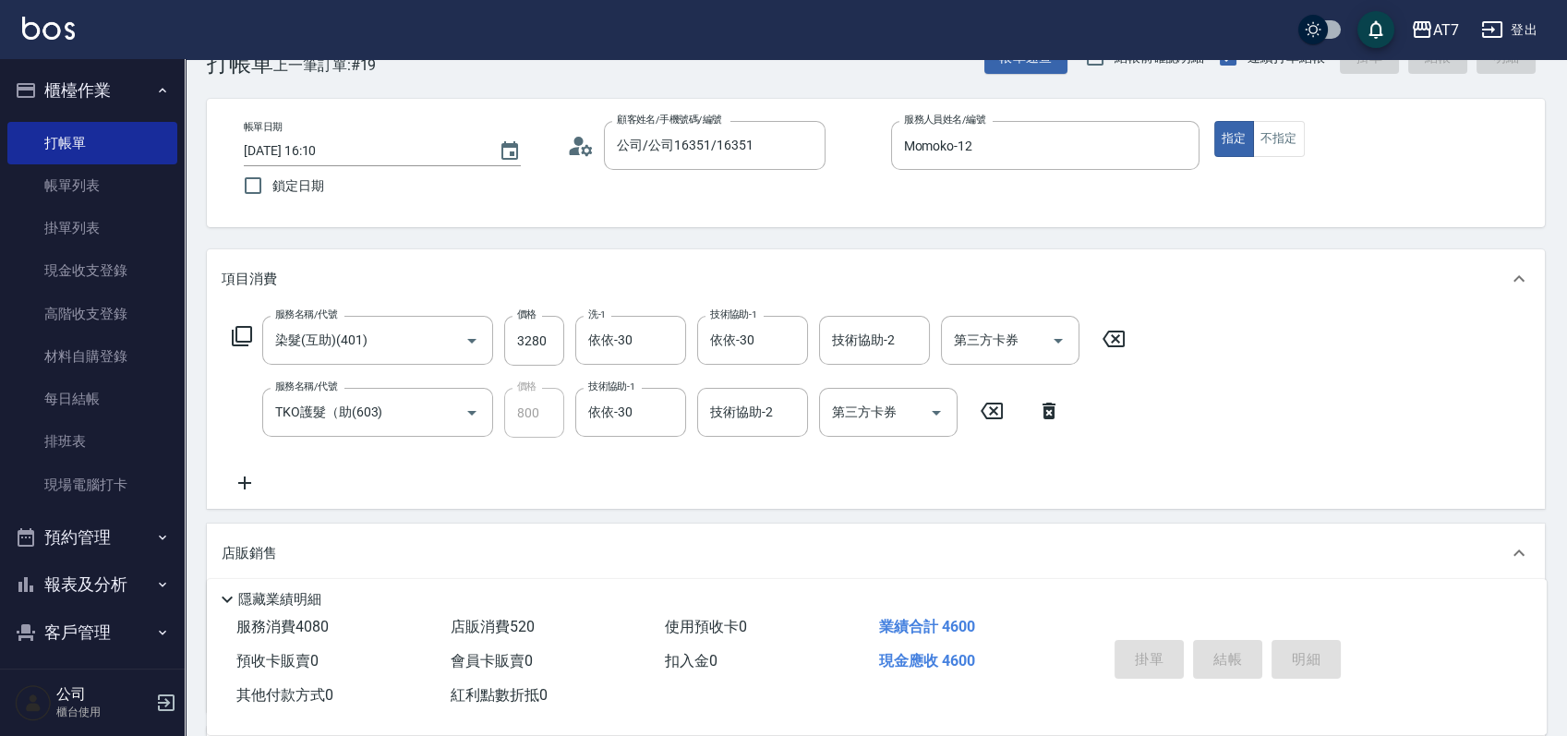
scroll to position [0, 0]
